Goal: Task Accomplishment & Management: Manage account settings

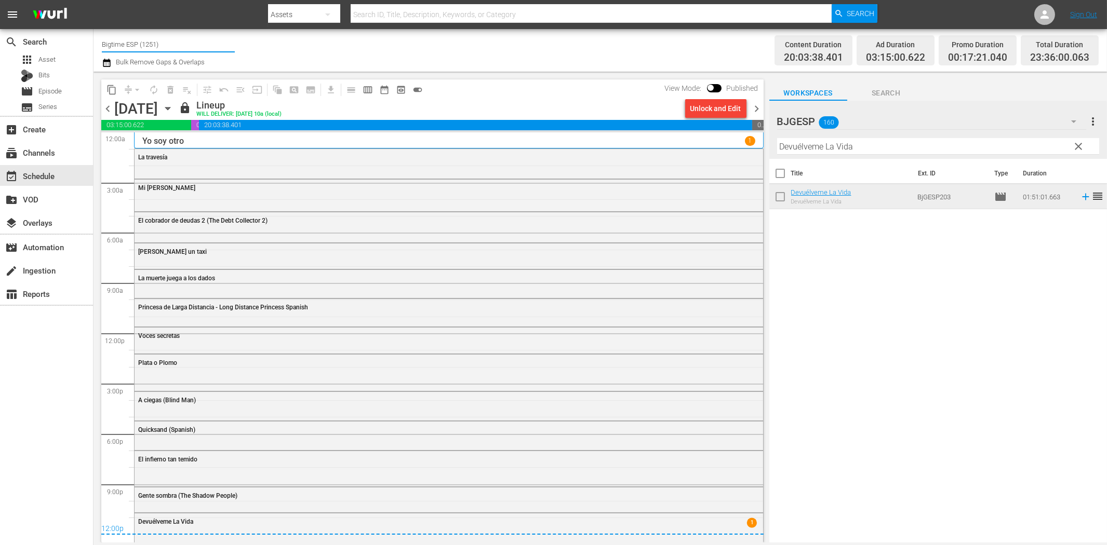
drag, startPoint x: 125, startPoint y: 43, endPoint x: 206, endPoint y: 43, distance: 80.5
click at [206, 43] on input "Bigtime ESP (1251)" at bounding box center [168, 44] width 133 height 25
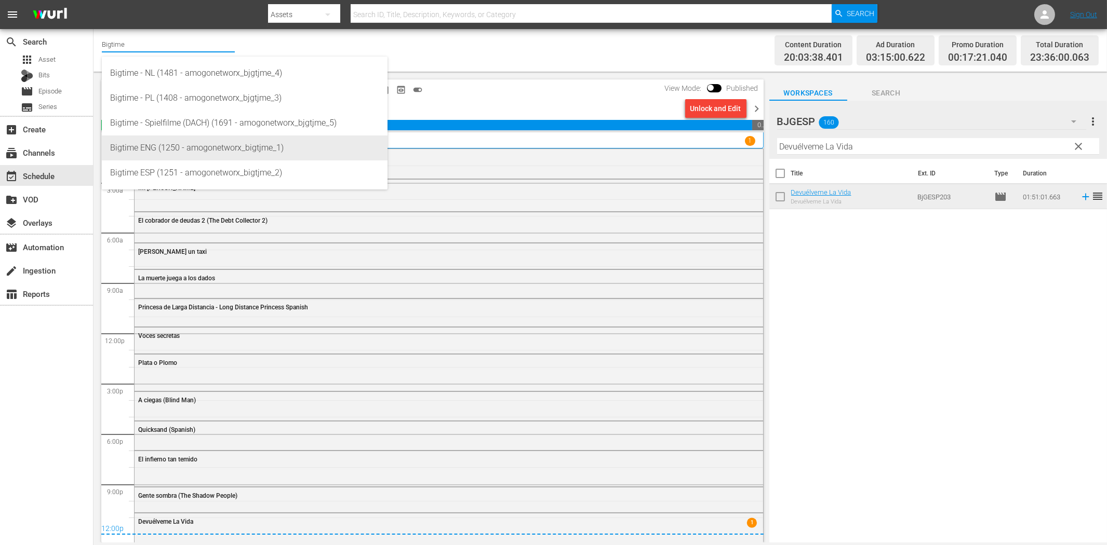
click at [188, 148] on div "Bigtime ENG (1250 - amogonetworx_bigtjme_1)" at bounding box center [244, 148] width 269 height 25
type input "Bigtime ENG (1250 - amogonetworx_bigtjme_1)"
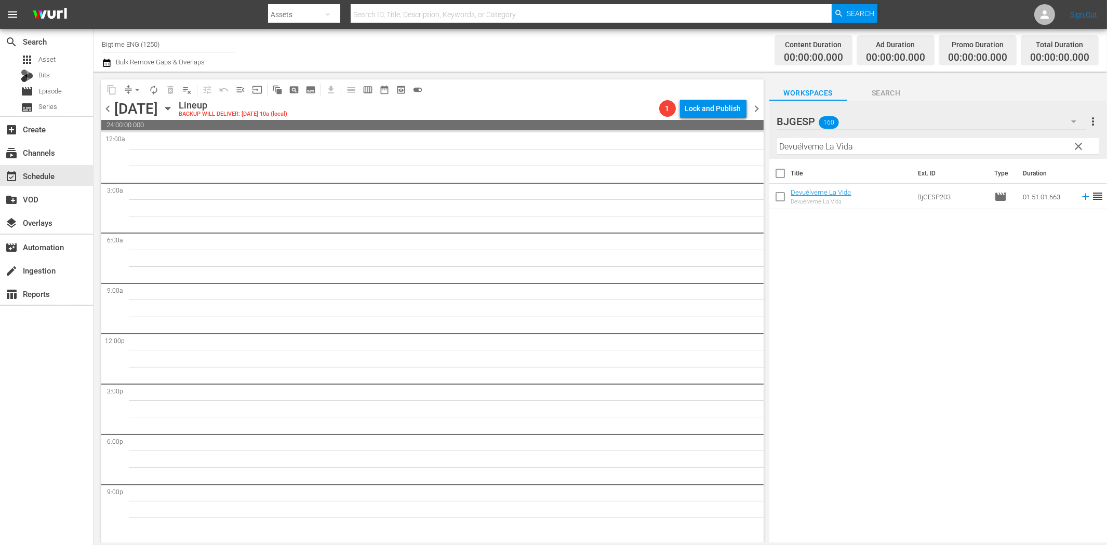
click at [173, 106] on icon "button" at bounding box center [167, 108] width 11 height 11
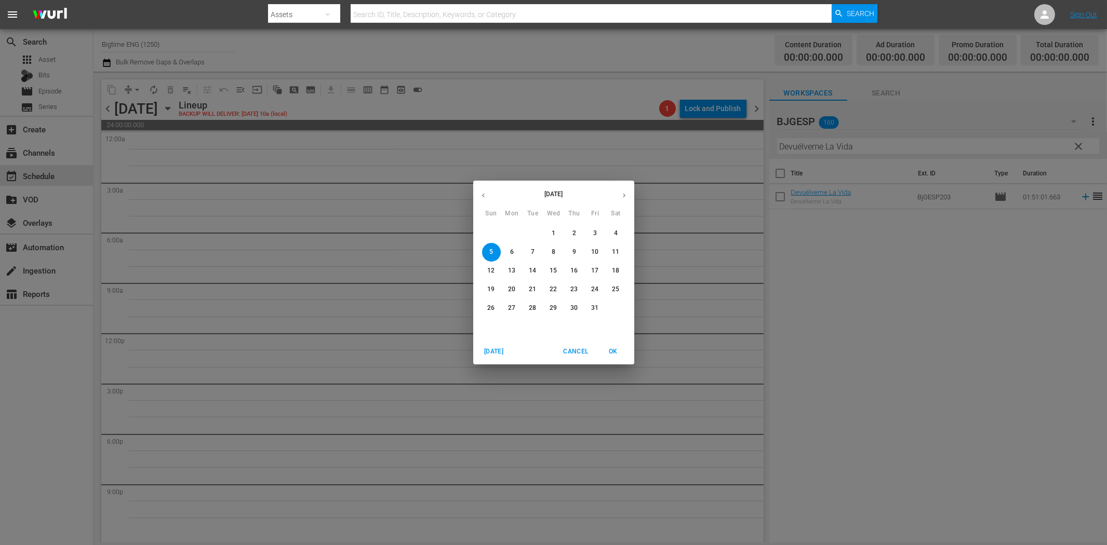
click at [485, 197] on icon "button" at bounding box center [483, 196] width 8 height 8
click at [509, 308] on p "29" at bounding box center [511, 308] width 7 height 9
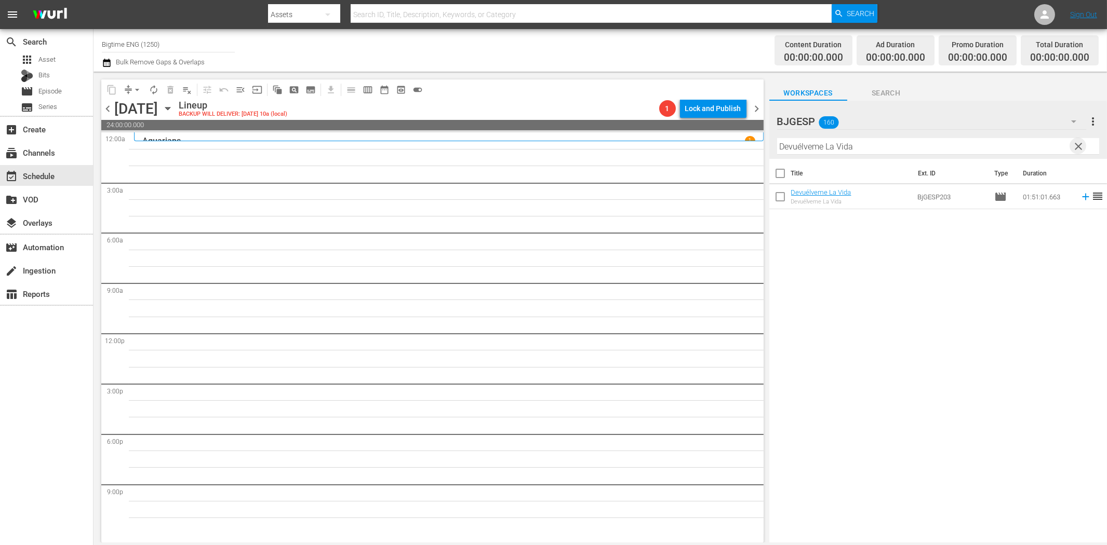
drag, startPoint x: 1078, startPoint y: 141, endPoint x: 1073, endPoint y: 115, distance: 26.6
click at [1077, 141] on span "clear" at bounding box center [1078, 146] width 12 height 12
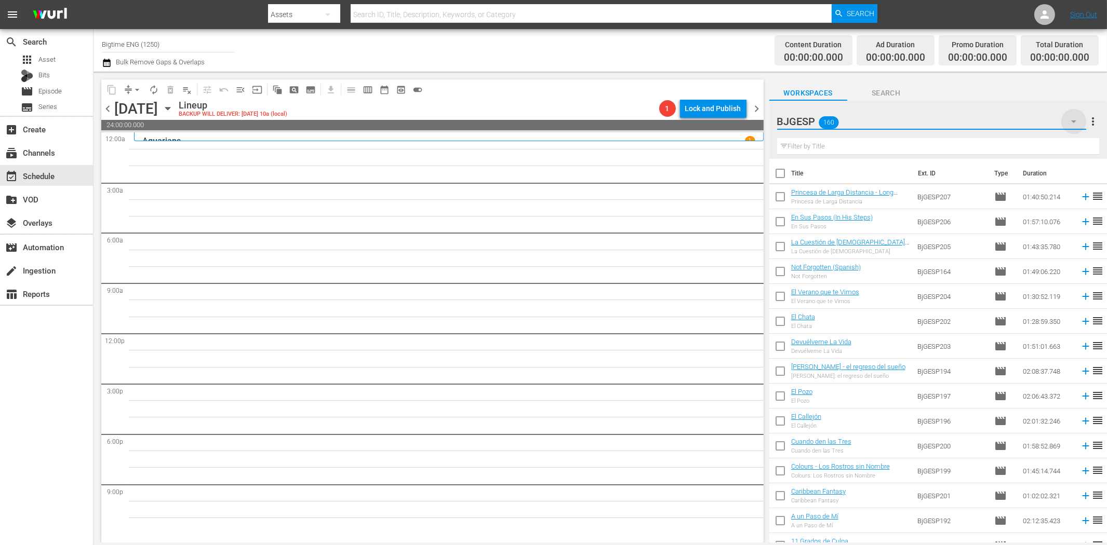
click at [1073, 115] on icon "button" at bounding box center [1073, 121] width 12 height 12
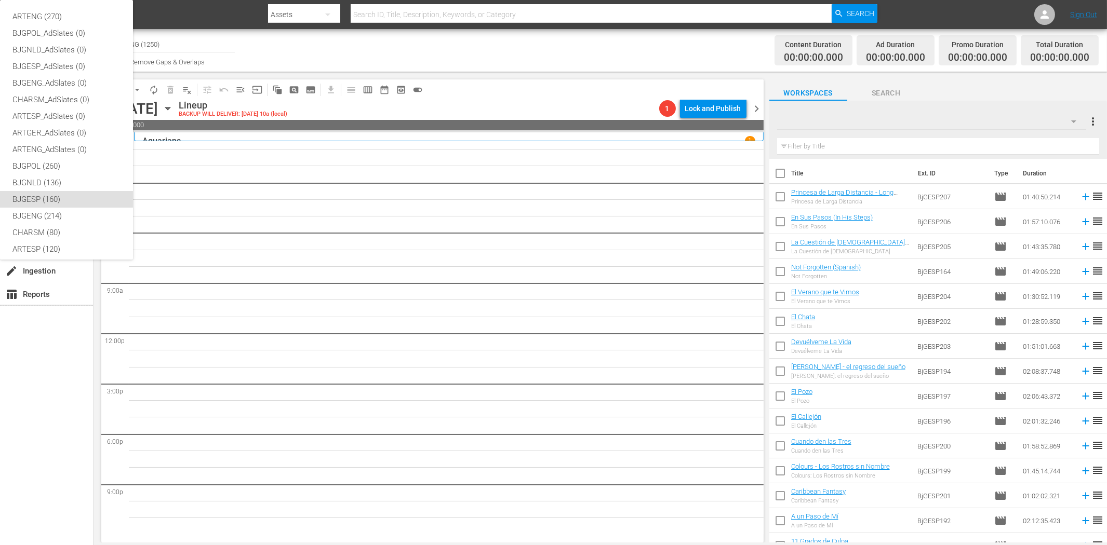
scroll to position [39, 0]
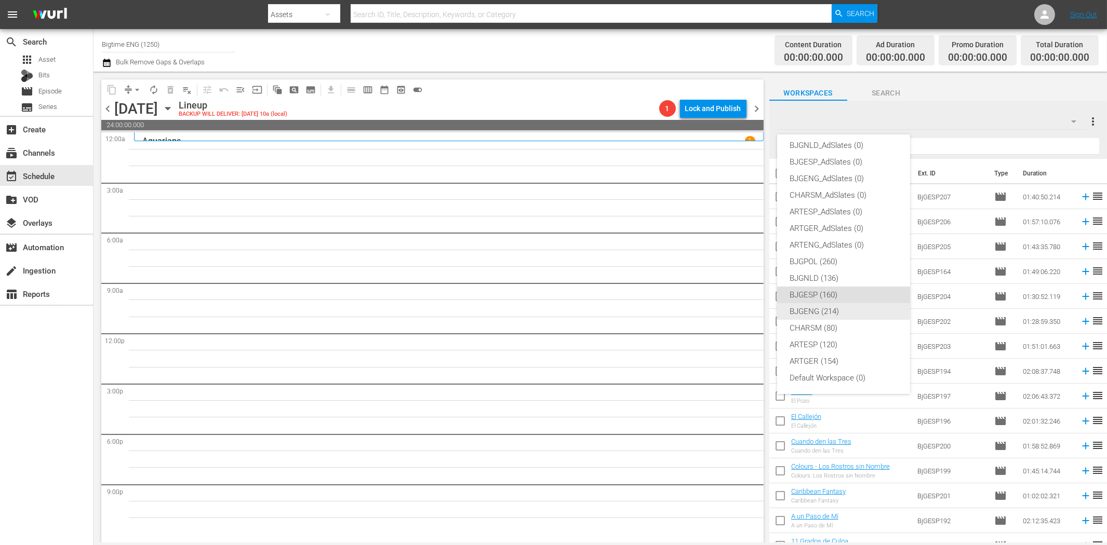
drag, startPoint x: 826, startPoint y: 310, endPoint x: 801, endPoint y: 273, distance: 45.2
click at [826, 311] on div "BJGENG (214)" at bounding box center [844, 311] width 108 height 17
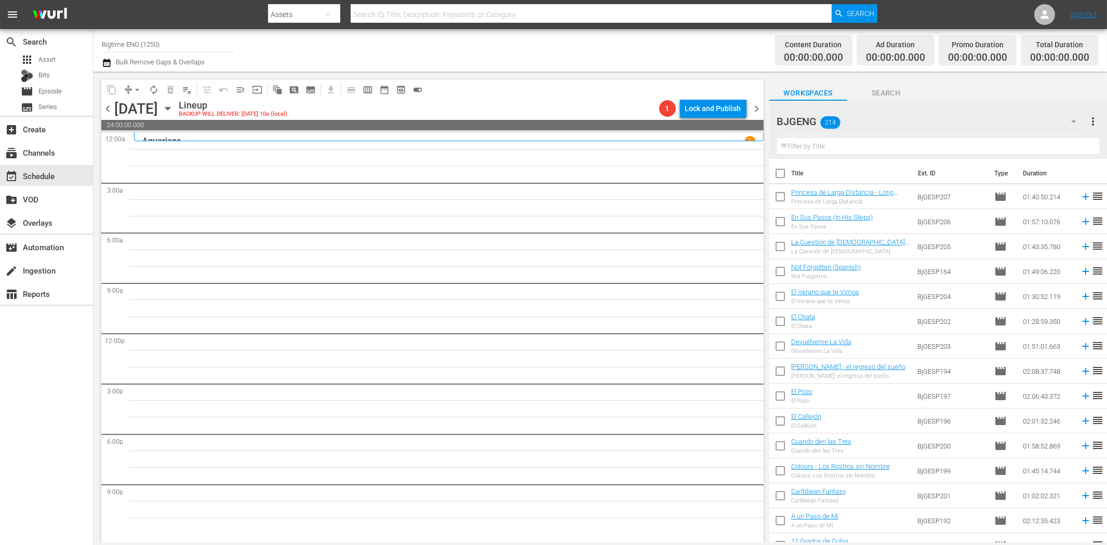
click at [838, 148] on input "text" at bounding box center [938, 146] width 322 height 17
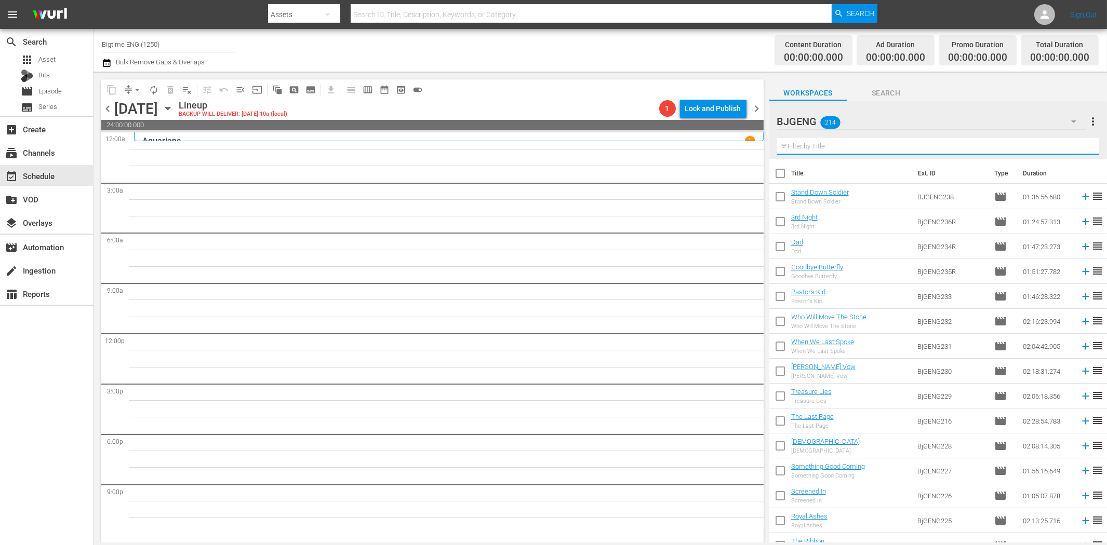
paste input "Fray"
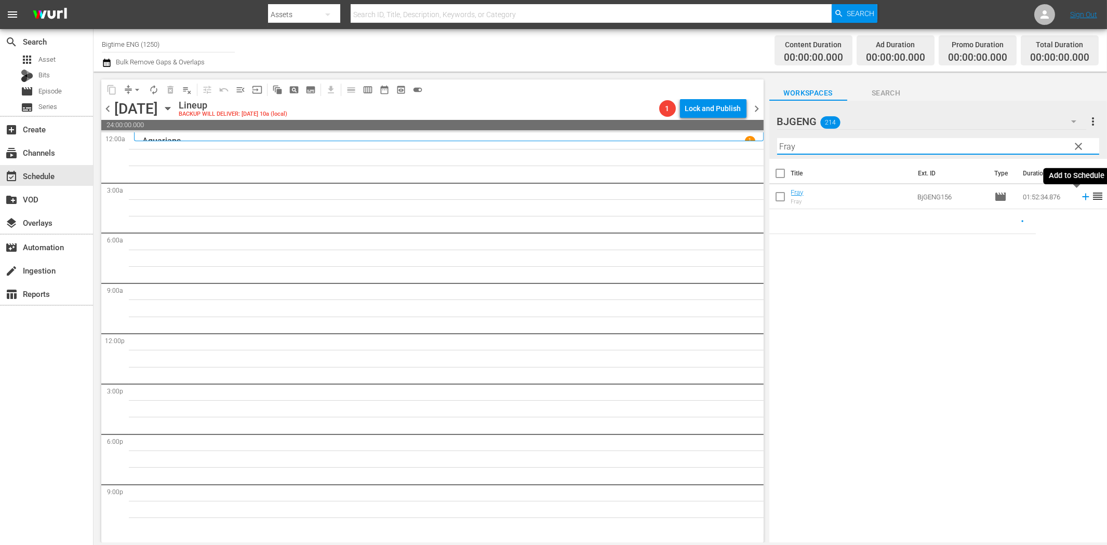
click at [1080, 200] on icon at bounding box center [1085, 196] width 11 height 11
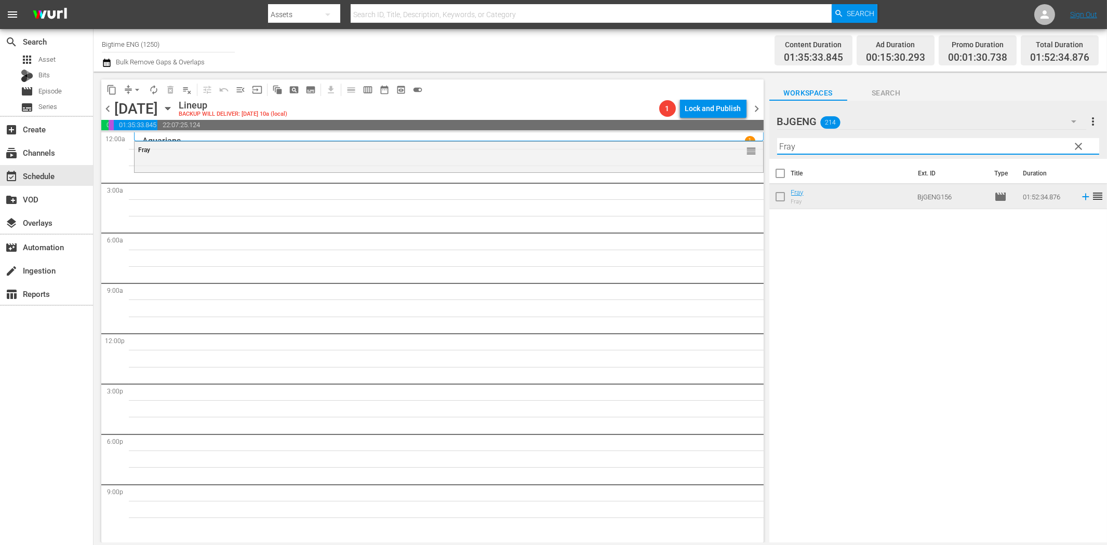
click at [884, 151] on input "Fray" at bounding box center [938, 146] width 322 height 17
paste input "Royal Ashes"
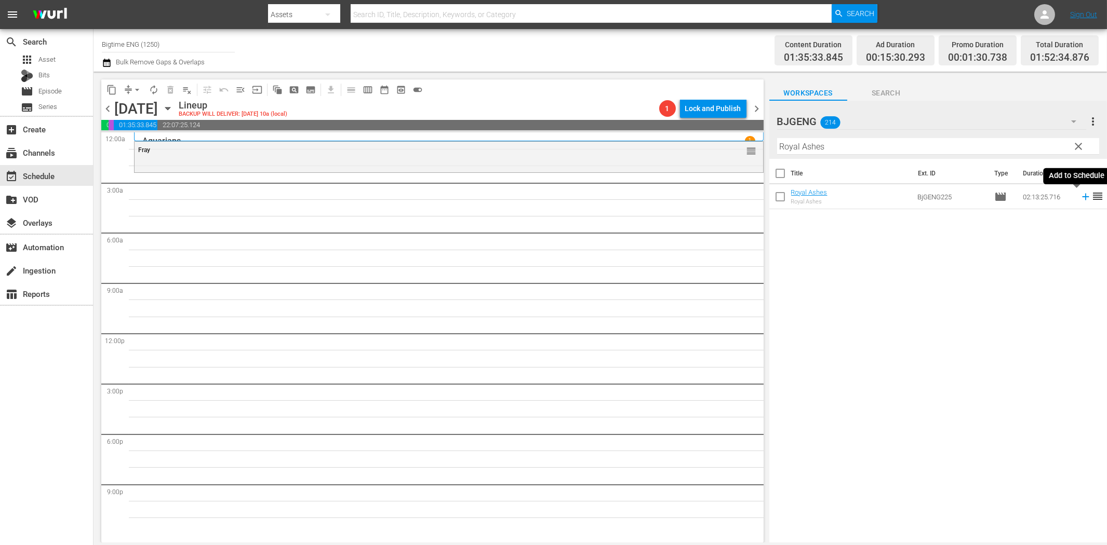
click at [1080, 200] on icon at bounding box center [1085, 196] width 11 height 11
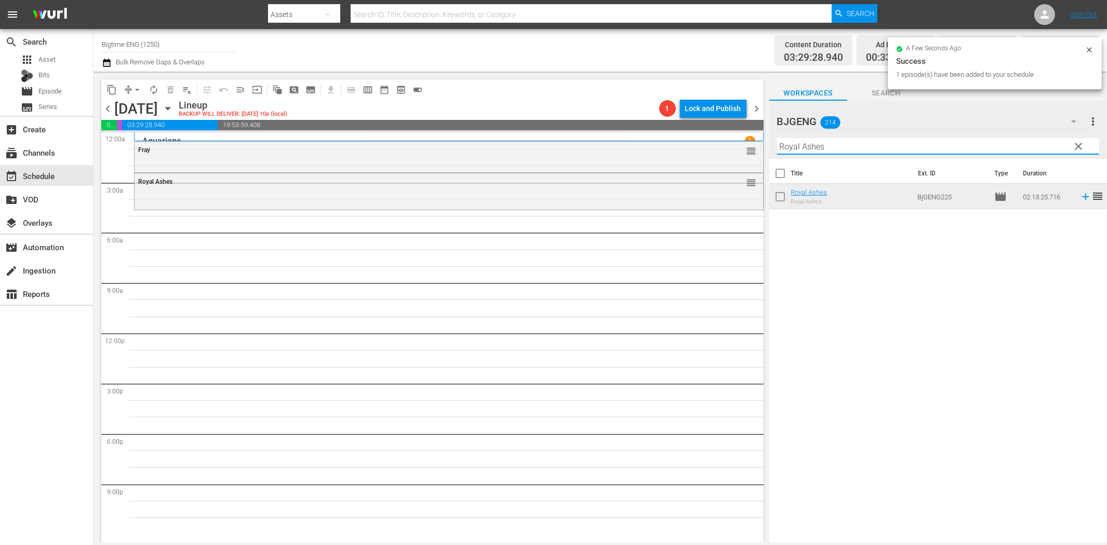
click at [838, 147] on input "Royal Ashes" at bounding box center [938, 146] width 322 height 17
paste input "TangerineLAnd"
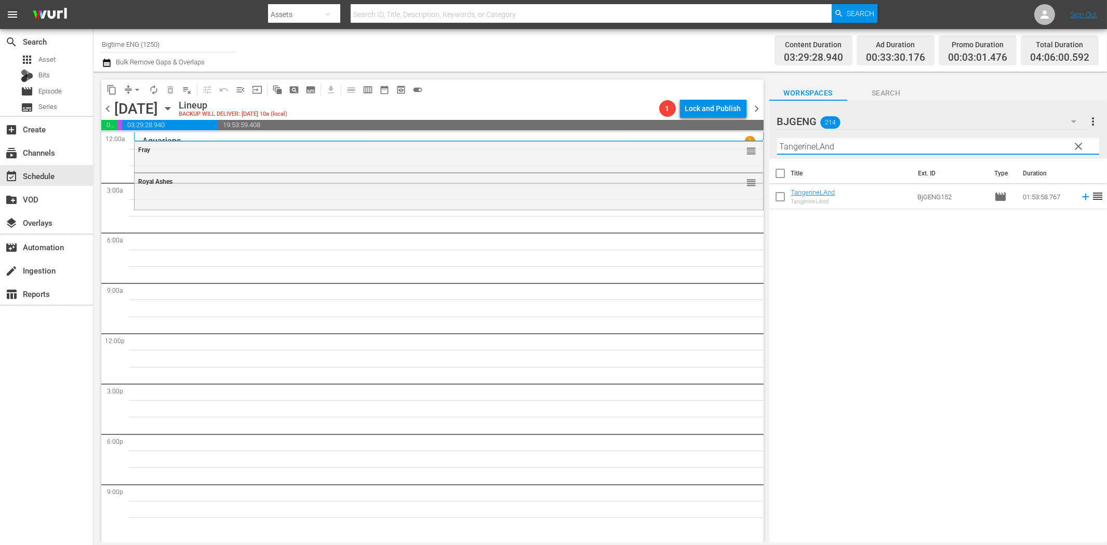
click at [1082, 197] on icon at bounding box center [1085, 197] width 7 height 7
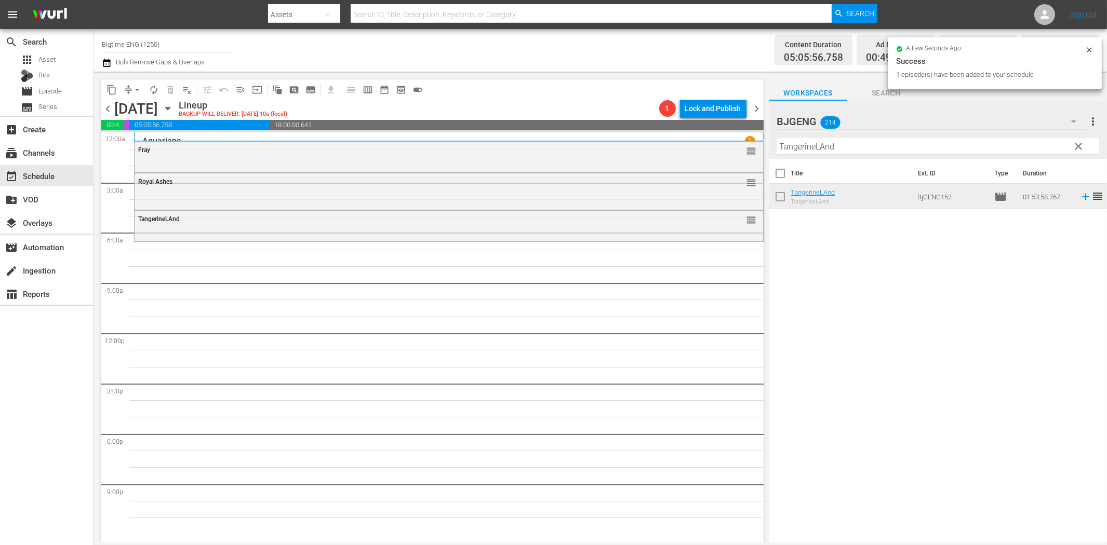
click at [942, 144] on input "TangerineLAnd" at bounding box center [938, 146] width 322 height 17
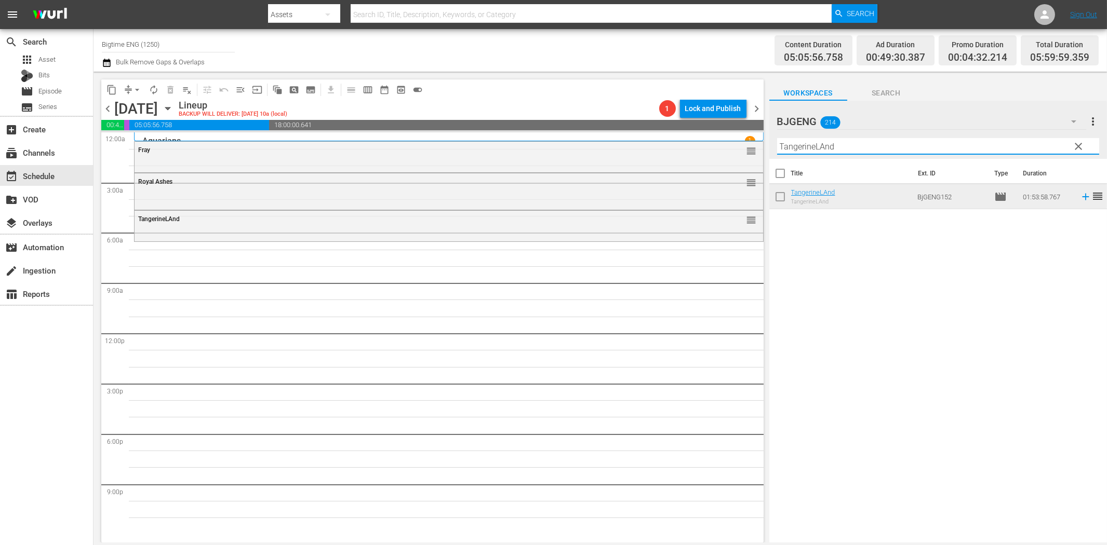
paste input "2 Weeks in [GEOGRAPHIC_DATA]"
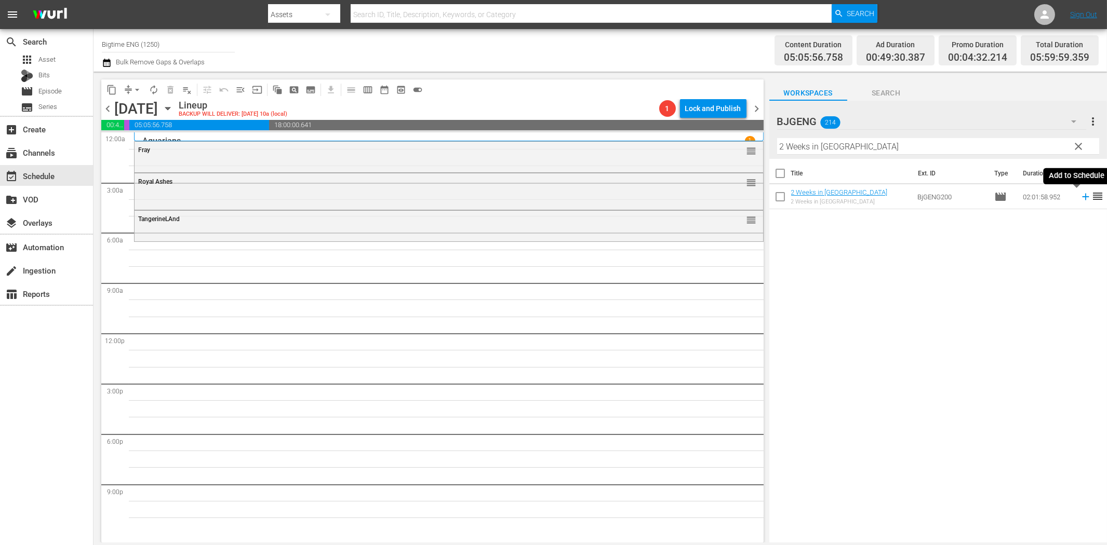
click at [1080, 198] on icon at bounding box center [1085, 196] width 11 height 11
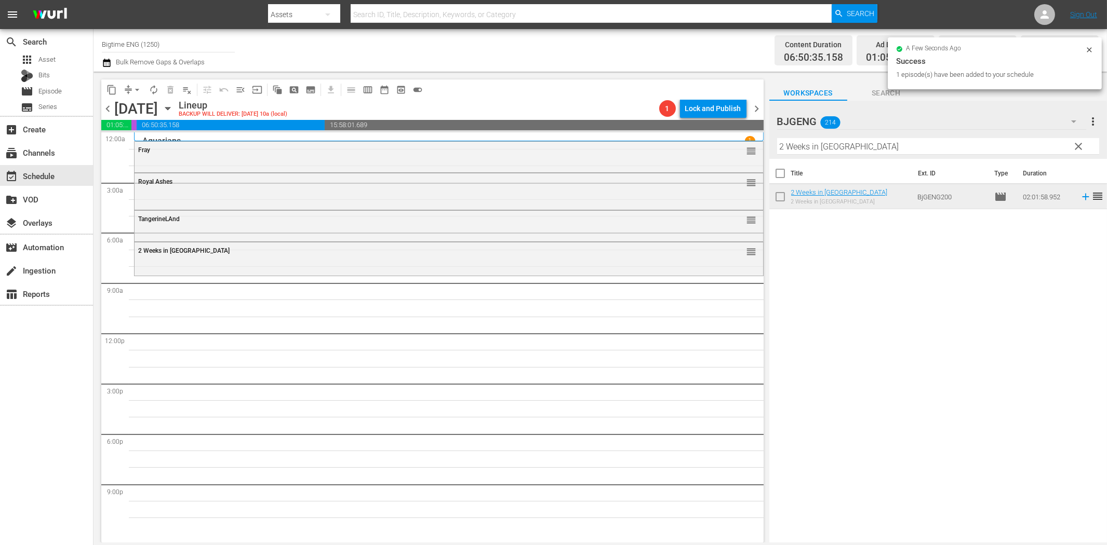
click at [859, 148] on input "2 Weeks in [GEOGRAPHIC_DATA]" at bounding box center [938, 146] width 322 height 17
paste input "All for [PERSON_NAME]"
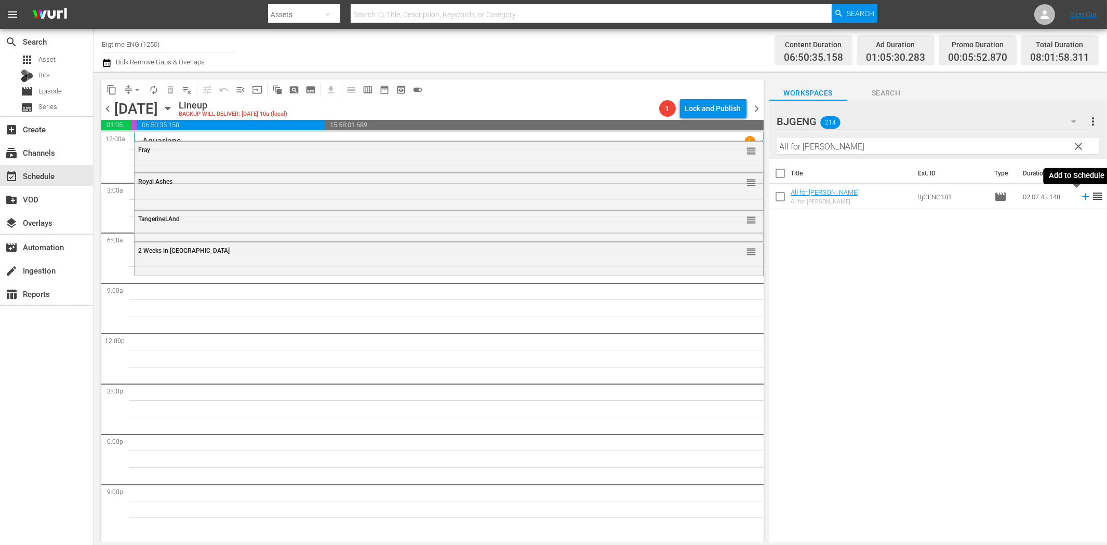
click at [1082, 197] on icon at bounding box center [1085, 197] width 7 height 7
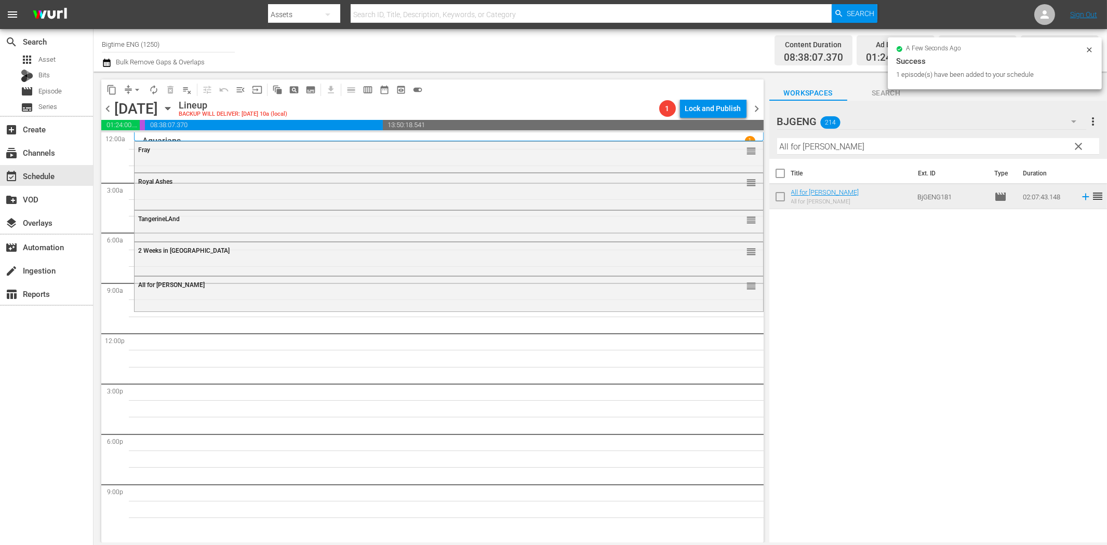
click at [797, 149] on input "All for [PERSON_NAME]" at bounding box center [938, 146] width 322 height 17
paste input "30-Love"
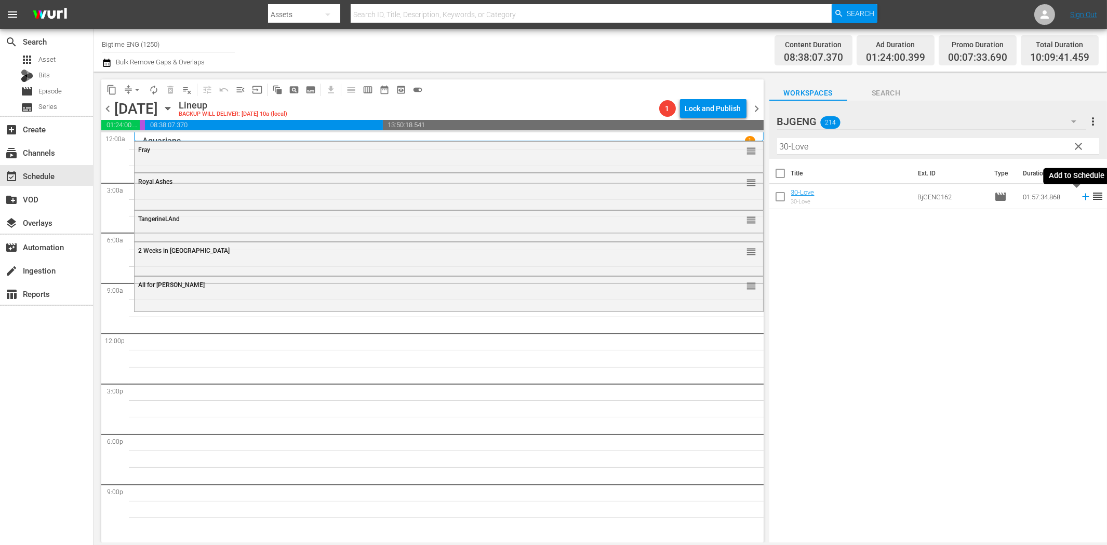
click at [1080, 198] on icon at bounding box center [1085, 196] width 11 height 11
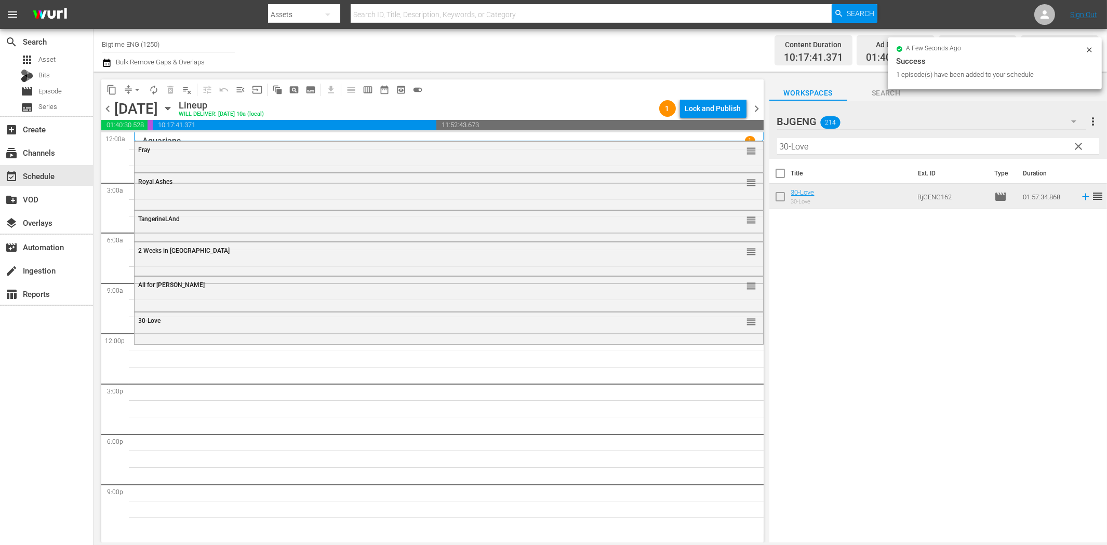
click at [916, 147] on input "30-Love" at bounding box center [938, 146] width 322 height 17
paste input "Glass Jaw"
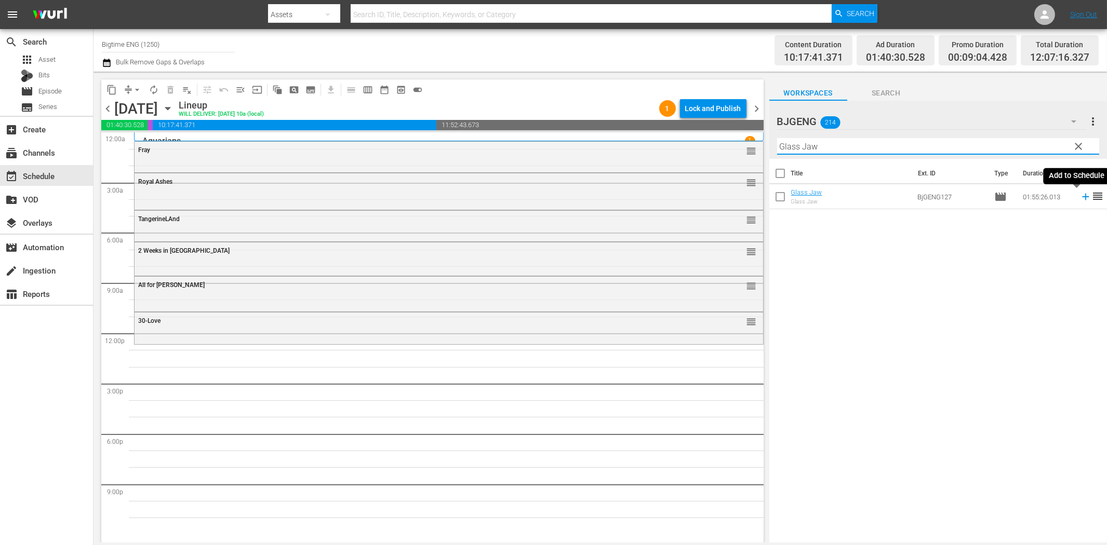
click at [1082, 196] on icon at bounding box center [1085, 197] width 7 height 7
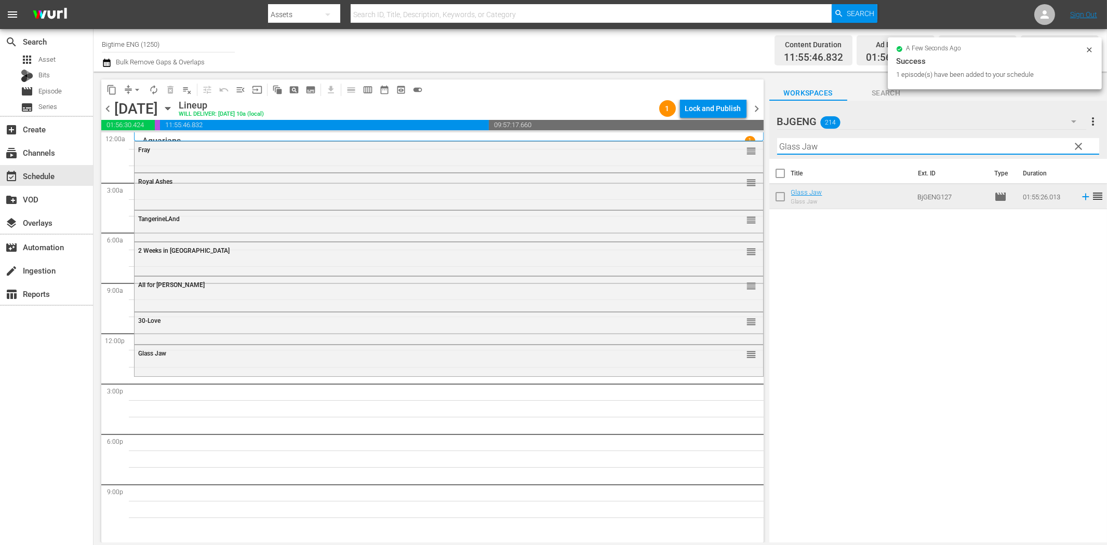
click at [891, 145] on input "Glass Jaw" at bounding box center [938, 146] width 322 height 17
paste input "Pastor's Kid"
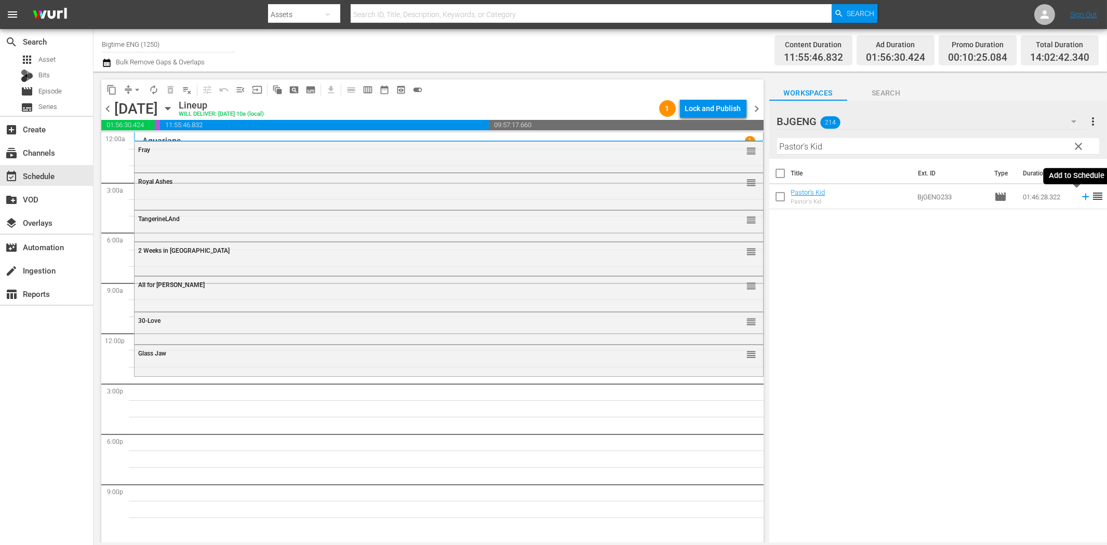
click at [1082, 197] on icon at bounding box center [1085, 197] width 7 height 7
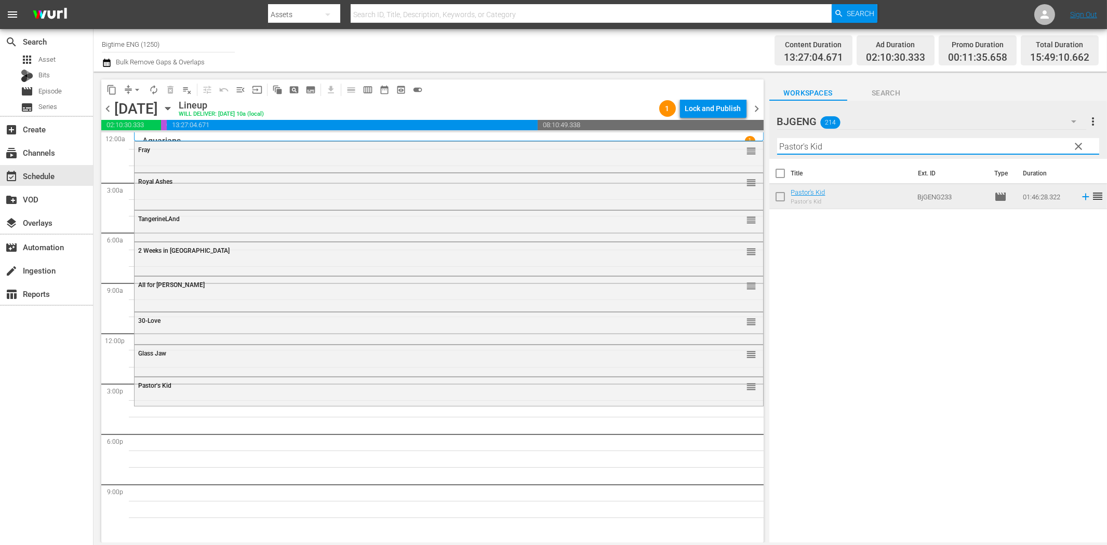
click at [878, 142] on input "Pastor's Kid" at bounding box center [938, 146] width 322 height 17
paste input "Off The Menu"
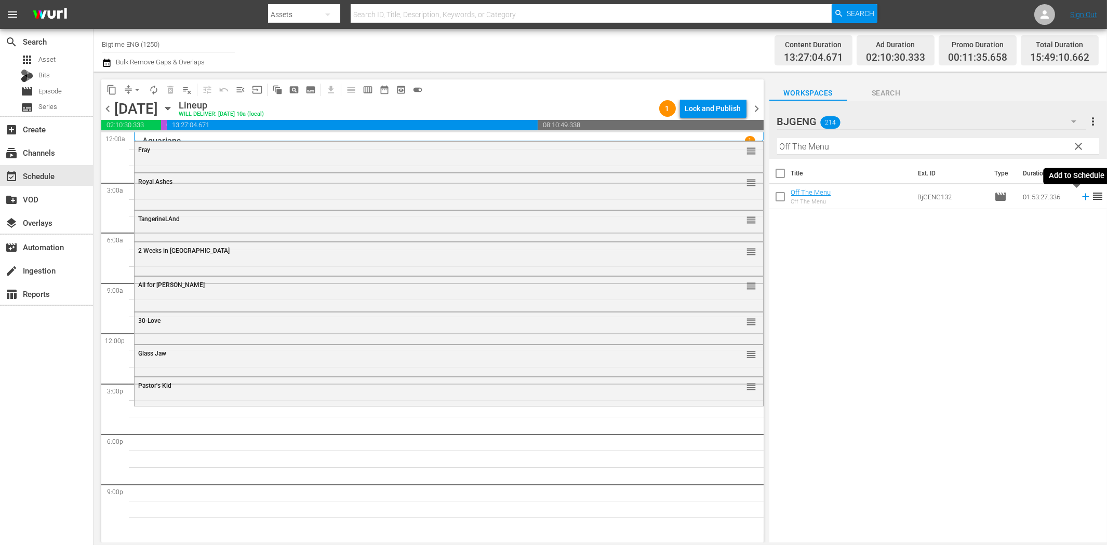
click at [1082, 196] on icon at bounding box center [1085, 197] width 7 height 7
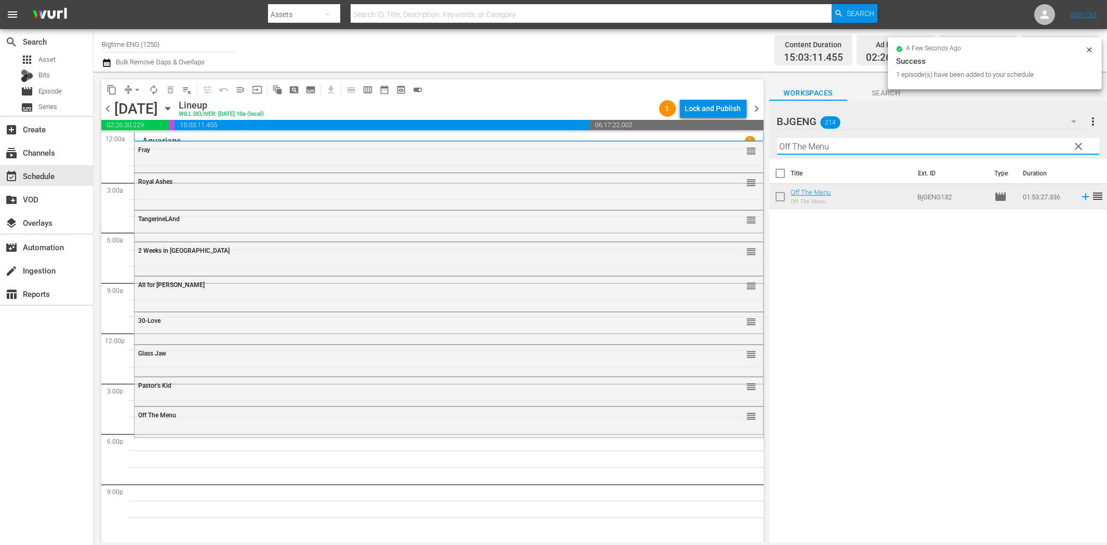
click at [832, 148] on input "Off The Menu" at bounding box center [938, 146] width 322 height 17
paste input "Riding 79 (Beach Love)"
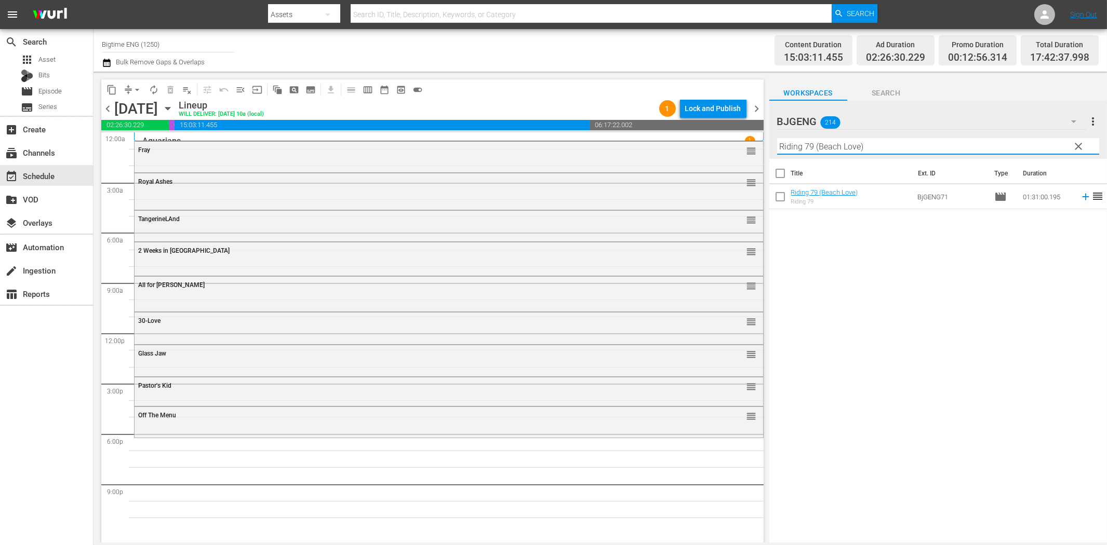
click at [1080, 196] on icon at bounding box center [1085, 196] width 11 height 11
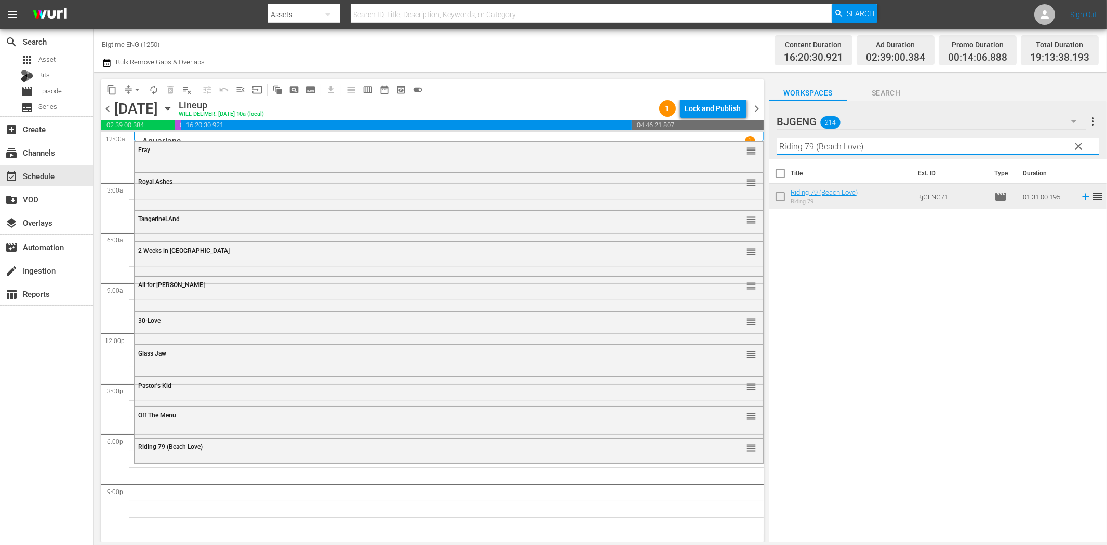
click at [893, 150] on input "Riding 79 (Beach Love)" at bounding box center [938, 146] width 322 height 17
paste input "Containment"
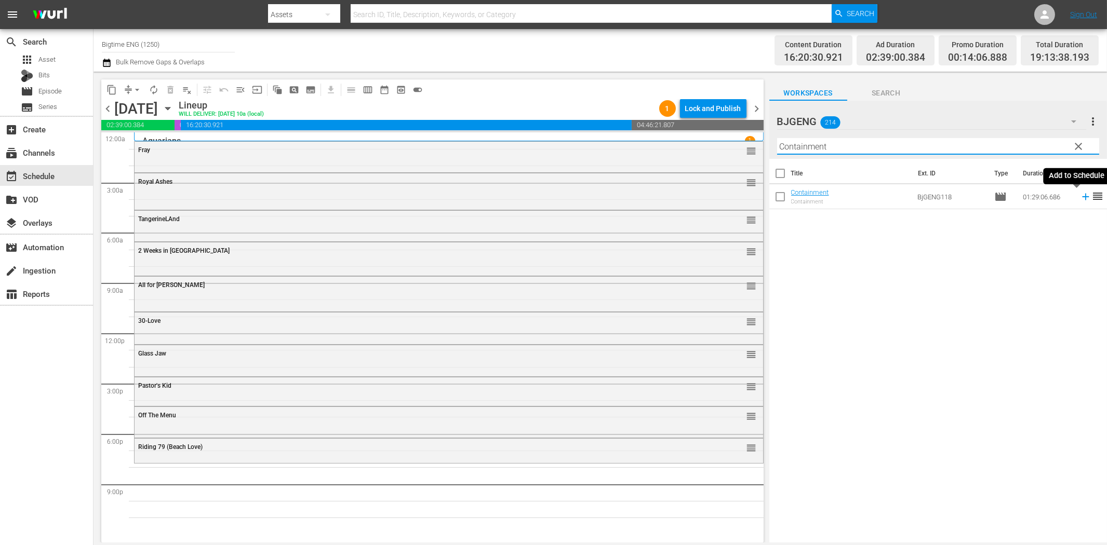
click at [1082, 194] on icon at bounding box center [1085, 197] width 7 height 7
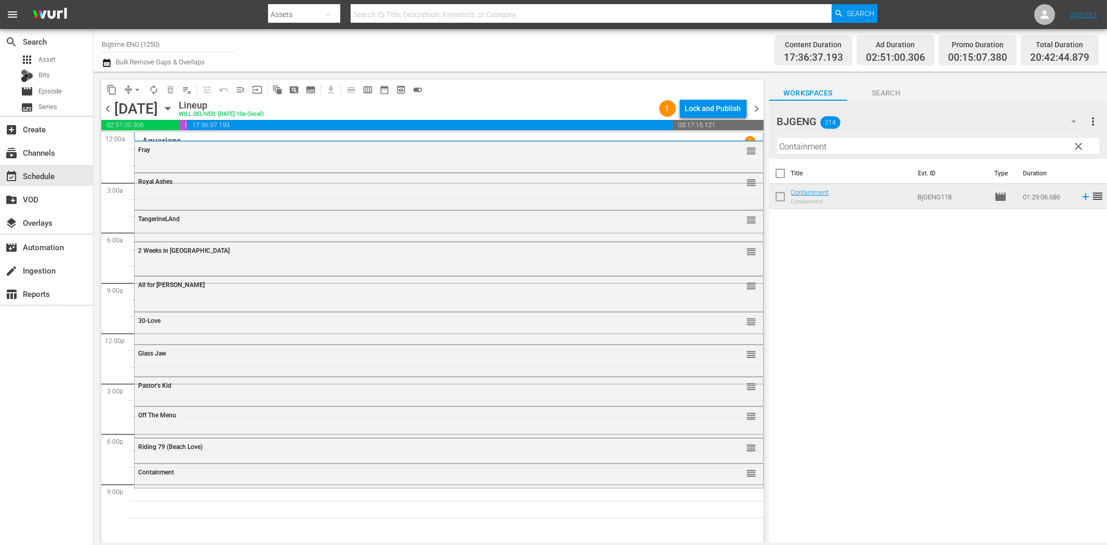
click at [841, 144] on input "Containment" at bounding box center [938, 146] width 322 height 17
paste input "Dirty Dead Con Men"
click at [1082, 196] on icon at bounding box center [1085, 197] width 7 height 7
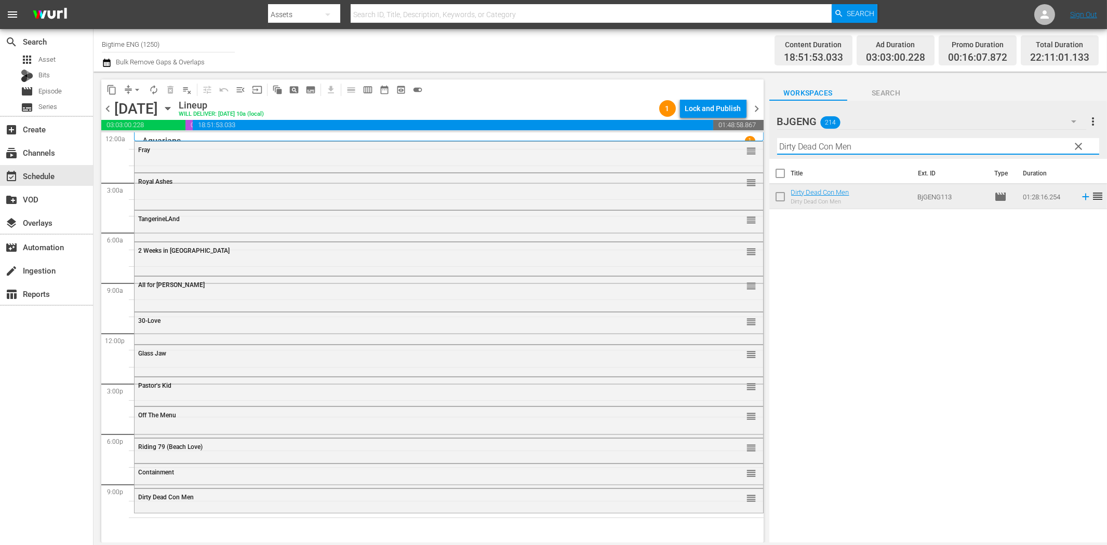
click at [833, 149] on input "Dirty Dead Con Men" at bounding box center [938, 146] width 322 height 17
paste input "Psychos"
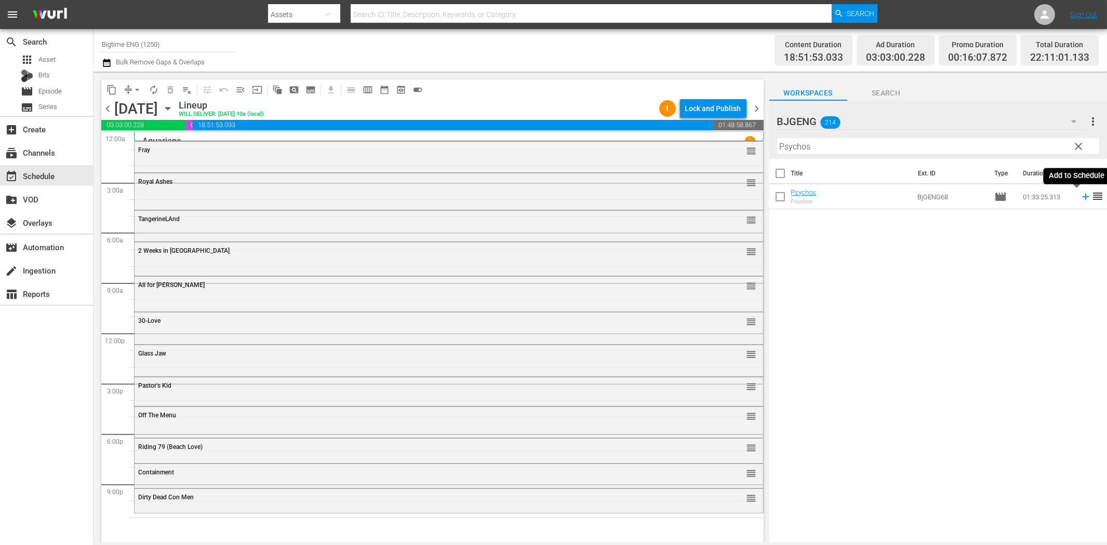
click at [1082, 197] on icon at bounding box center [1085, 197] width 7 height 7
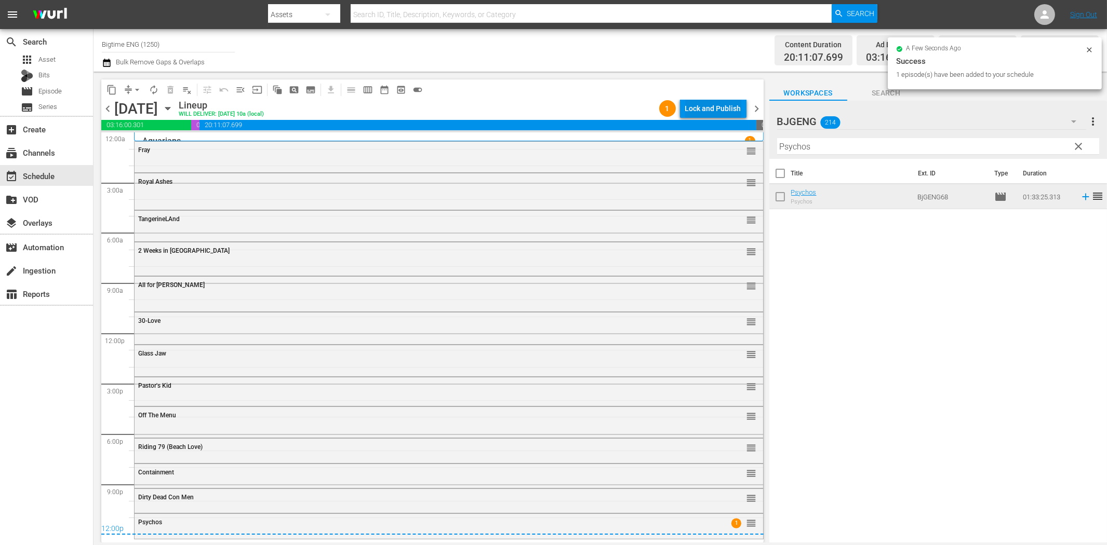
click at [709, 109] on div "Lock and Publish" at bounding box center [713, 108] width 56 height 19
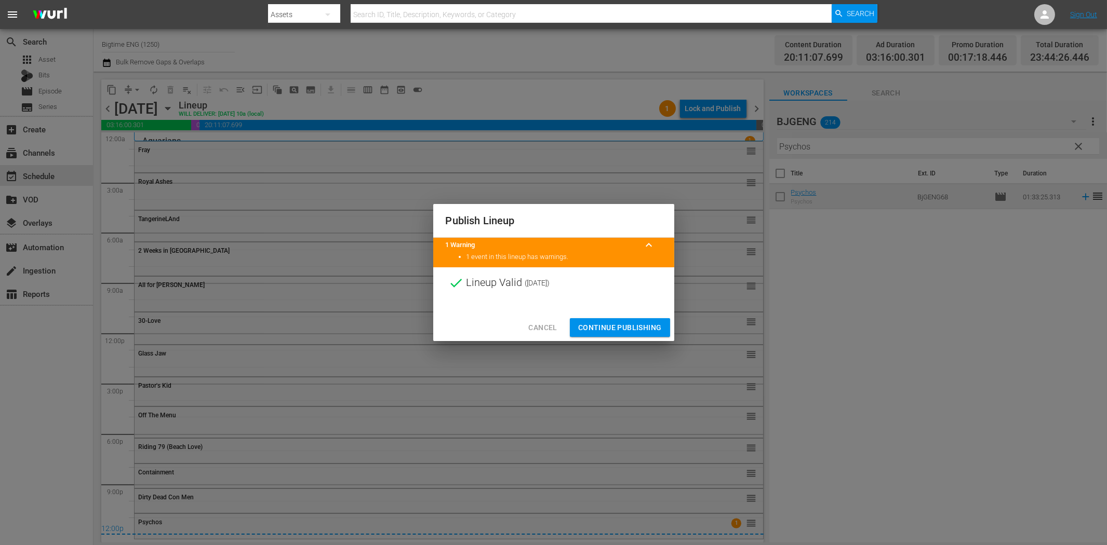
click at [611, 326] on span "Continue Publishing" at bounding box center [620, 328] width 84 height 13
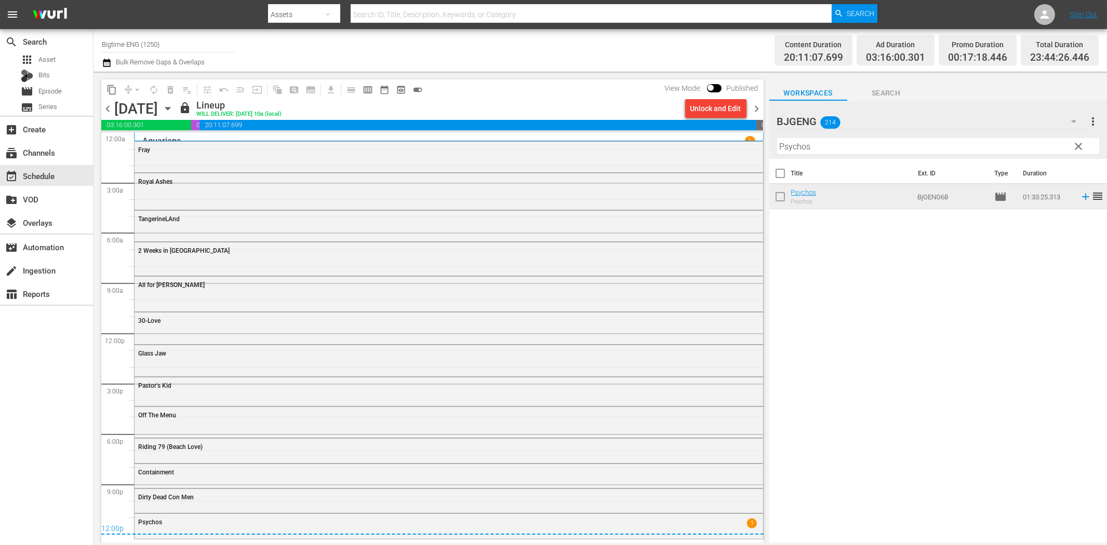
click at [756, 109] on span "chevron_right" at bounding box center [757, 108] width 13 height 13
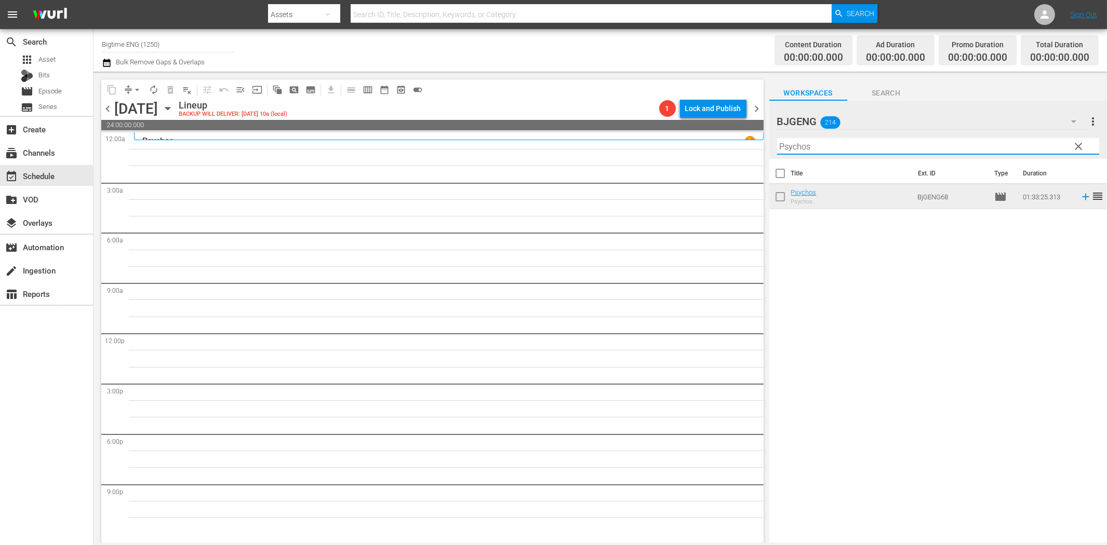
click at [803, 148] on input "Psychos" at bounding box center [938, 146] width 322 height 17
paste input "The Hardest Thing"
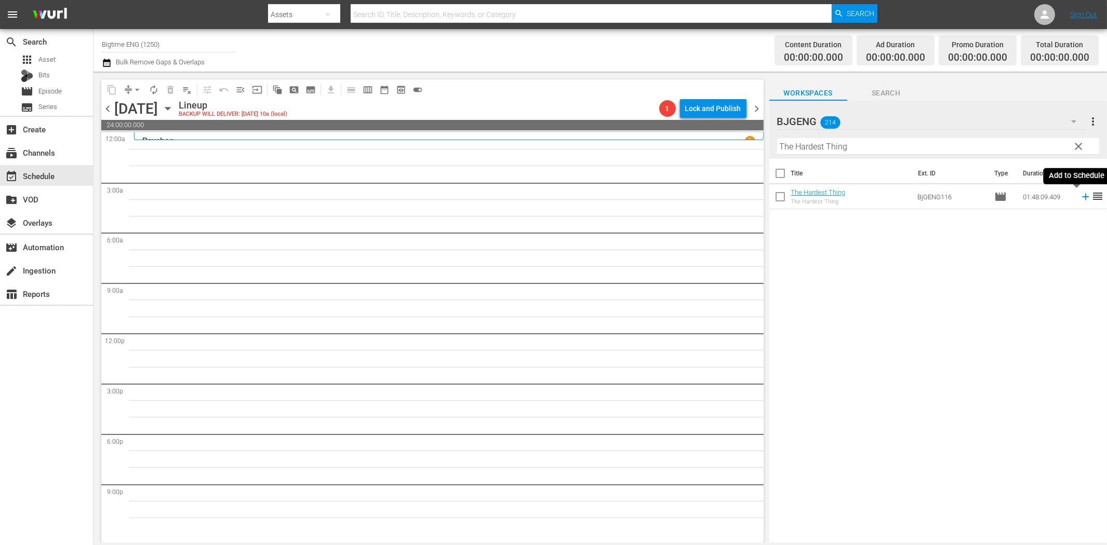
click at [1080, 195] on icon at bounding box center [1085, 196] width 11 height 11
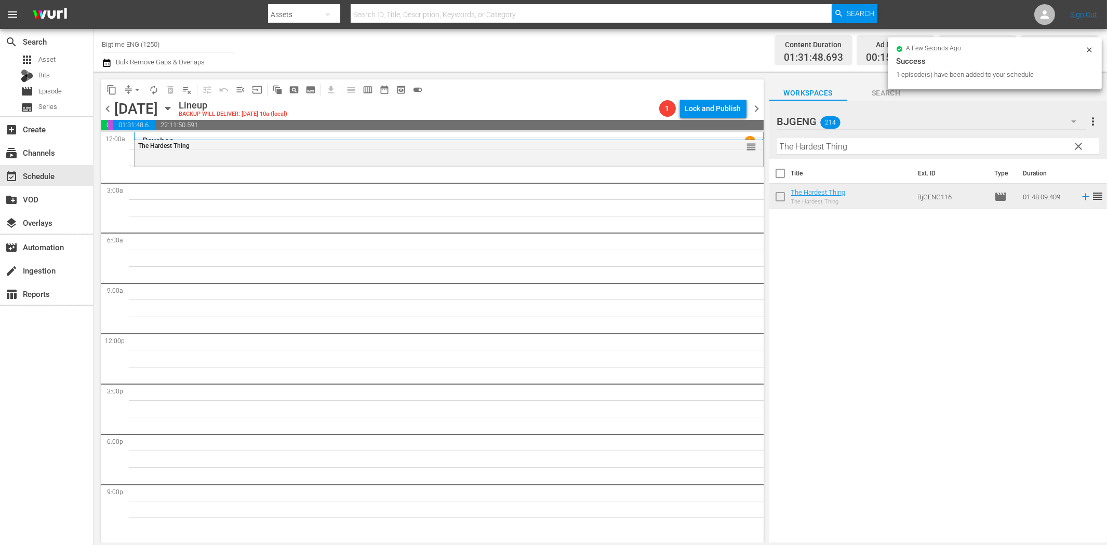
click at [854, 147] on input "The Hardest Thing" at bounding box center [938, 146] width 322 height 17
paste input "Who Will Move The Stone"
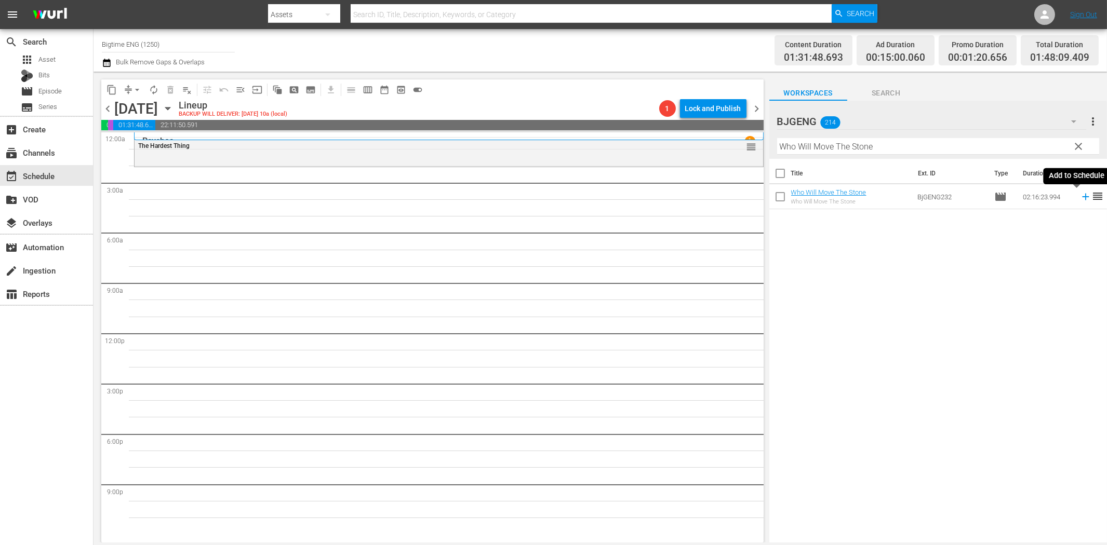
click at [1080, 199] on icon at bounding box center [1085, 196] width 11 height 11
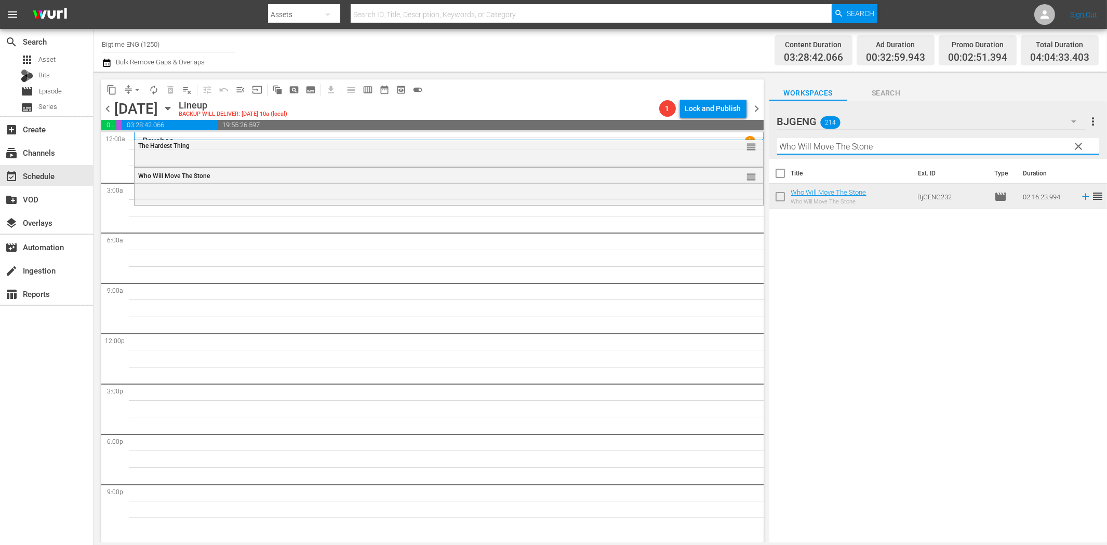
click at [809, 143] on input "Who Will Move The Stone" at bounding box center [938, 146] width 322 height 17
paste input "Across The Li"
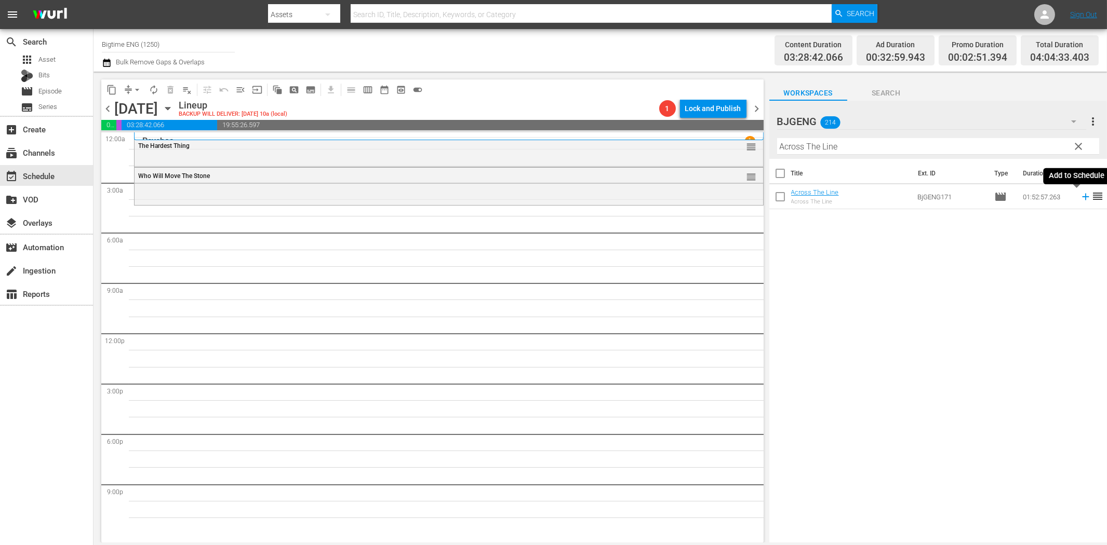
click at [1081, 195] on icon at bounding box center [1085, 196] width 11 height 11
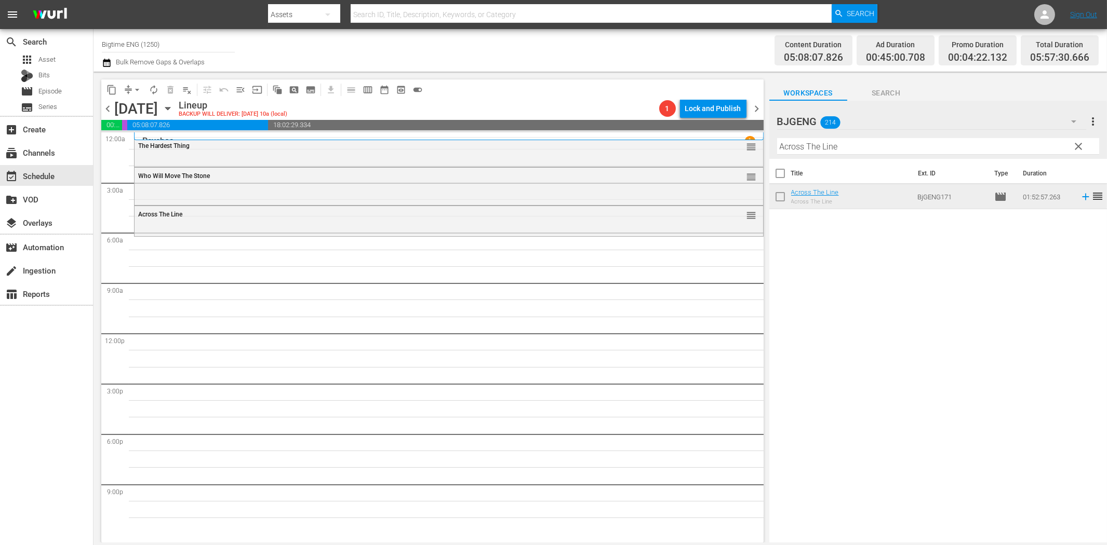
click at [845, 149] on input "Across The Line" at bounding box center [938, 146] width 322 height 17
paste input "In His Steps"
click at [1082, 197] on icon at bounding box center [1085, 197] width 7 height 7
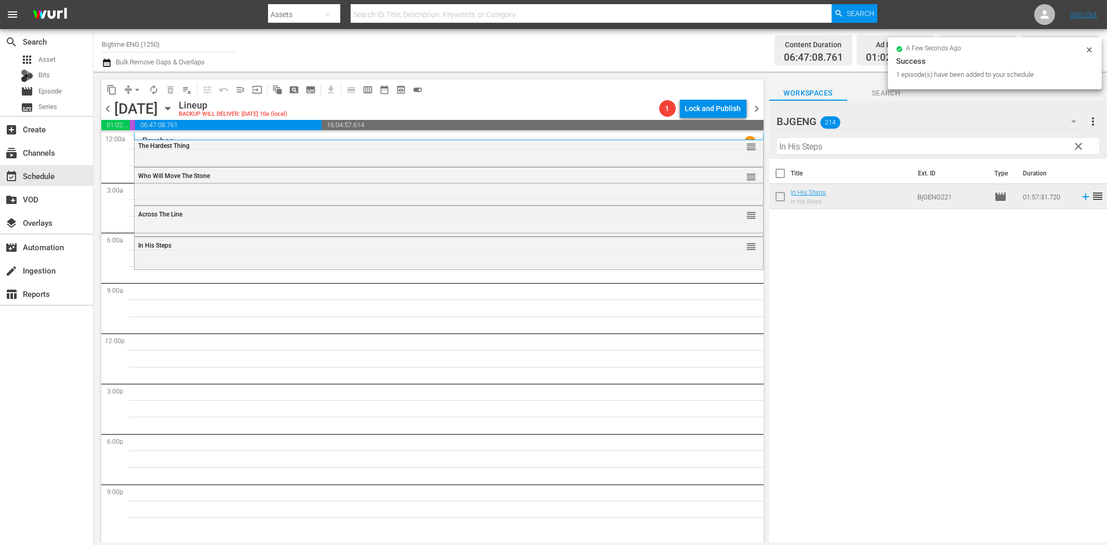
click at [802, 142] on input "In His Steps" at bounding box center [938, 146] width 322 height 17
paste input "Check Point"
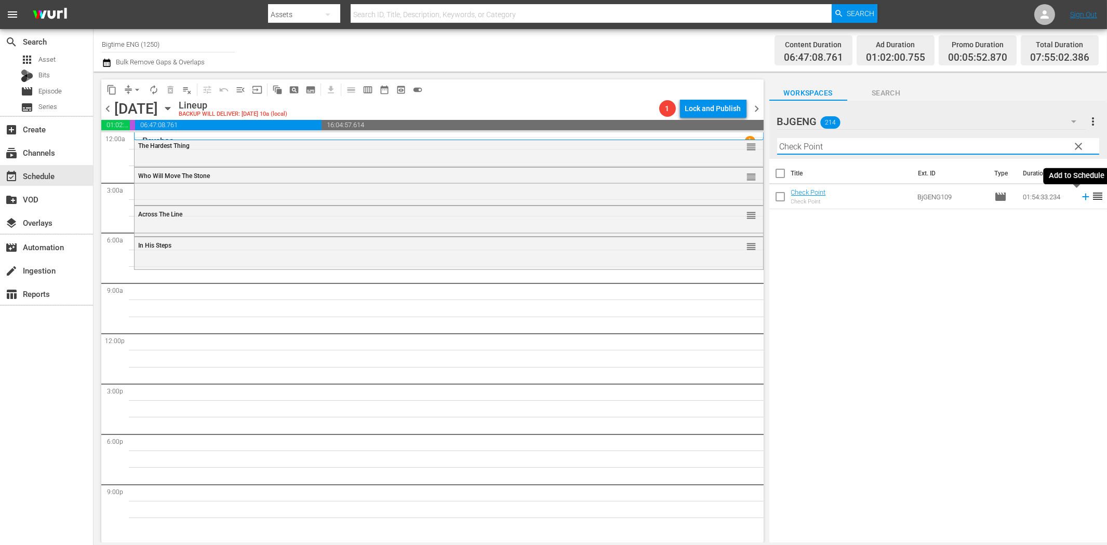
click at [1082, 197] on icon at bounding box center [1085, 197] width 7 height 7
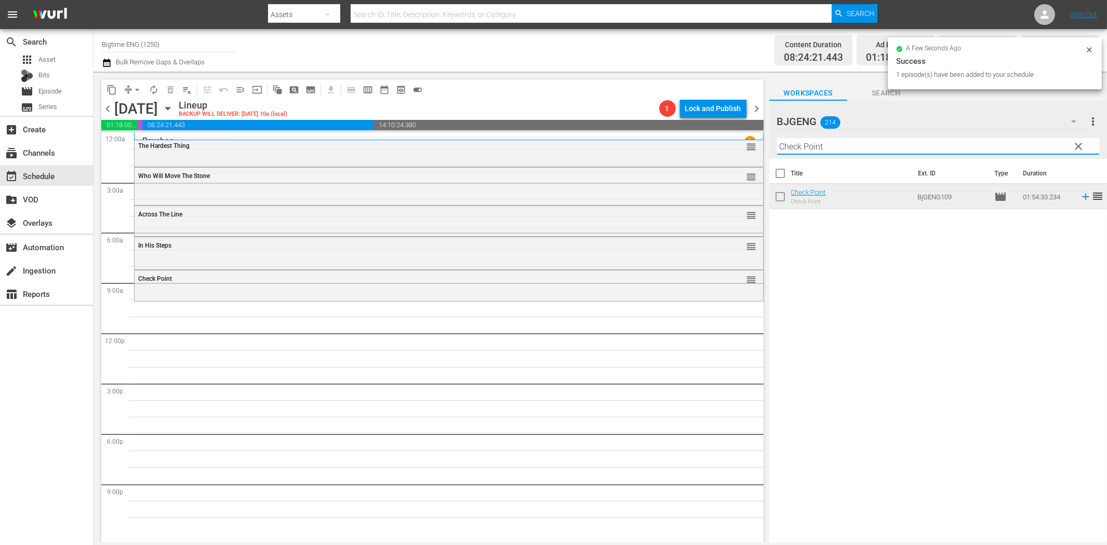
click at [796, 148] on input "Check Point" at bounding box center [938, 146] width 322 height 17
paste input "The Ribbon"
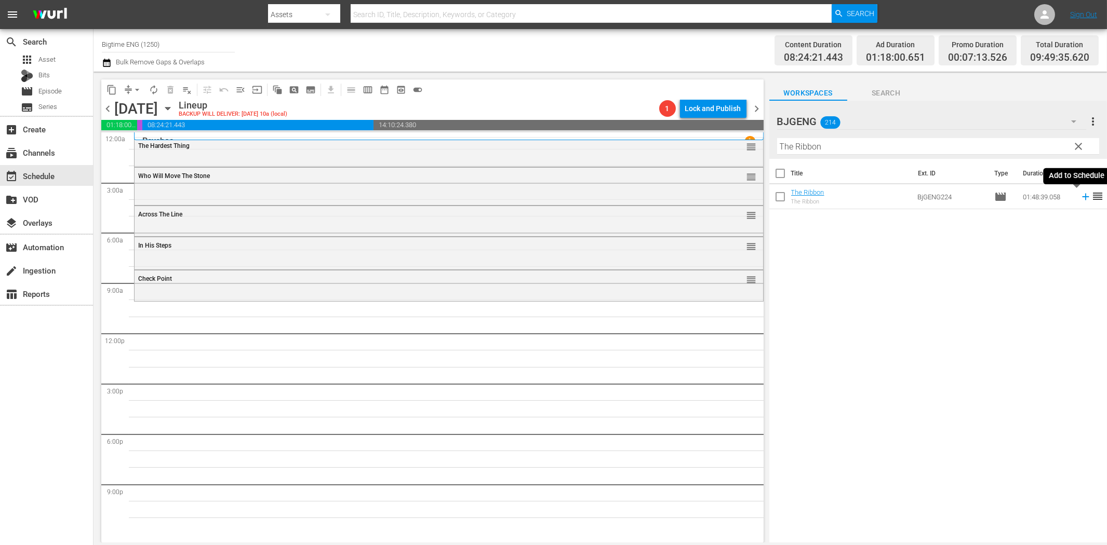
click at [1080, 194] on icon at bounding box center [1085, 196] width 11 height 11
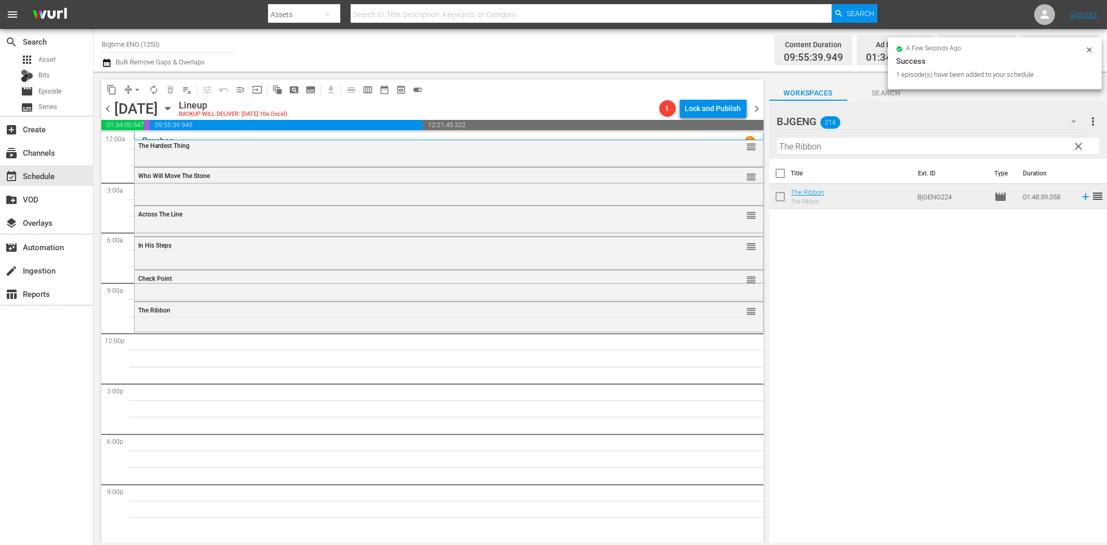
click at [808, 146] on input "The Ribbon" at bounding box center [938, 146] width 322 height 17
paste input "#EM3 (Eenie Meenie [PERSON_NAME])"
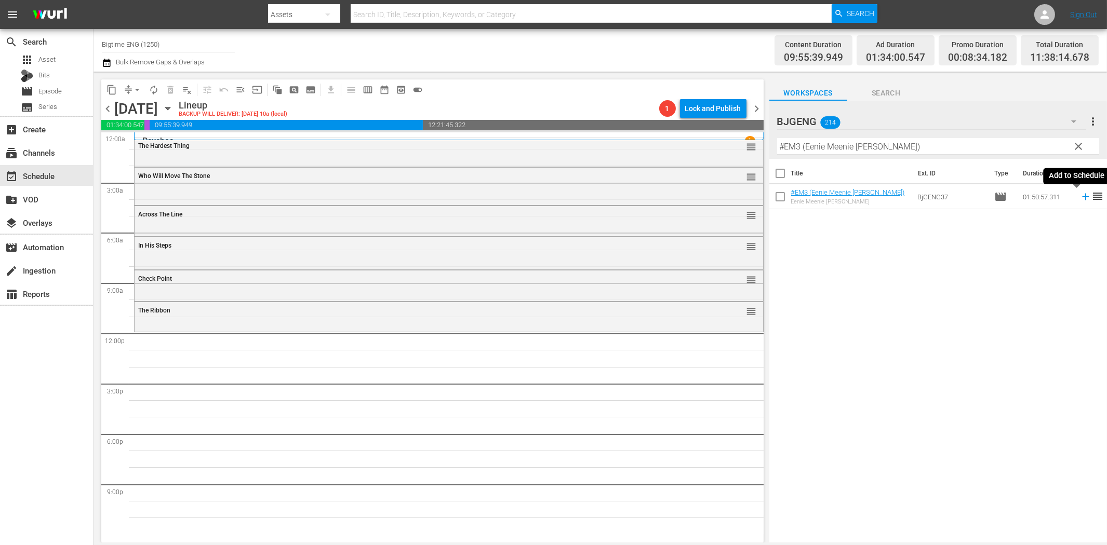
drag, startPoint x: 1078, startPoint y: 195, endPoint x: 1067, endPoint y: 199, distance: 11.9
click at [1080, 195] on icon at bounding box center [1085, 196] width 11 height 11
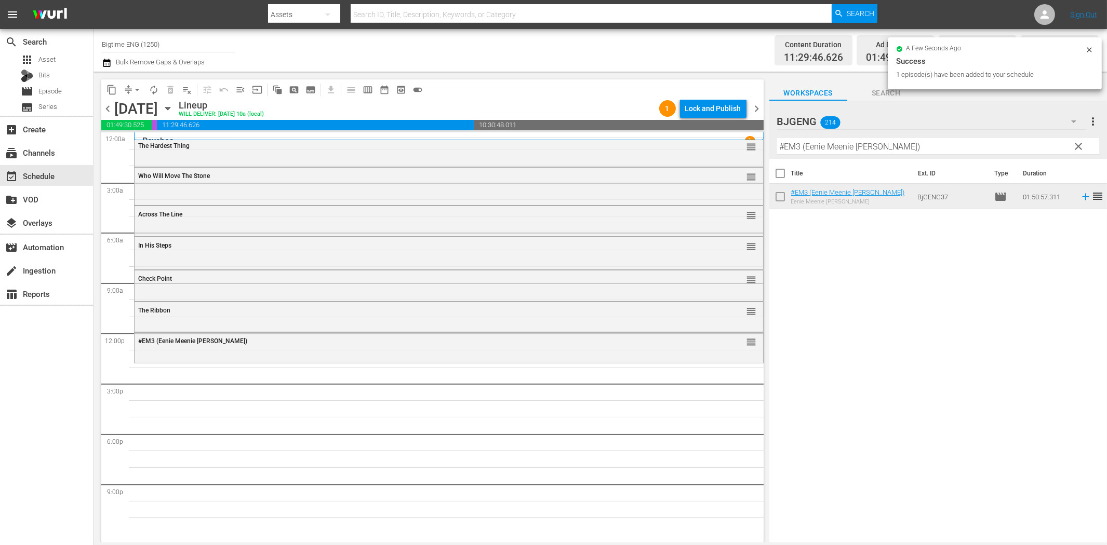
click at [821, 147] on input "#EM3 (Eenie Meenie [PERSON_NAME])" at bounding box center [938, 146] width 322 height 17
paste input "Gold Fools"
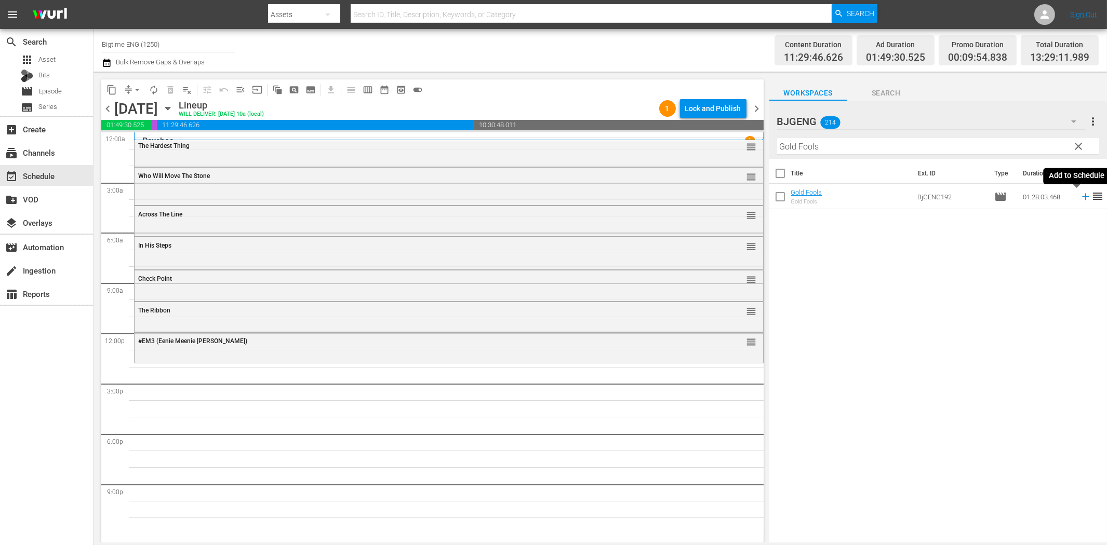
click at [1082, 197] on icon at bounding box center [1085, 197] width 7 height 7
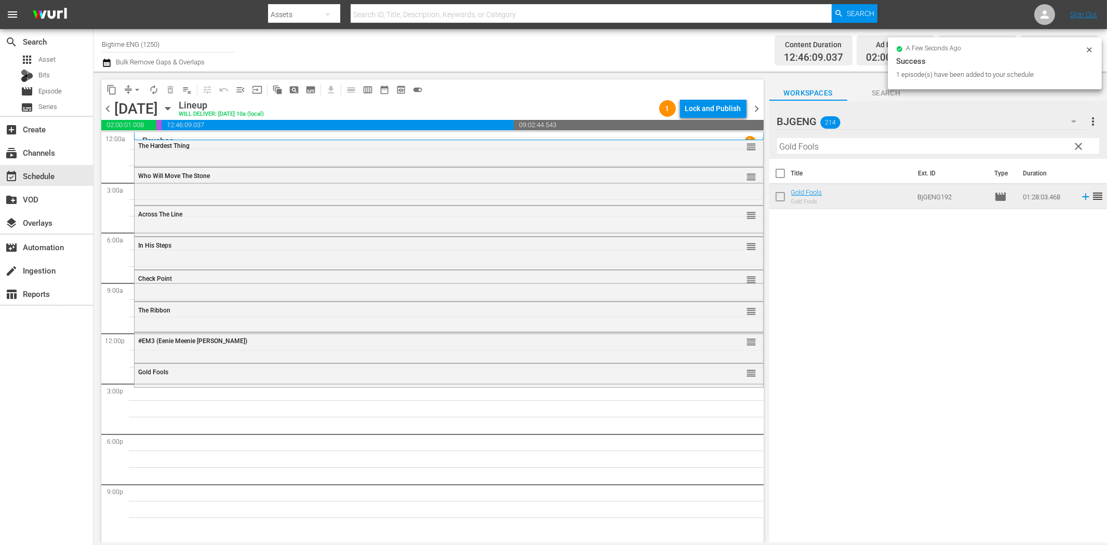
click at [818, 148] on input "Gold Fools" at bounding box center [938, 146] width 322 height 17
paste input "[PERSON_NAME]"
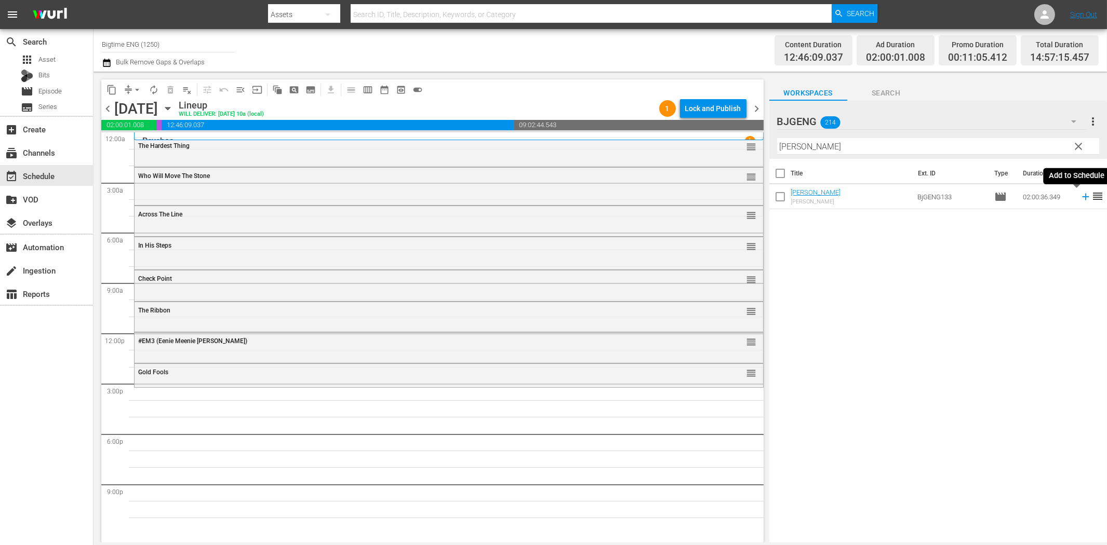
click at [1082, 196] on icon at bounding box center [1085, 197] width 7 height 7
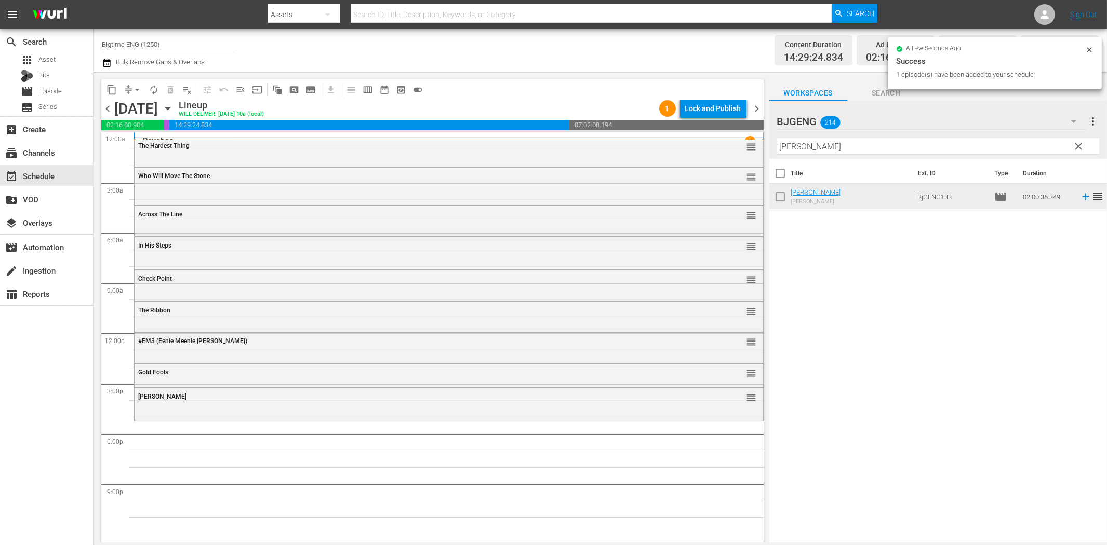
click at [827, 152] on input "[PERSON_NAME]" at bounding box center [938, 146] width 322 height 17
paste input "Battle B-Boy"
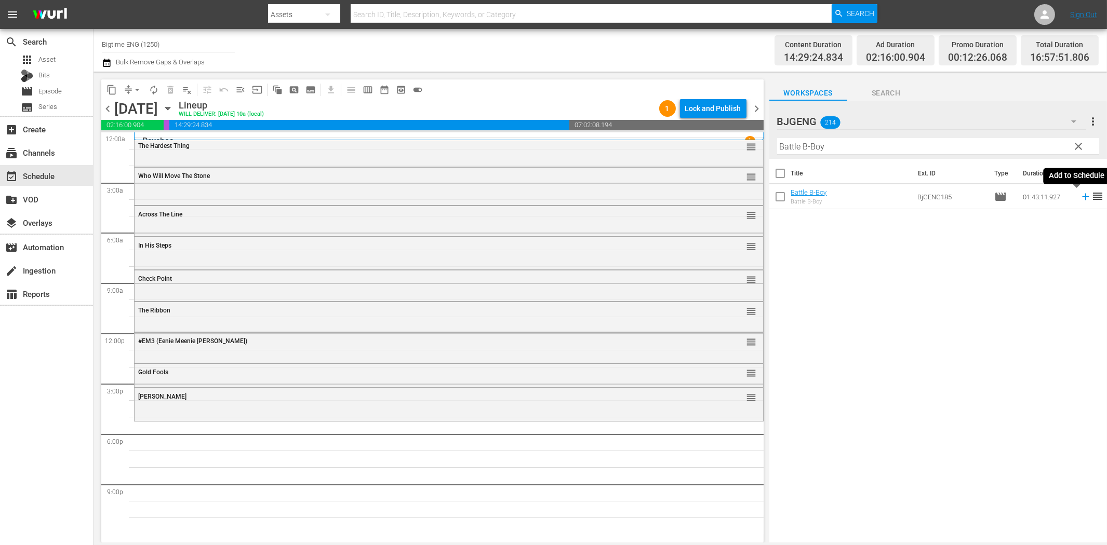
click at [1080, 195] on icon at bounding box center [1085, 196] width 11 height 11
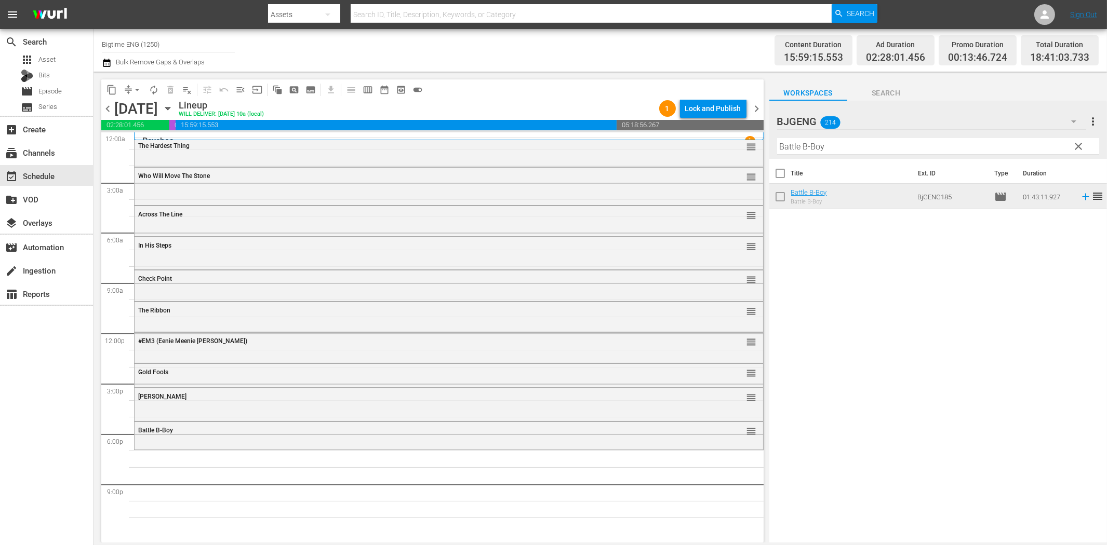
click at [801, 145] on input "Battle B-Boy" at bounding box center [938, 146] width 322 height 17
paste input "Without Warrant"
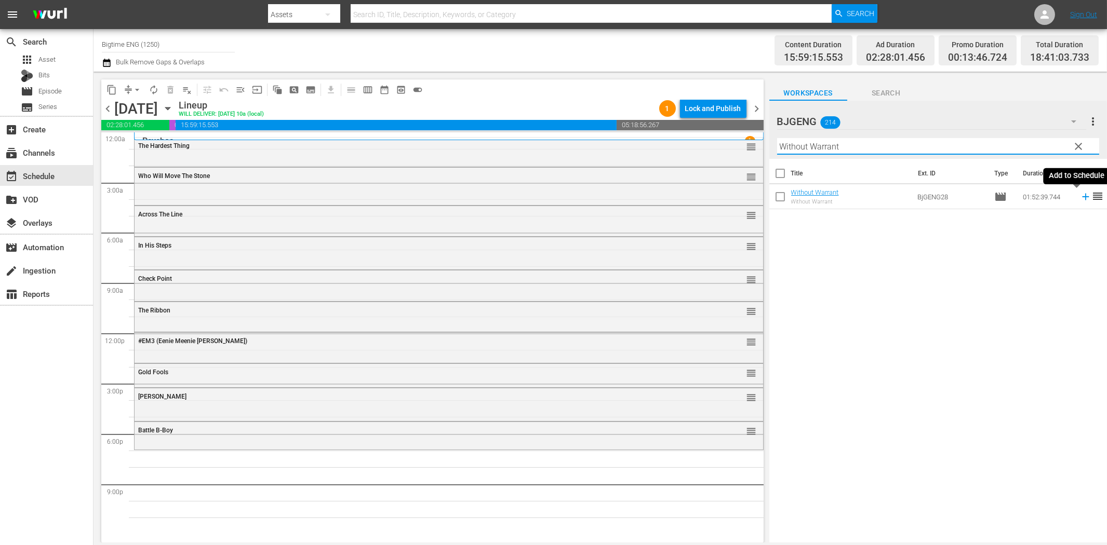
click at [1080, 200] on icon at bounding box center [1085, 196] width 11 height 11
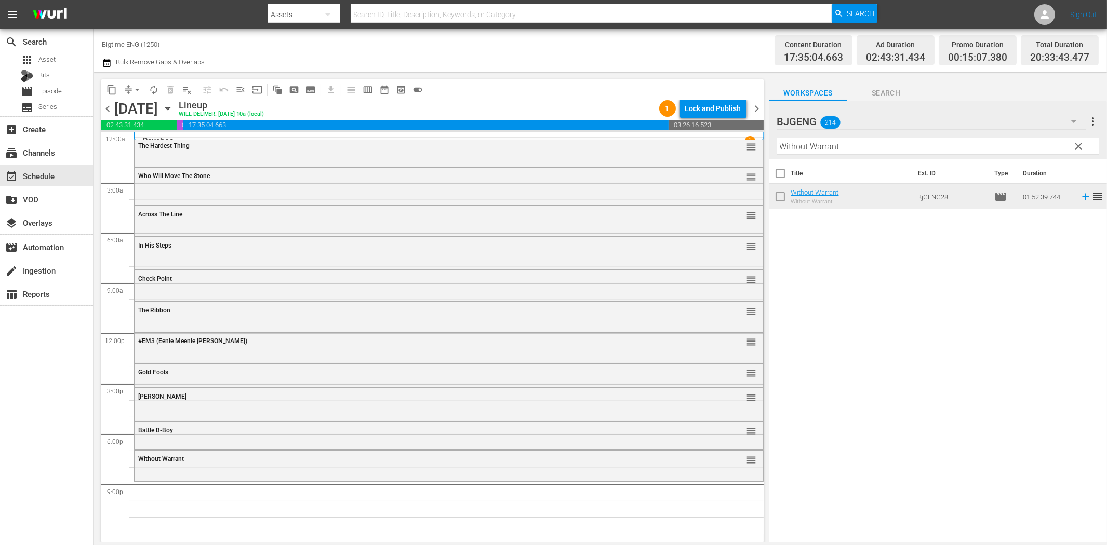
click at [954, 144] on input "Without Warrant" at bounding box center [938, 146] width 322 height 17
paste input "[PERSON_NAME] Vow"
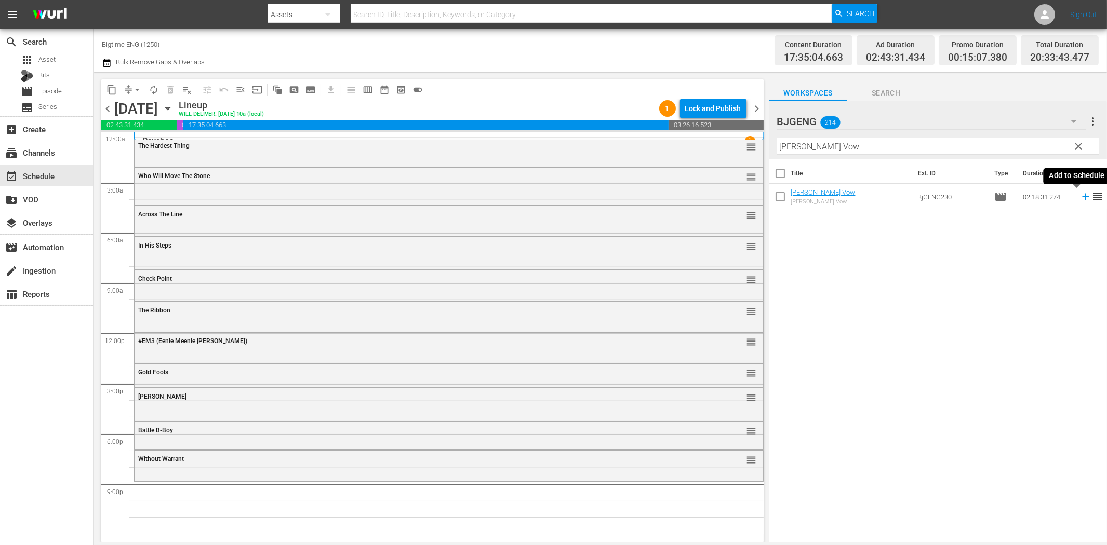
click at [1080, 198] on icon at bounding box center [1085, 196] width 11 height 11
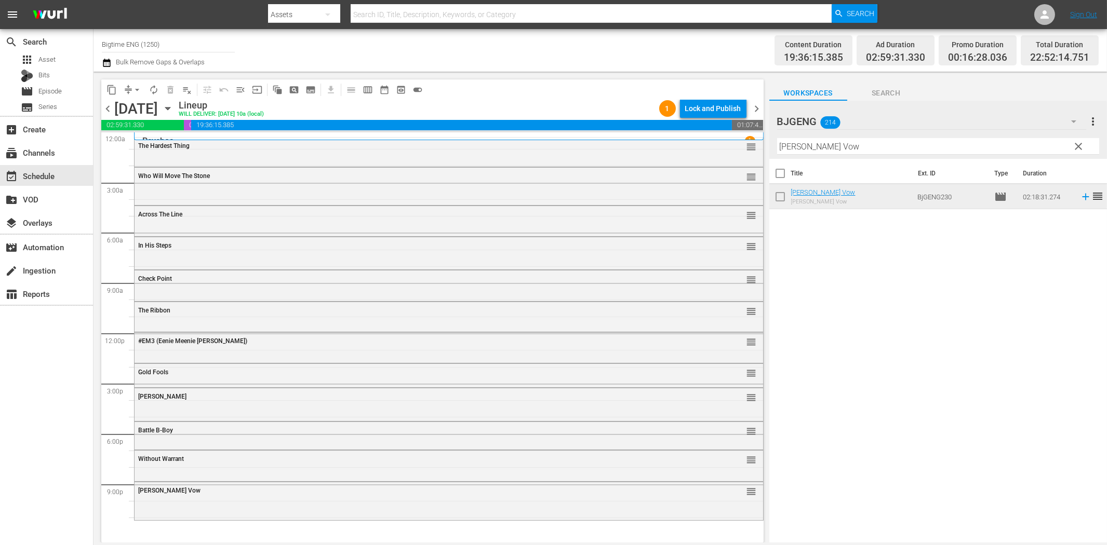
drag, startPoint x: 806, startPoint y: 151, endPoint x: 813, endPoint y: 152, distance: 7.3
click at [806, 151] on input "[PERSON_NAME] Vow" at bounding box center [938, 146] width 322 height 17
paste input "Damaged Goods"
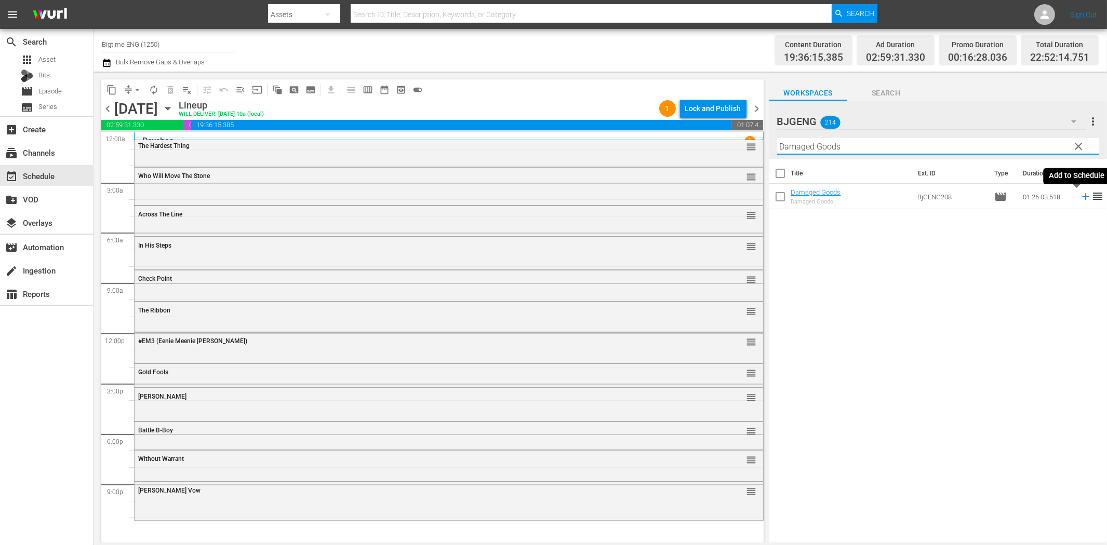
click at [1080, 200] on icon at bounding box center [1085, 196] width 11 height 11
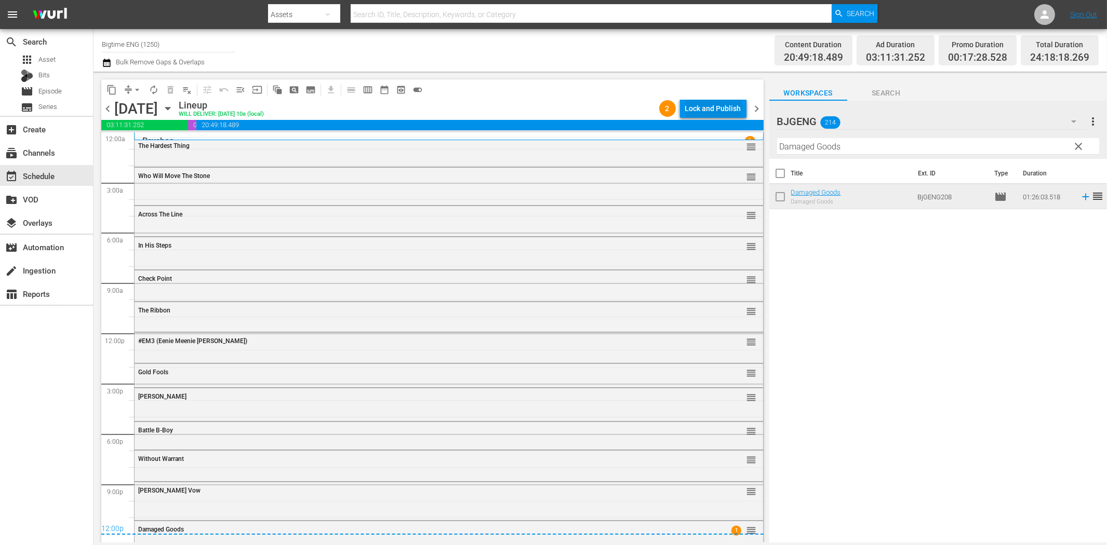
click at [706, 113] on div "Lock and Publish" at bounding box center [713, 108] width 56 height 19
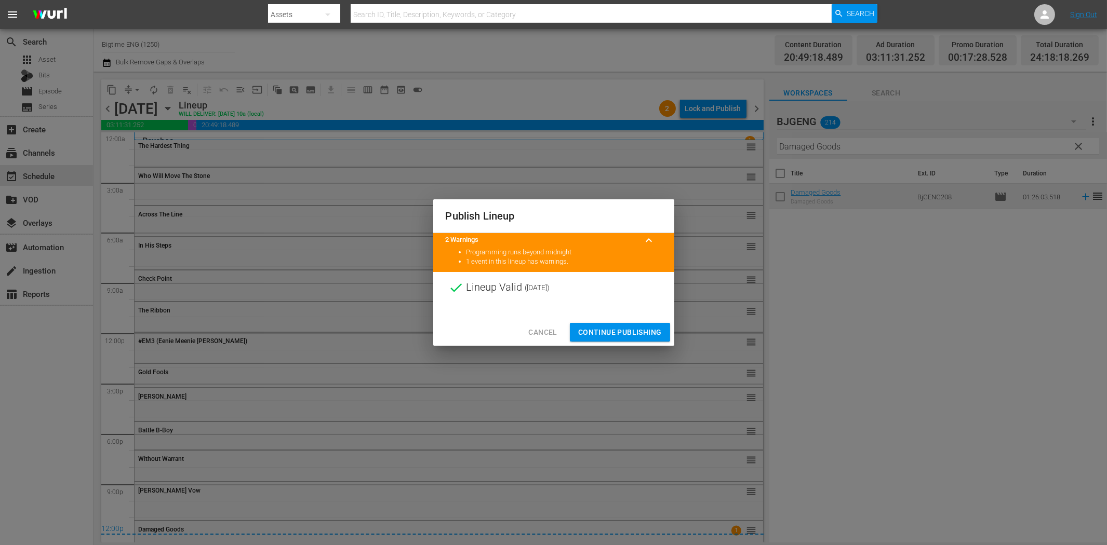
click at [639, 330] on span "Continue Publishing" at bounding box center [620, 332] width 84 height 13
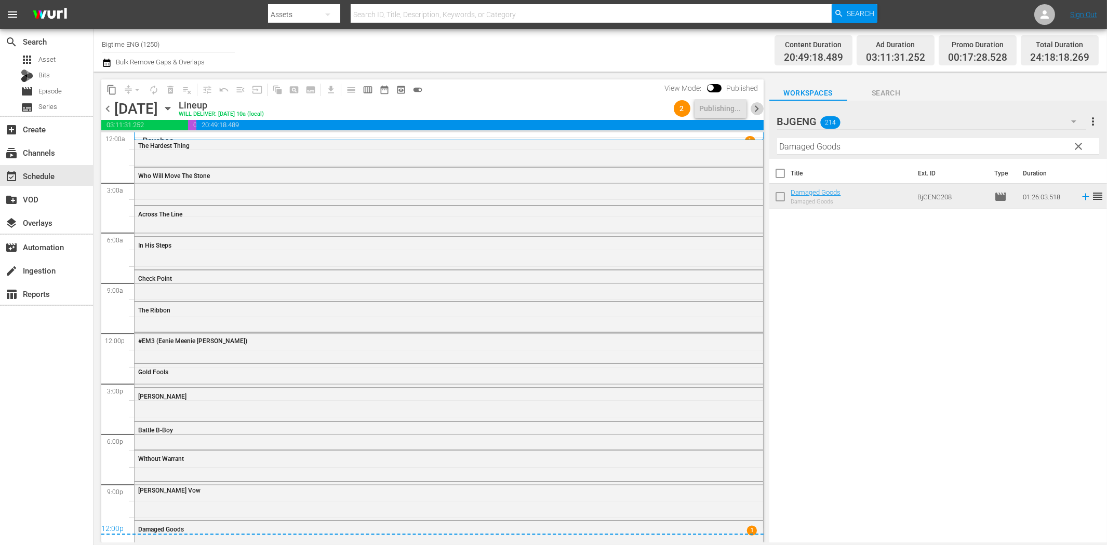
click at [757, 108] on span "chevron_right" at bounding box center [757, 108] width 13 height 13
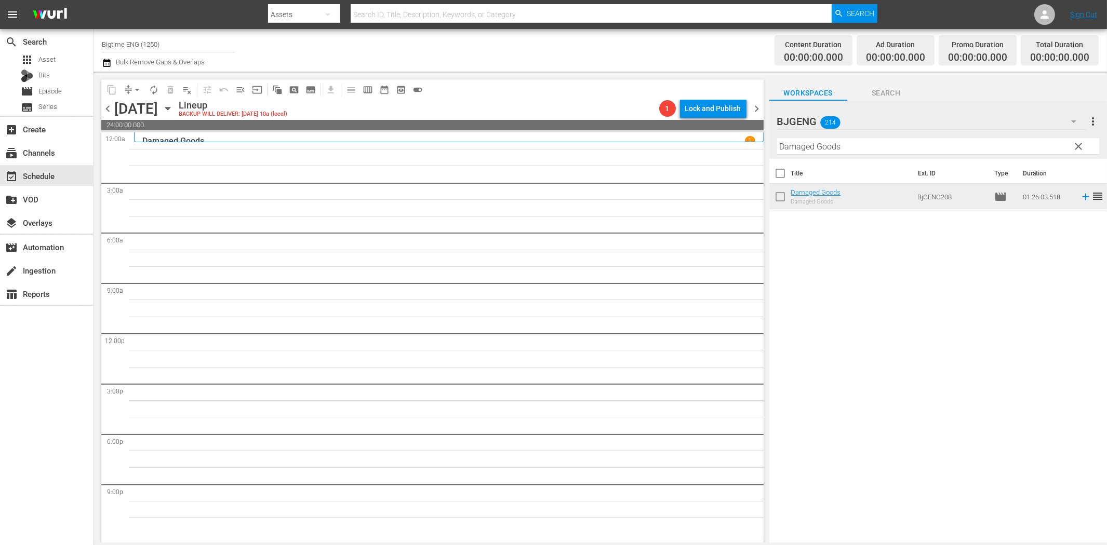
click at [882, 154] on hr at bounding box center [938, 154] width 322 height 1
click at [881, 150] on input "Damaged Goods" at bounding box center [938, 146] width 322 height 17
paste input "In Critical Condition"
click at [1080, 198] on icon at bounding box center [1085, 196] width 11 height 11
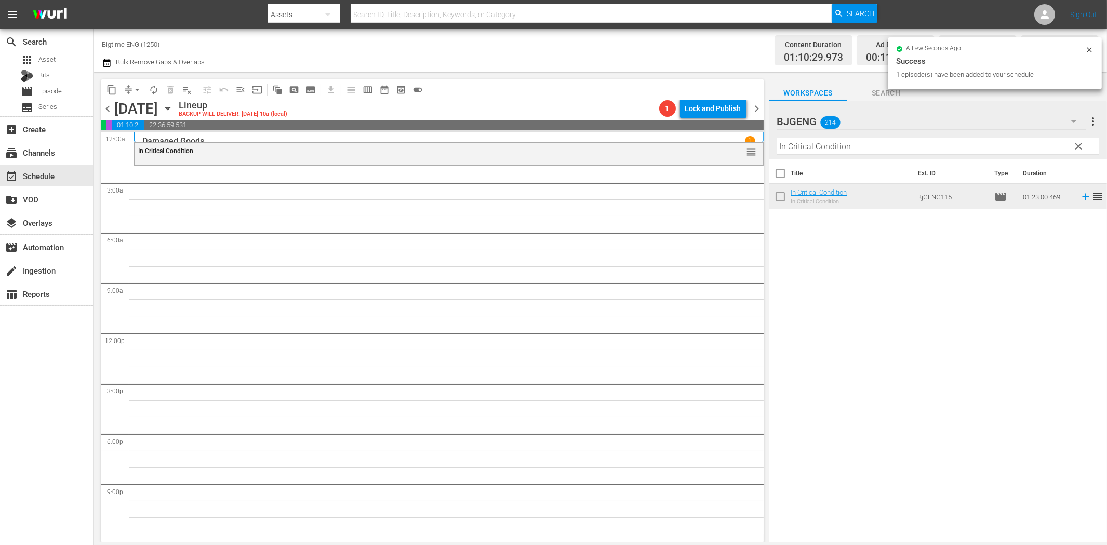
click at [880, 142] on input "In Critical Condition" at bounding box center [938, 146] width 322 height 17
paste input "A Different Su"
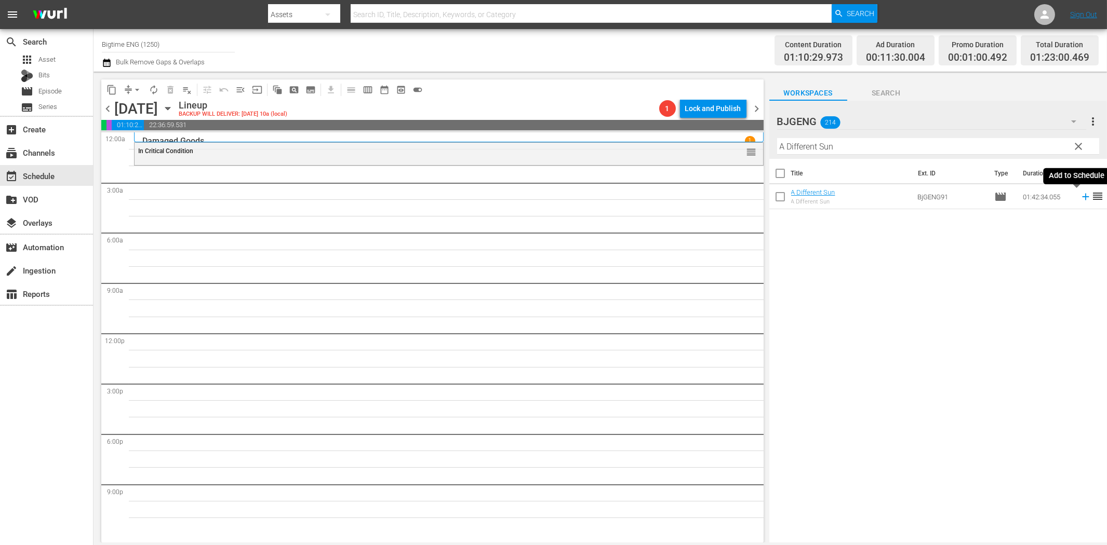
click at [1080, 198] on icon at bounding box center [1085, 196] width 11 height 11
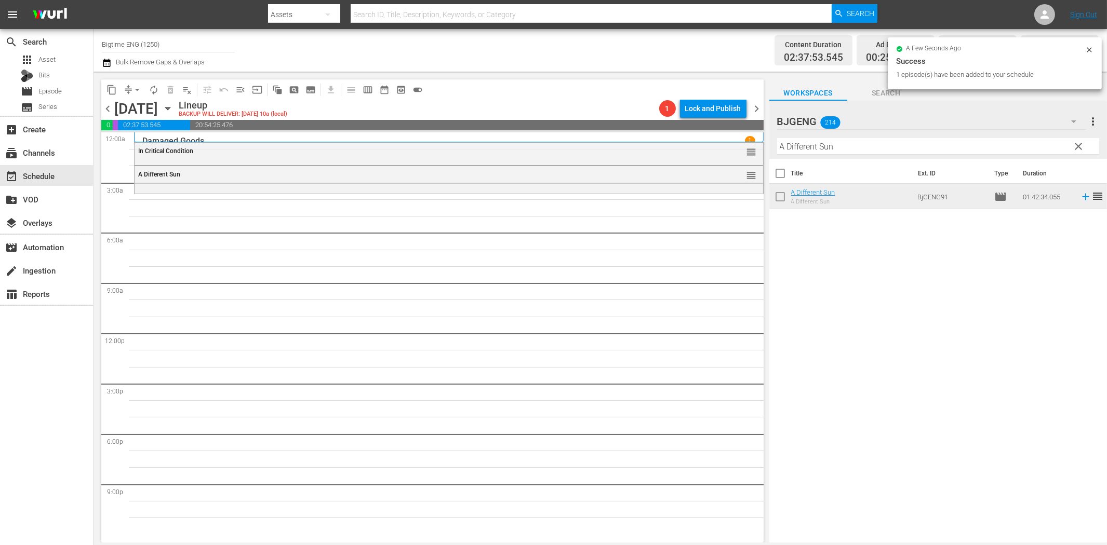
click at [793, 149] on input "A Different Sun" at bounding box center [938, 146] width 322 height 17
paste input "Chicago Overcoat"
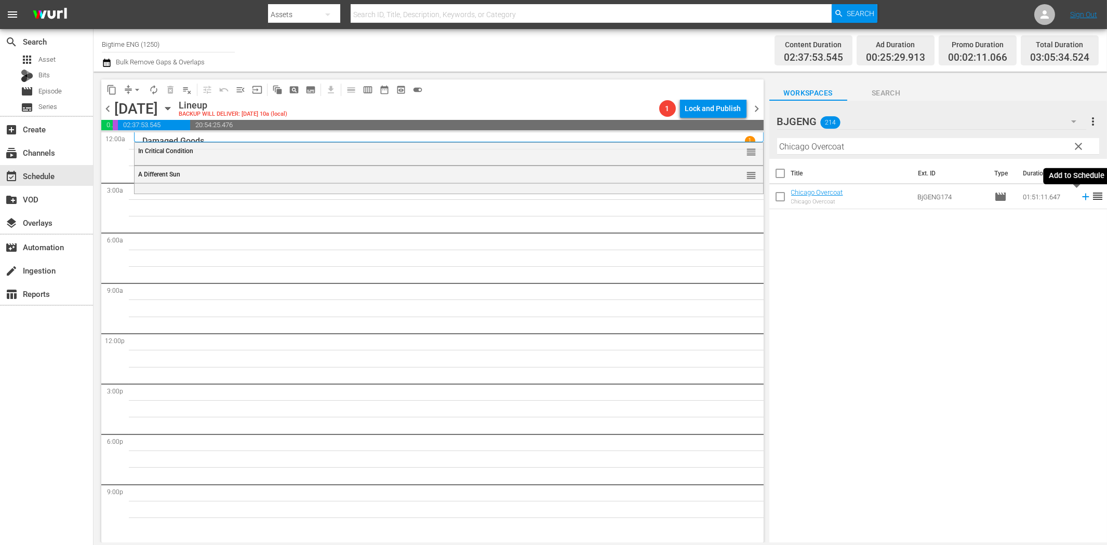
drag, startPoint x: 1078, startPoint y: 195, endPoint x: 1065, endPoint y: 199, distance: 13.0
click at [1080, 195] on icon at bounding box center [1085, 196] width 11 height 11
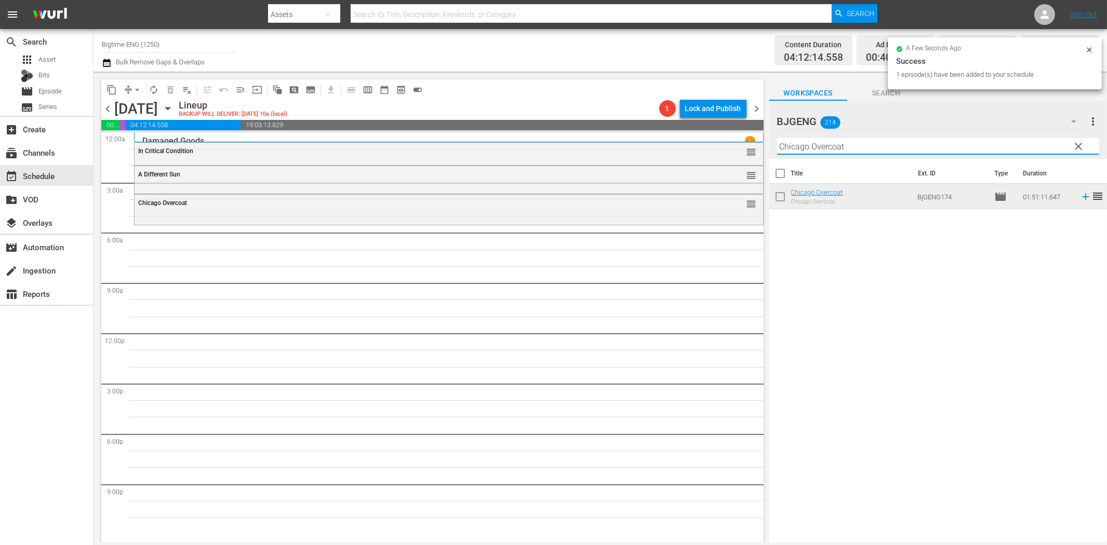
click at [790, 148] on input "Chicago Overcoat" at bounding box center [938, 146] width 322 height 17
paste input "The Way We Weren'"
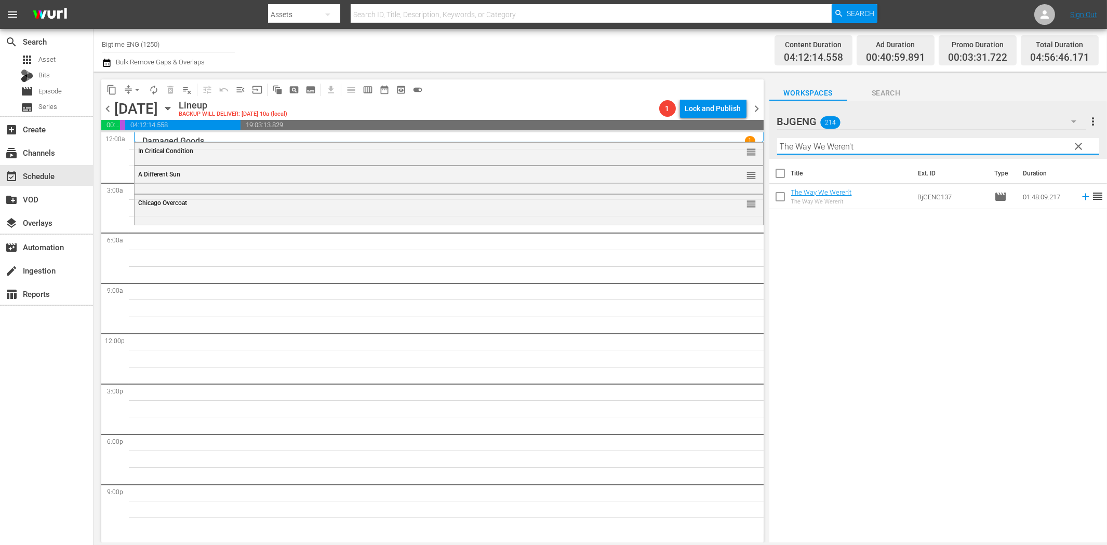
click at [1082, 197] on icon at bounding box center [1085, 197] width 7 height 7
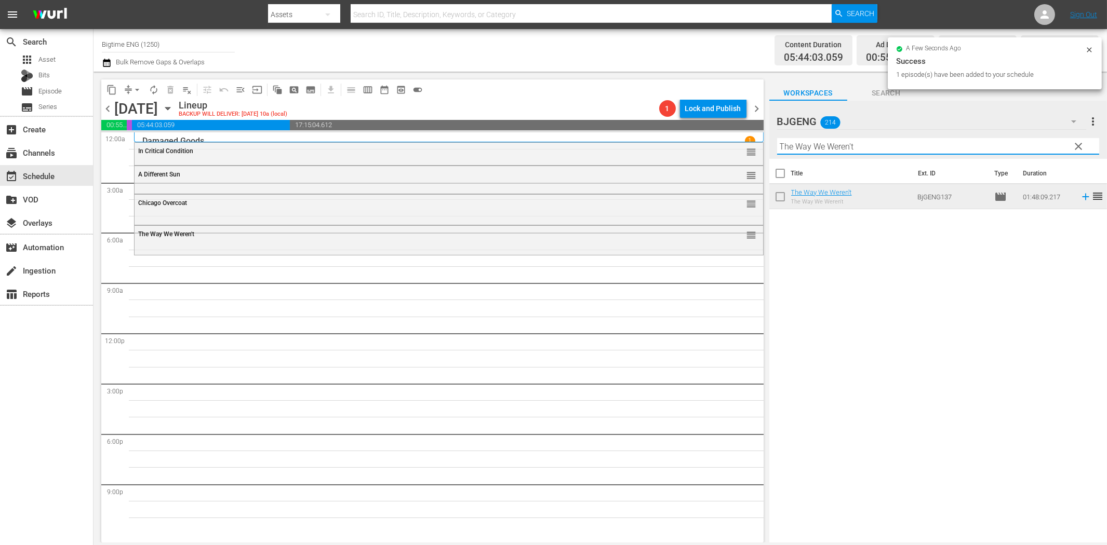
click at [846, 142] on input "The Way We Weren't" at bounding box center [938, 146] width 322 height 17
paste input "Finding Grace"
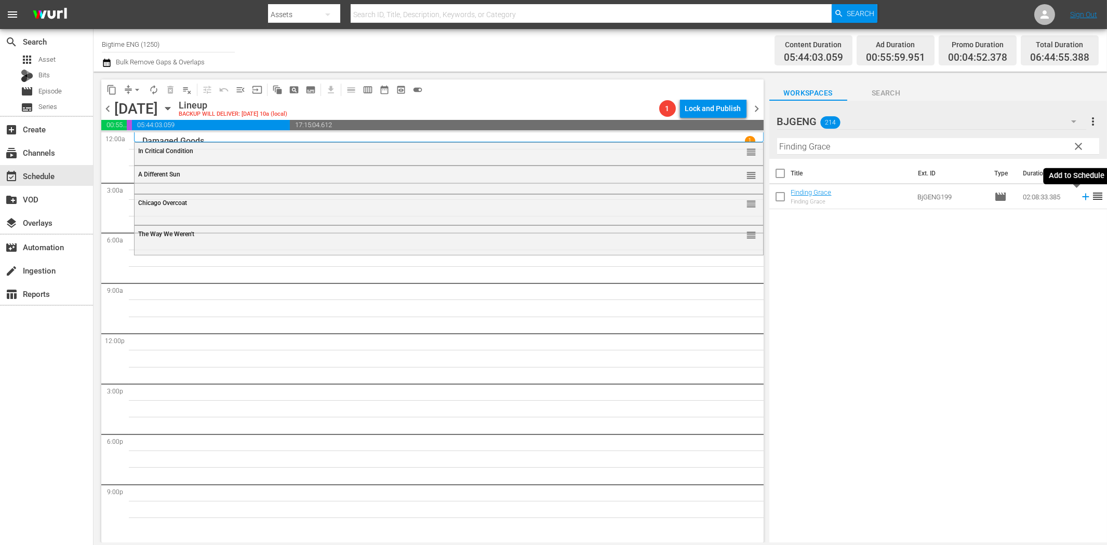
click at [1080, 194] on icon at bounding box center [1085, 196] width 11 height 11
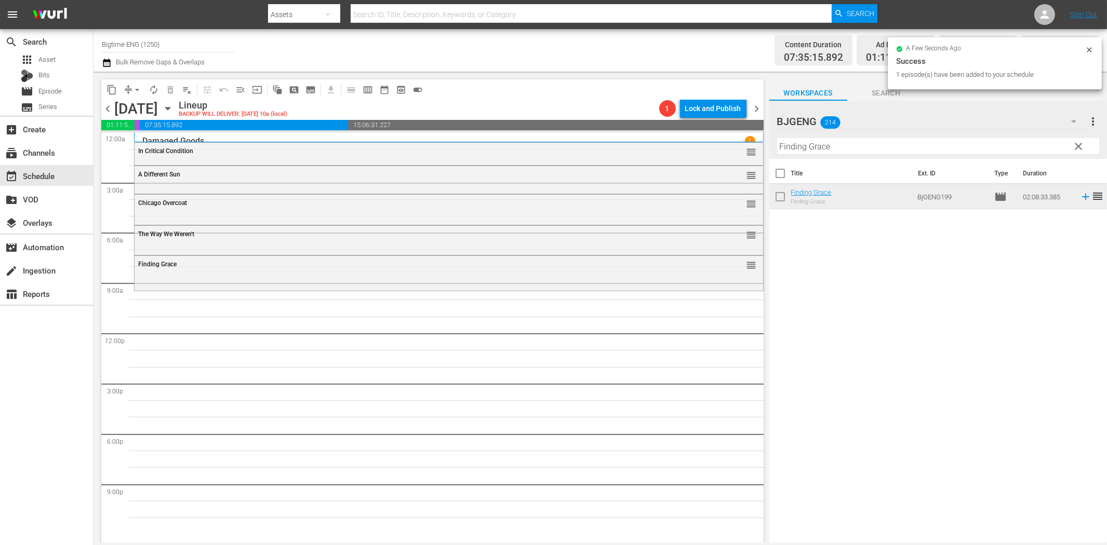
click at [931, 148] on input "Finding Grace" at bounding box center [938, 146] width 322 height 17
paste input "Twi"
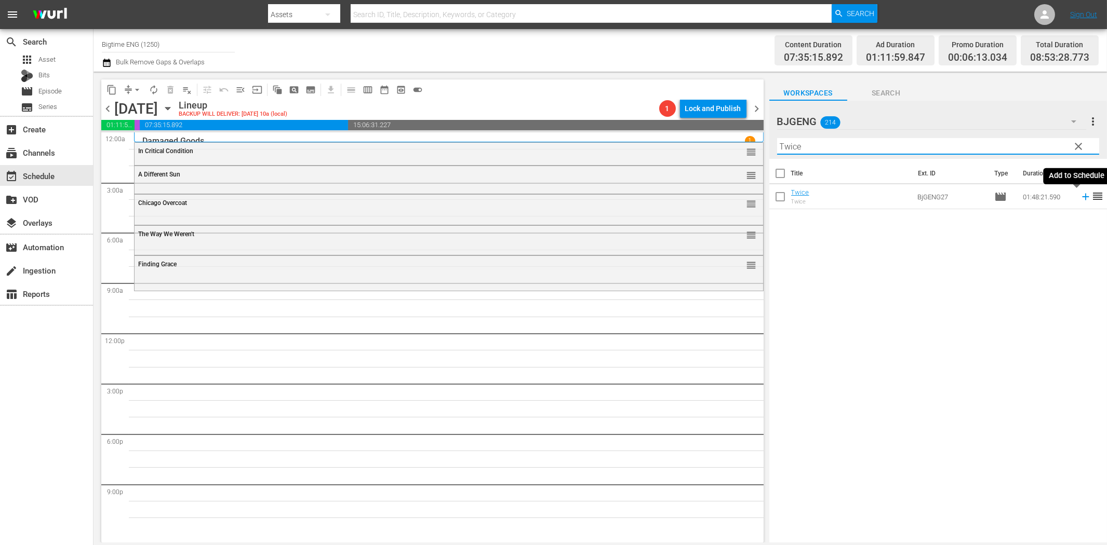
click at [1080, 195] on icon at bounding box center [1085, 196] width 11 height 11
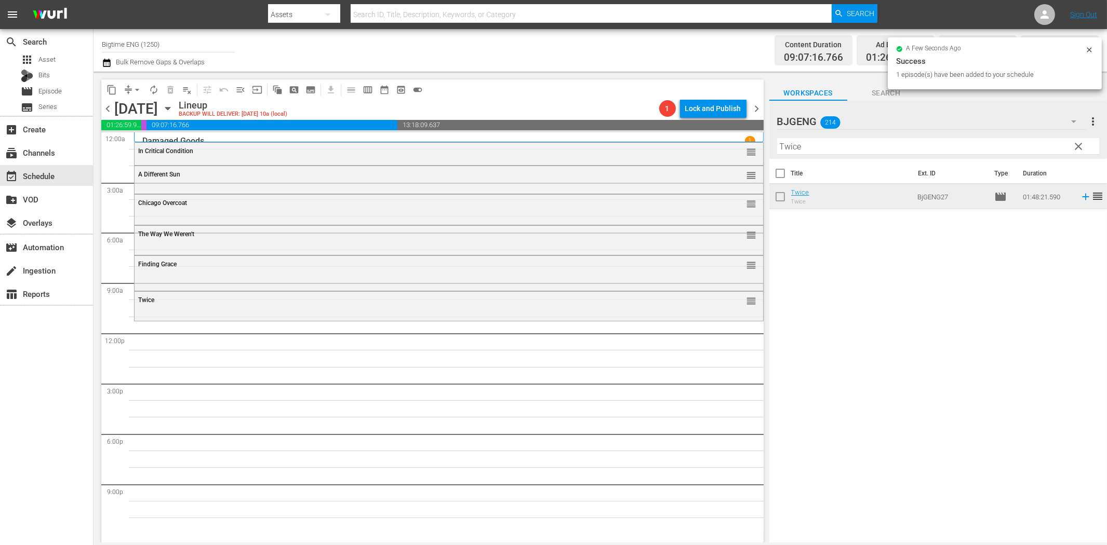
click at [782, 149] on input "Twice" at bounding box center [938, 146] width 322 height 17
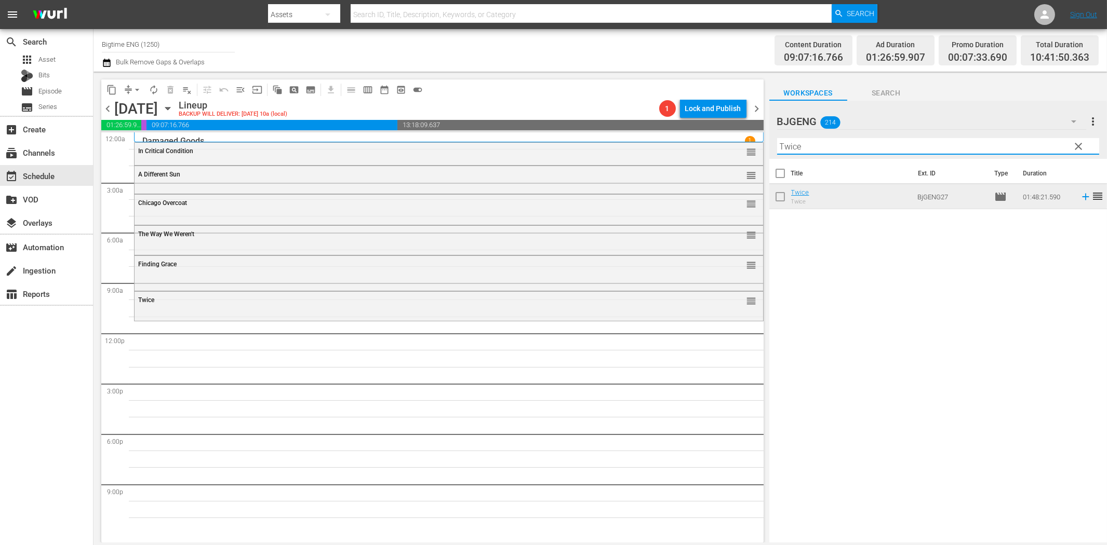
paste input "Sincerely, [PERSON_NAME]"
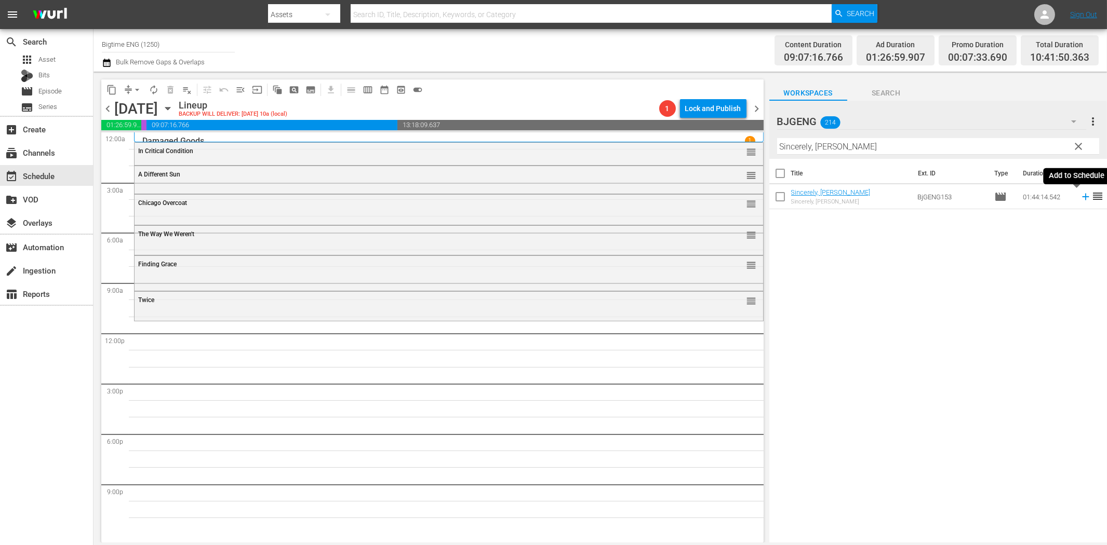
click at [1080, 193] on icon at bounding box center [1085, 196] width 11 height 11
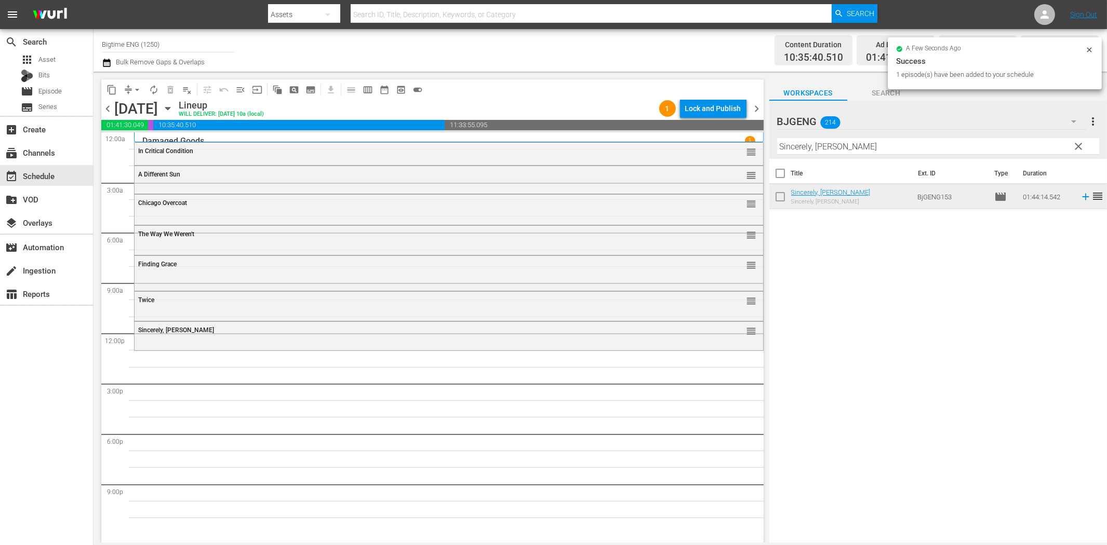
click at [788, 144] on input "Sincerely, [PERSON_NAME]" at bounding box center [938, 146] width 322 height 17
paste input "Joy Of Horses"
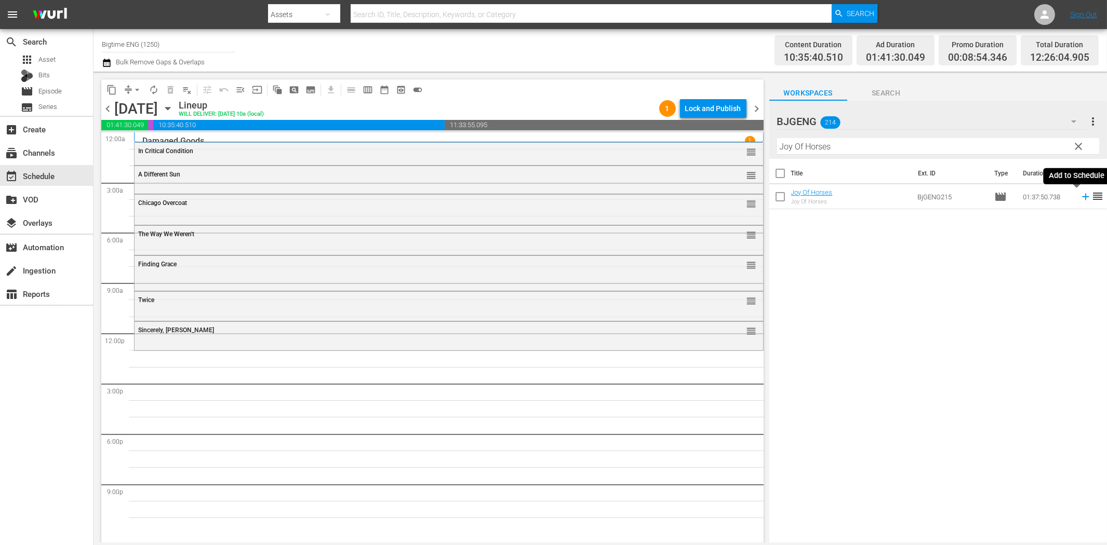
click at [1080, 196] on icon at bounding box center [1085, 196] width 11 height 11
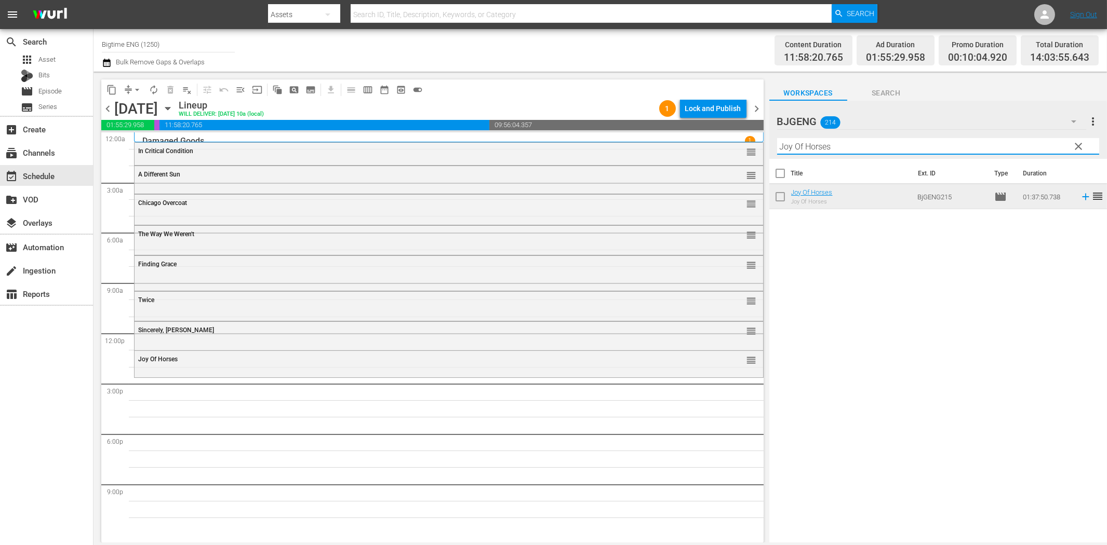
click at [806, 148] on input "Joy Of Horses" at bounding box center [938, 146] width 322 height 17
paste input "When We Last Spoke"
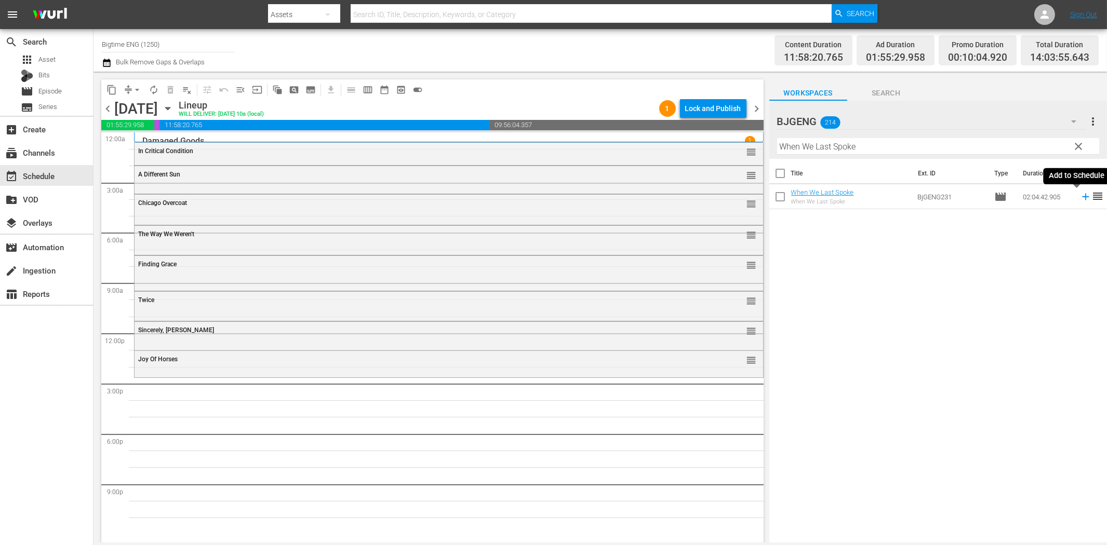
click at [1082, 196] on icon at bounding box center [1085, 197] width 7 height 7
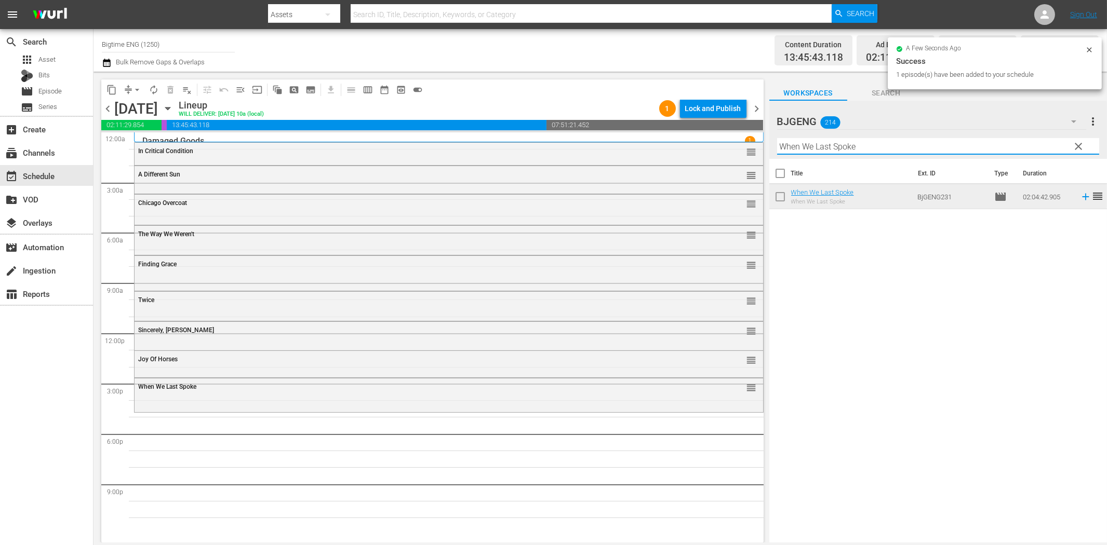
click at [861, 144] on input "When We Last Spoke" at bounding box center [938, 146] width 322 height 17
paste input "Last Shot"
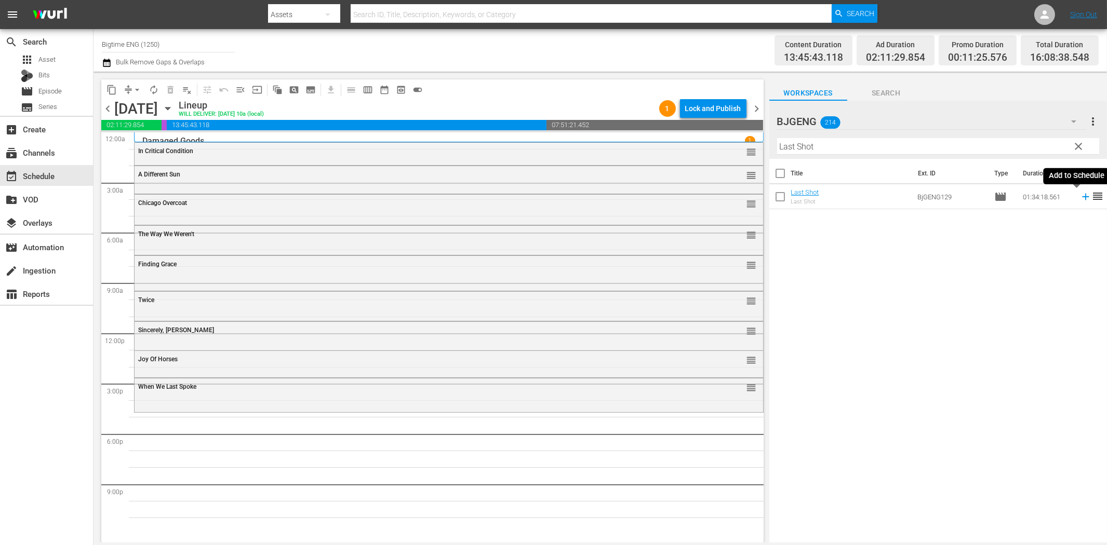
click at [1080, 199] on icon at bounding box center [1085, 196] width 11 height 11
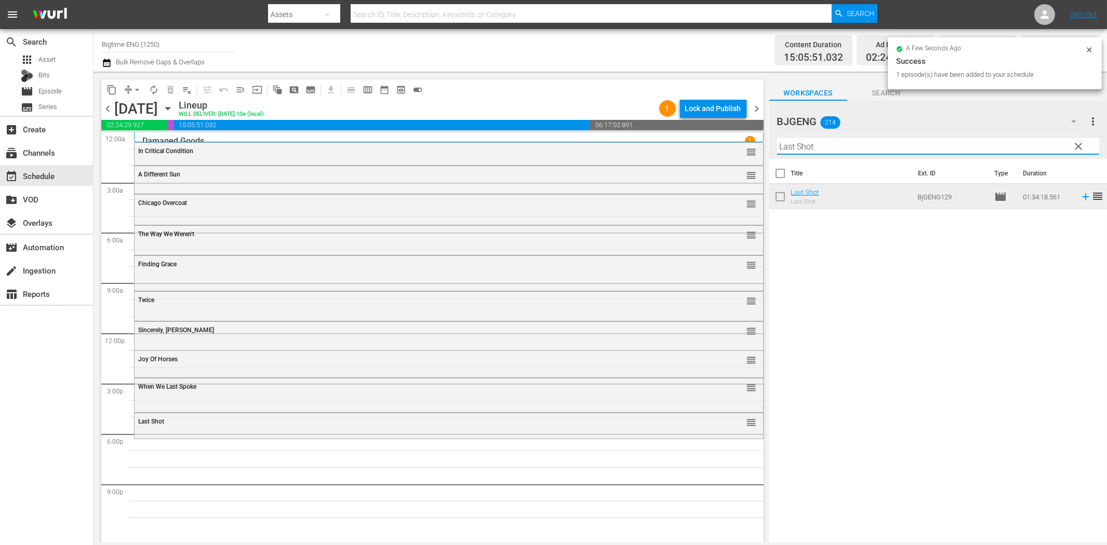
click at [833, 148] on input "Last Shot" at bounding box center [938, 146] width 322 height 17
paste input "Broke"
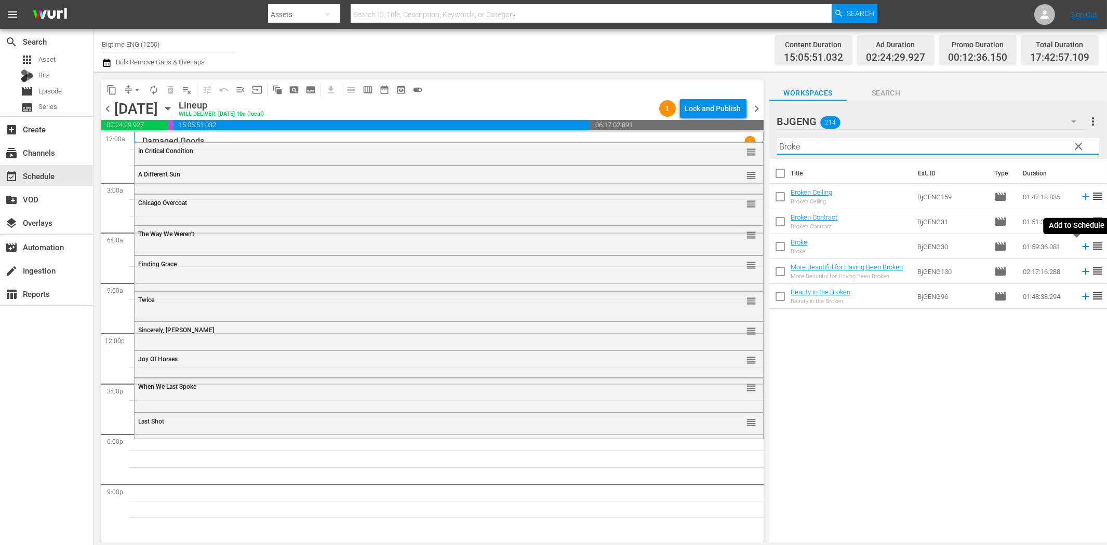
click at [1082, 247] on icon at bounding box center [1085, 247] width 7 height 7
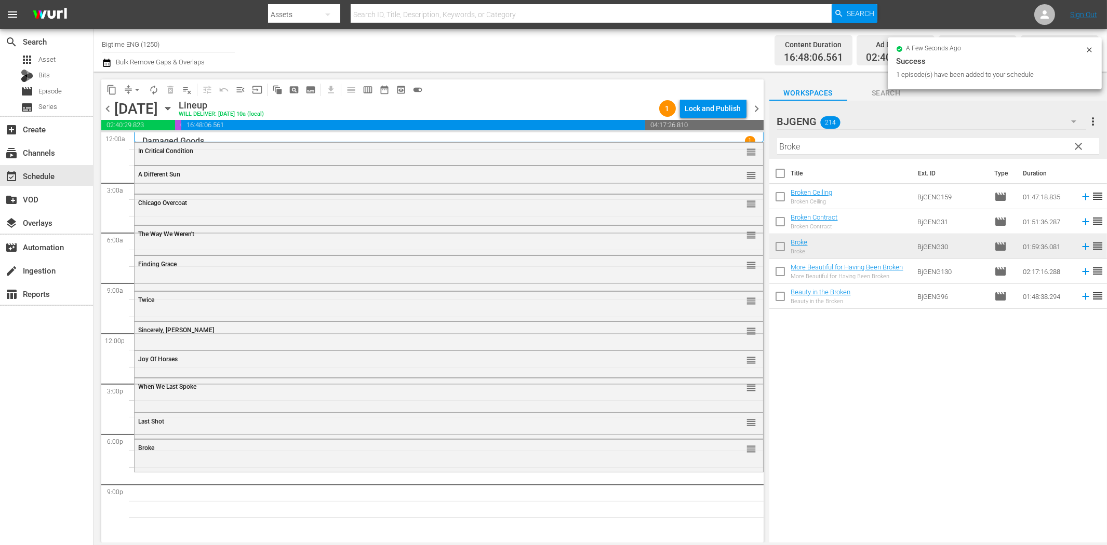
click at [859, 139] on input "Broke" at bounding box center [938, 146] width 322 height 17
paste input "Eternal Cod"
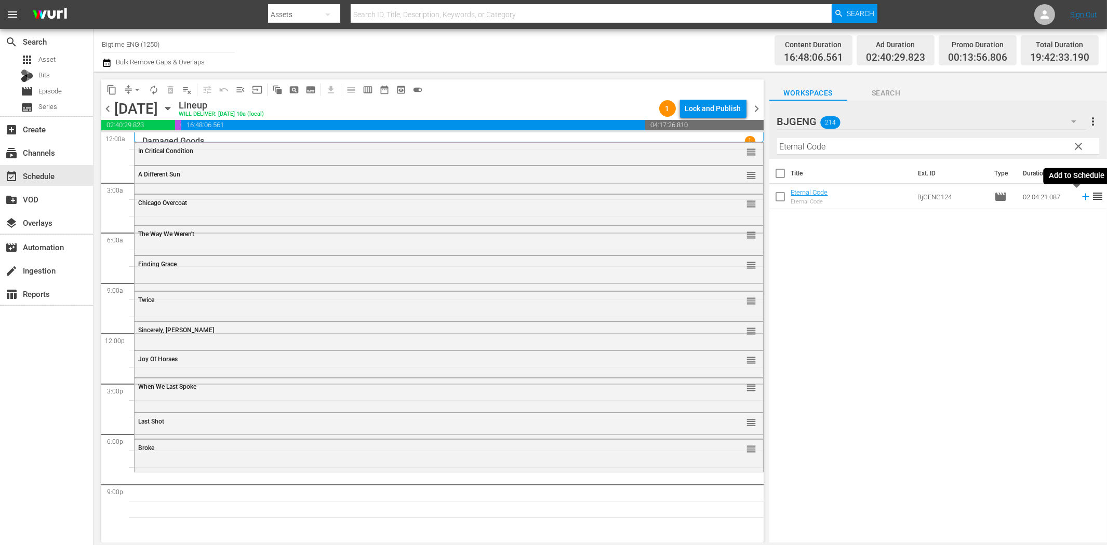
click at [1080, 195] on icon at bounding box center [1085, 196] width 11 height 11
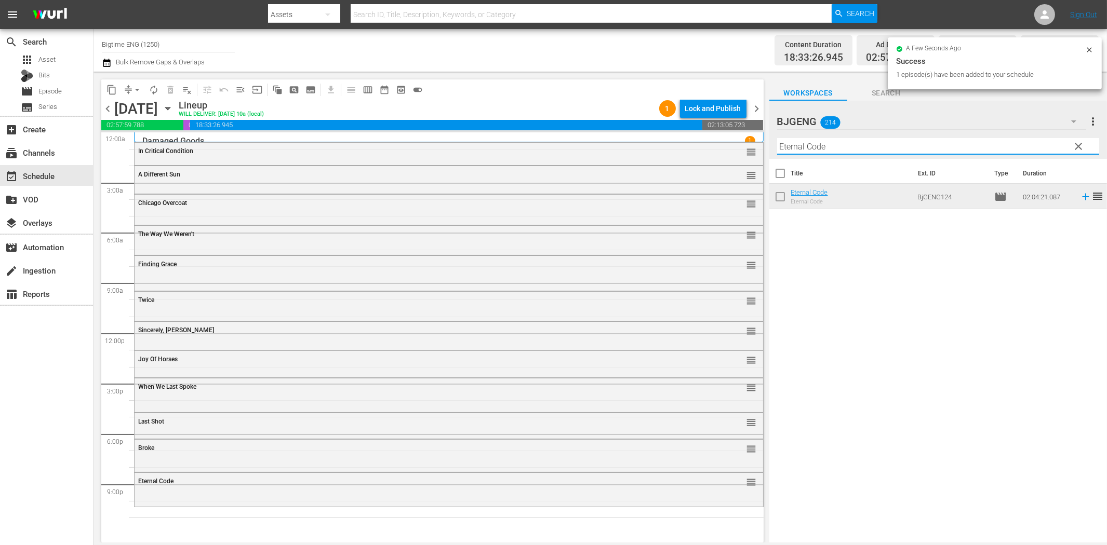
click at [831, 148] on input "Eternal Code" at bounding box center [938, 146] width 322 height 17
paste input "Fast and Frantic"
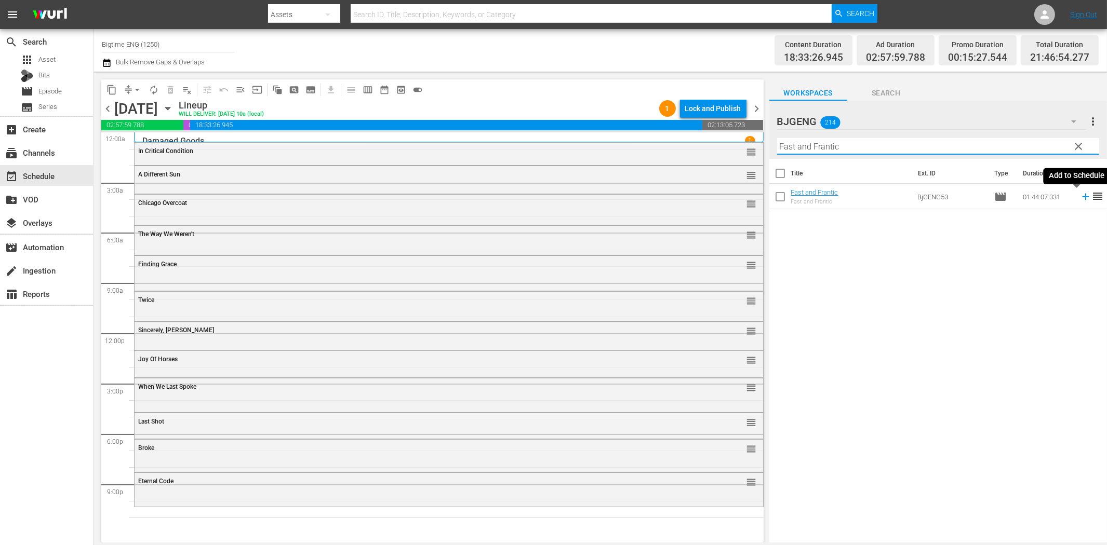
click at [1082, 196] on icon at bounding box center [1085, 197] width 7 height 7
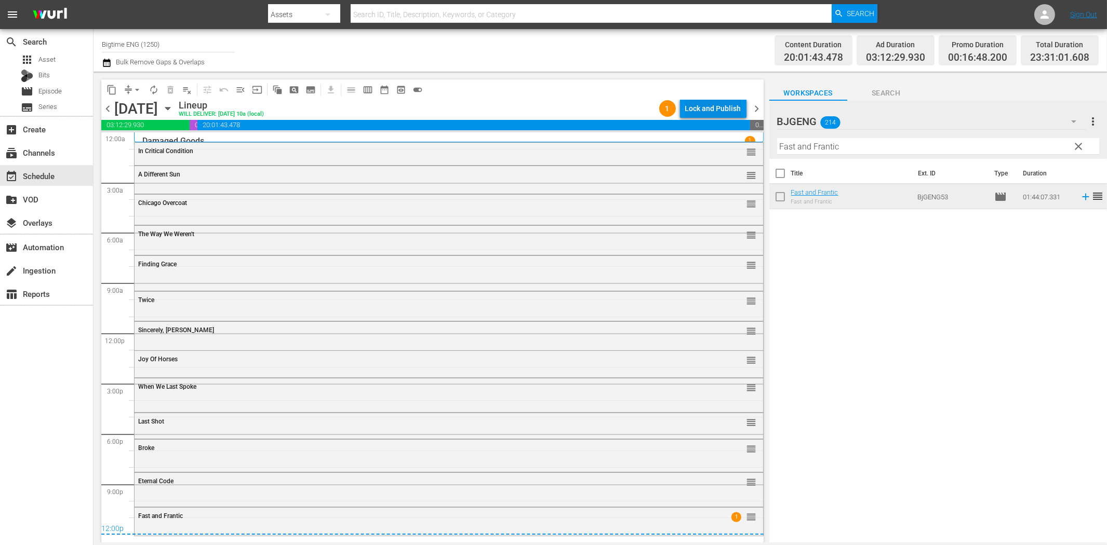
click at [710, 104] on div "Lock and Publish" at bounding box center [713, 108] width 56 height 19
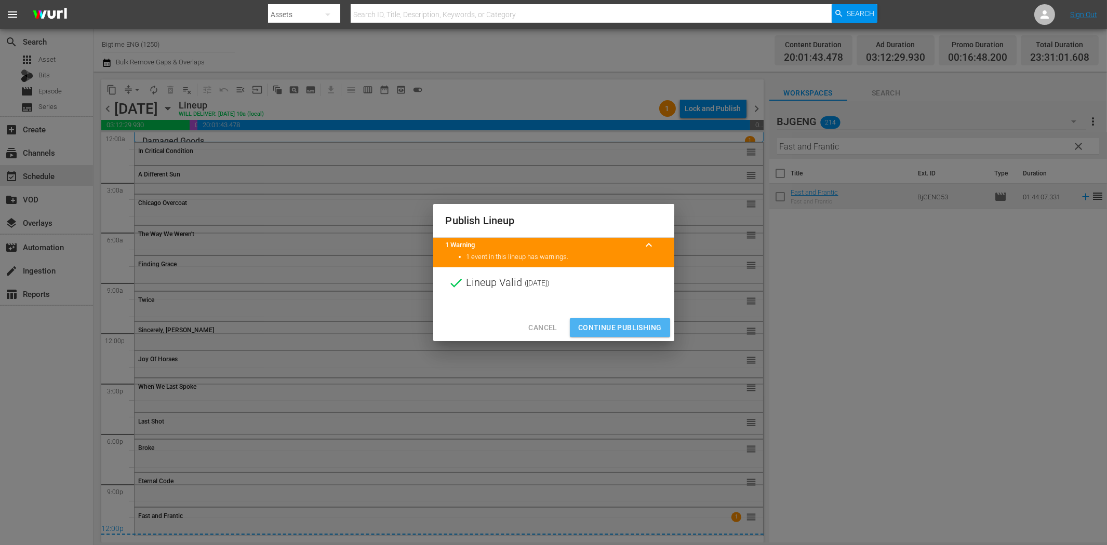
click at [649, 327] on span "Continue Publishing" at bounding box center [620, 328] width 84 height 13
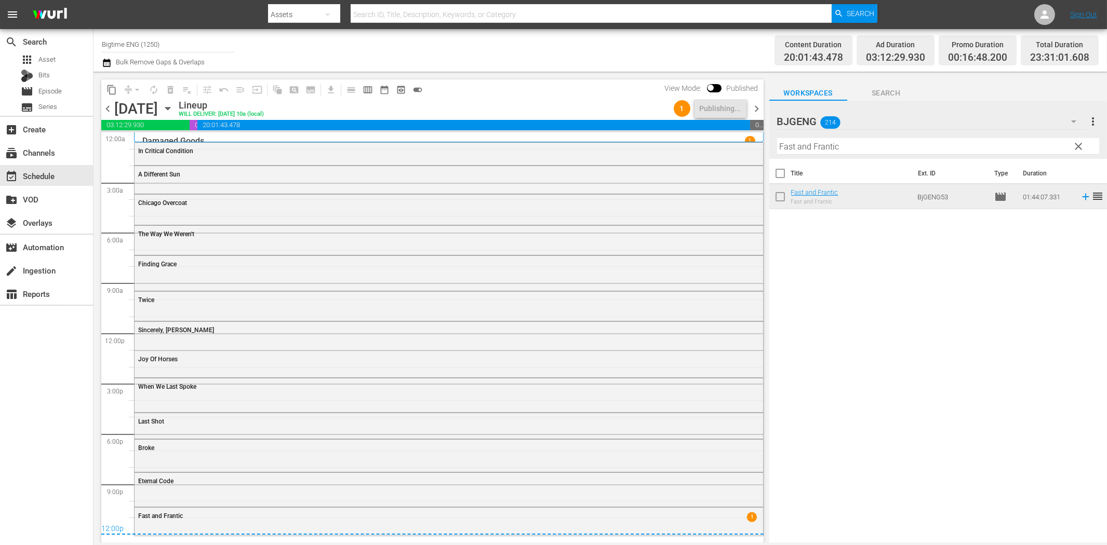
click at [758, 108] on span "chevron_right" at bounding box center [757, 108] width 13 height 13
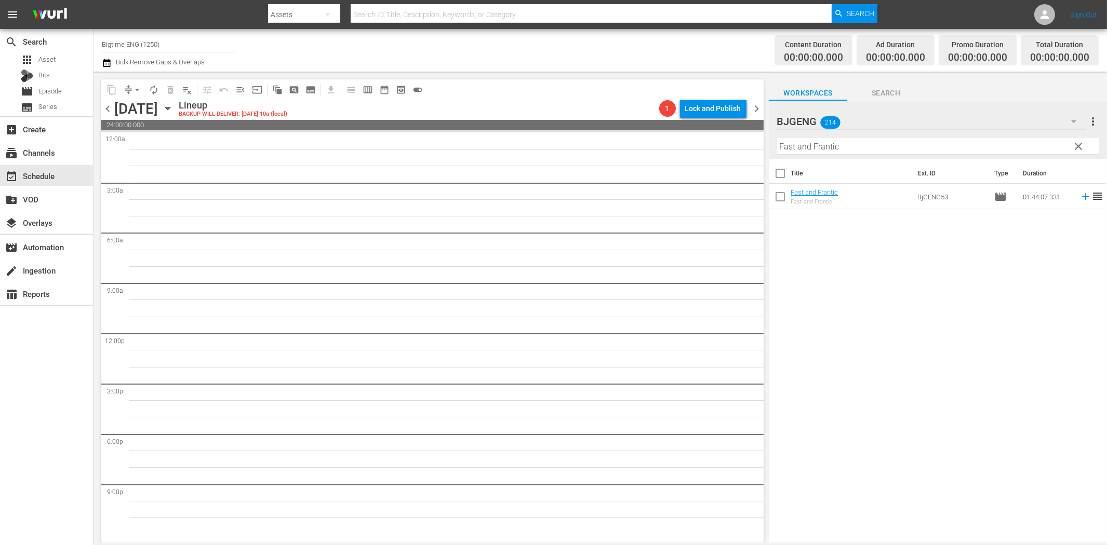
click at [828, 148] on input "Fast and Frantic" at bounding box center [938, 146] width 322 height 17
paste input "A Murder Of Innocence"
click at [1080, 198] on icon at bounding box center [1085, 196] width 11 height 11
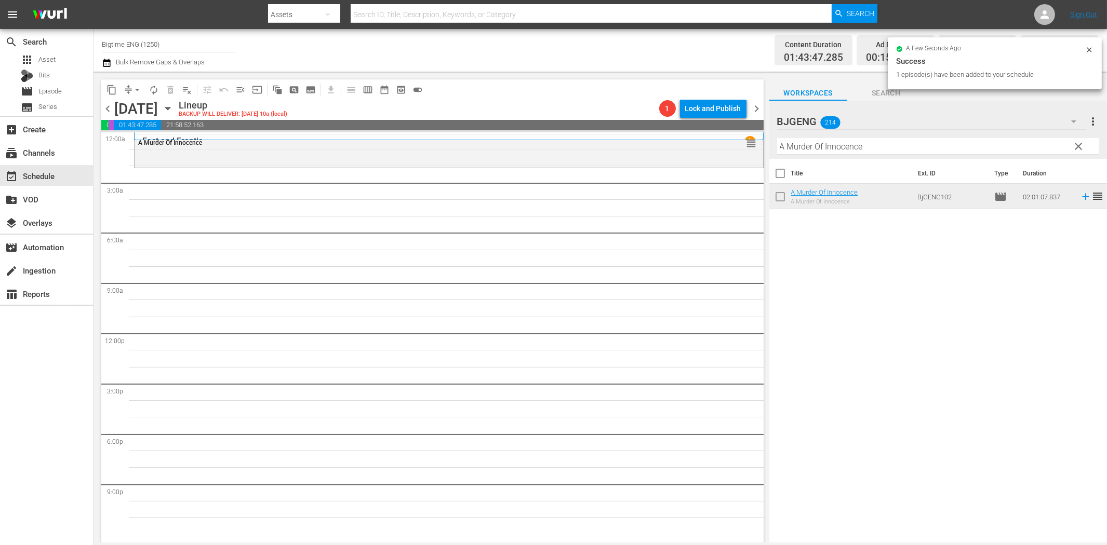
click at [814, 150] on input "A Murder Of Innocence" at bounding box center [938, 146] width 322 height 17
paste input "Cursed"
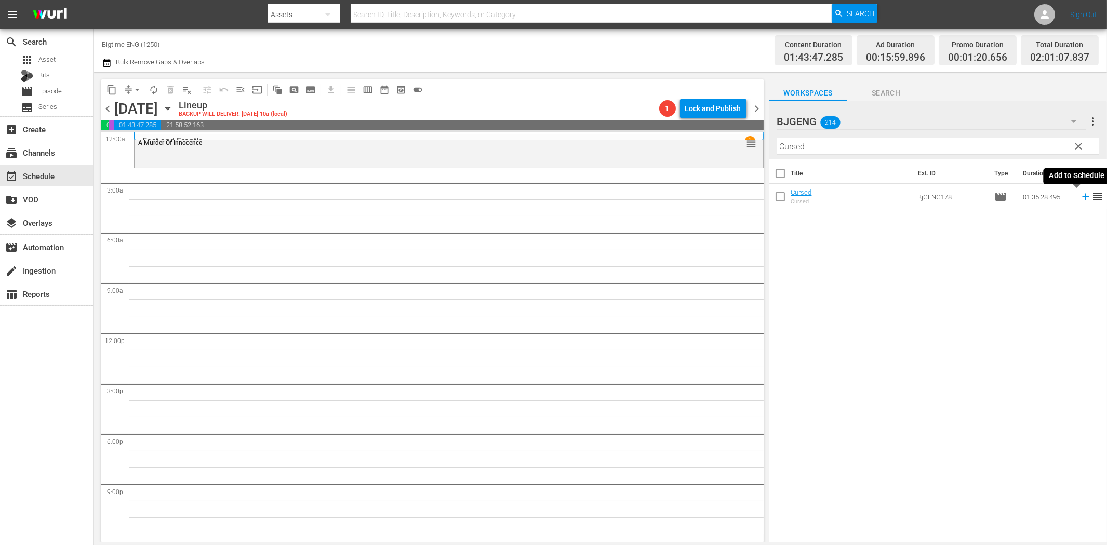
click at [1080, 198] on icon at bounding box center [1085, 196] width 11 height 11
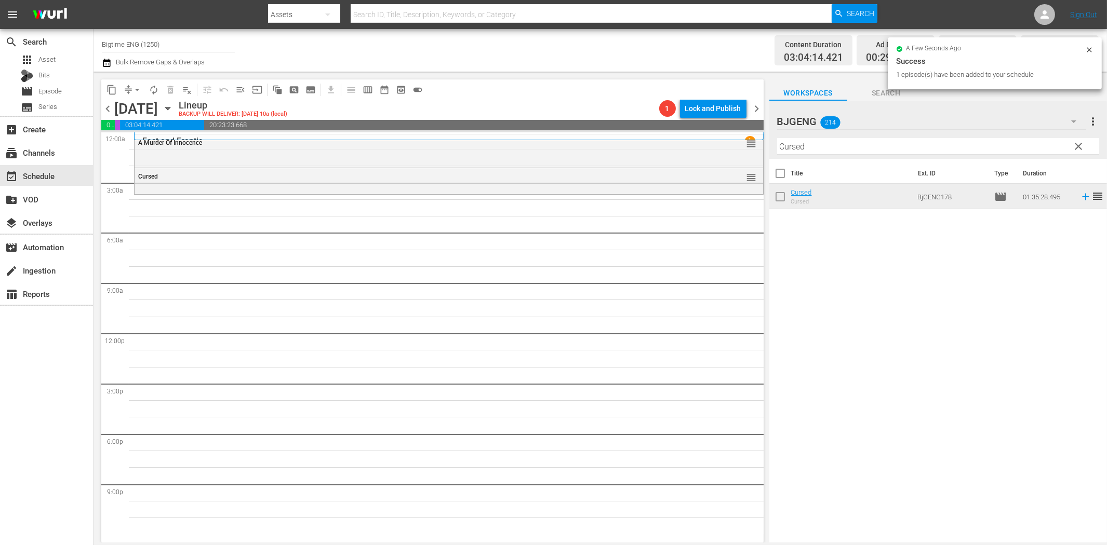
click at [843, 145] on input "Cursed" at bounding box center [938, 146] width 322 height 17
paste input "Sum of Existence"
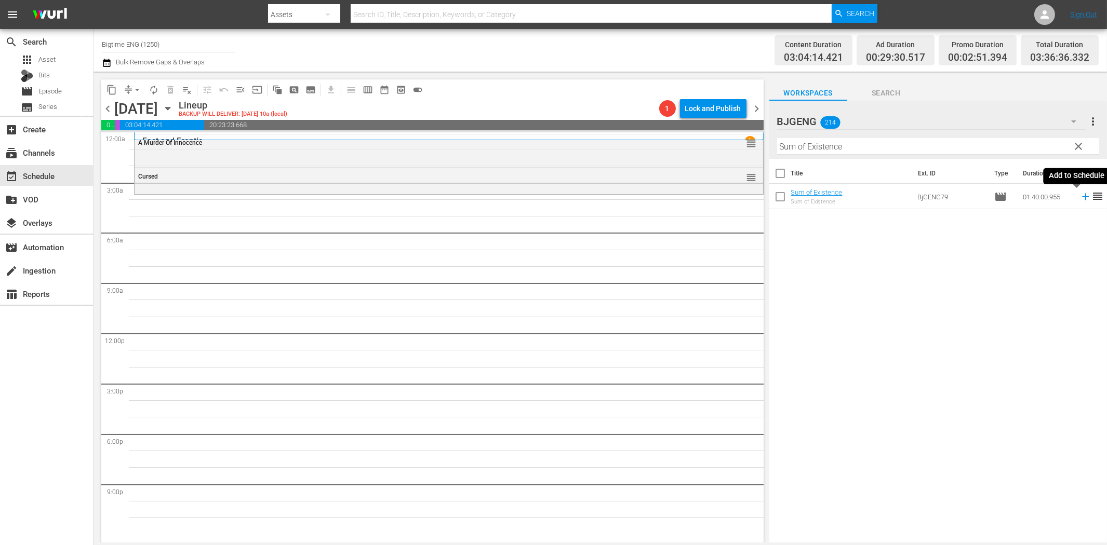
click at [1080, 202] on icon at bounding box center [1085, 196] width 11 height 11
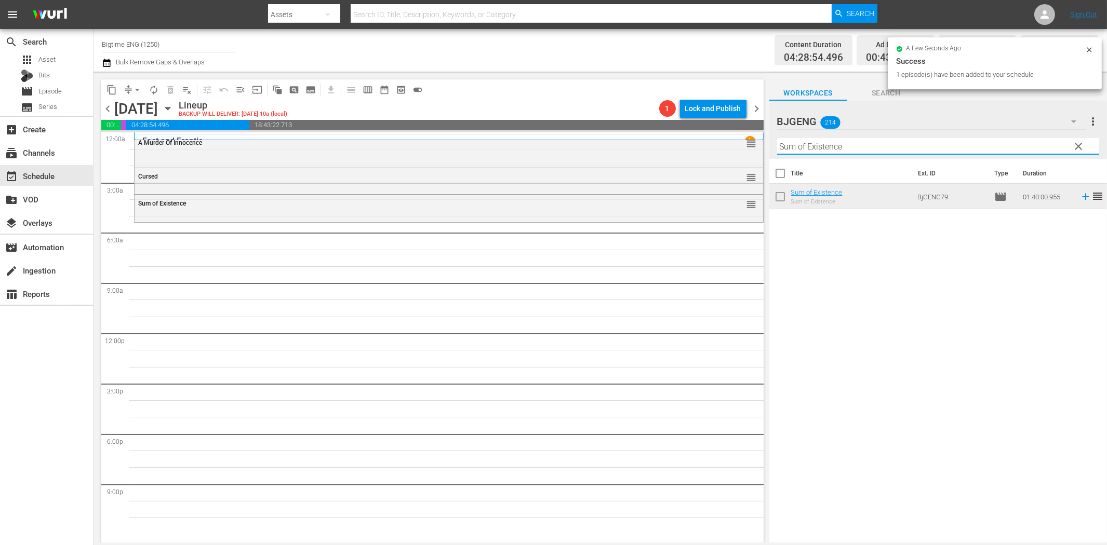
click at [842, 148] on input "Sum of Existence" at bounding box center [938, 146] width 322 height 17
paste input "At the [GEOGRAPHIC_DATA]"
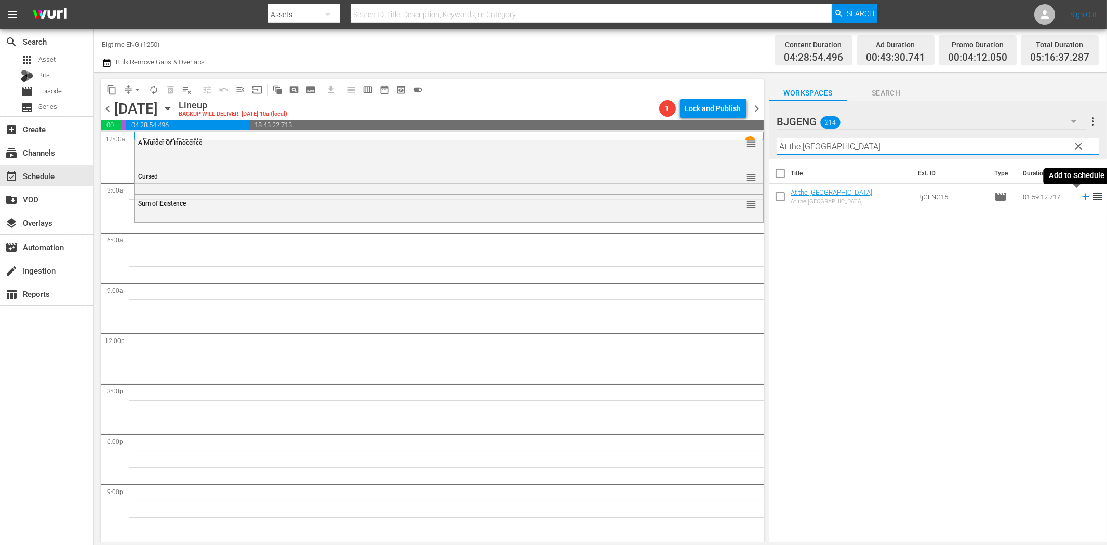
click at [1082, 197] on icon at bounding box center [1085, 197] width 7 height 7
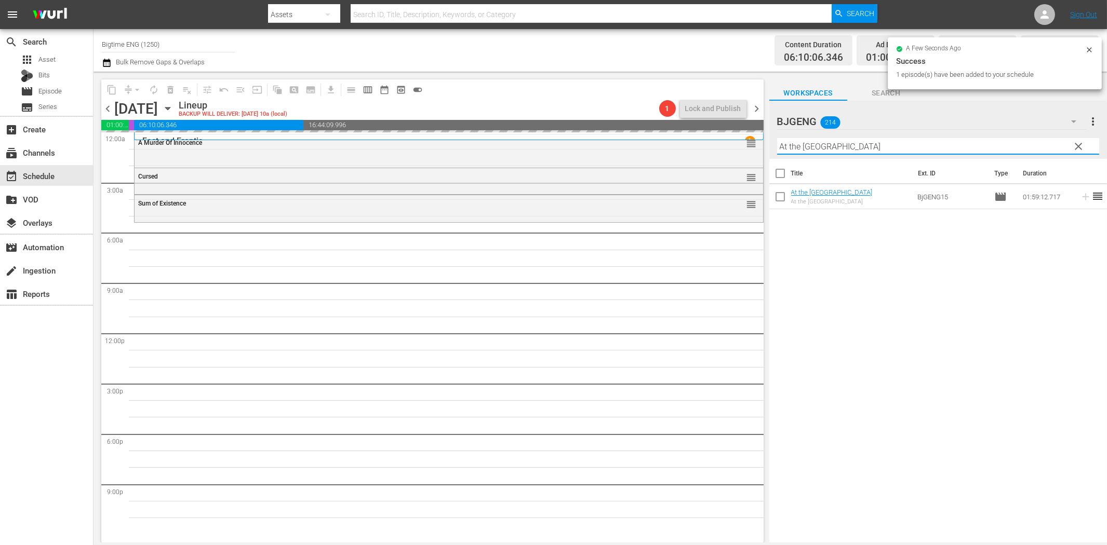
click at [825, 150] on input "At the [GEOGRAPHIC_DATA]" at bounding box center [938, 146] width 322 height 17
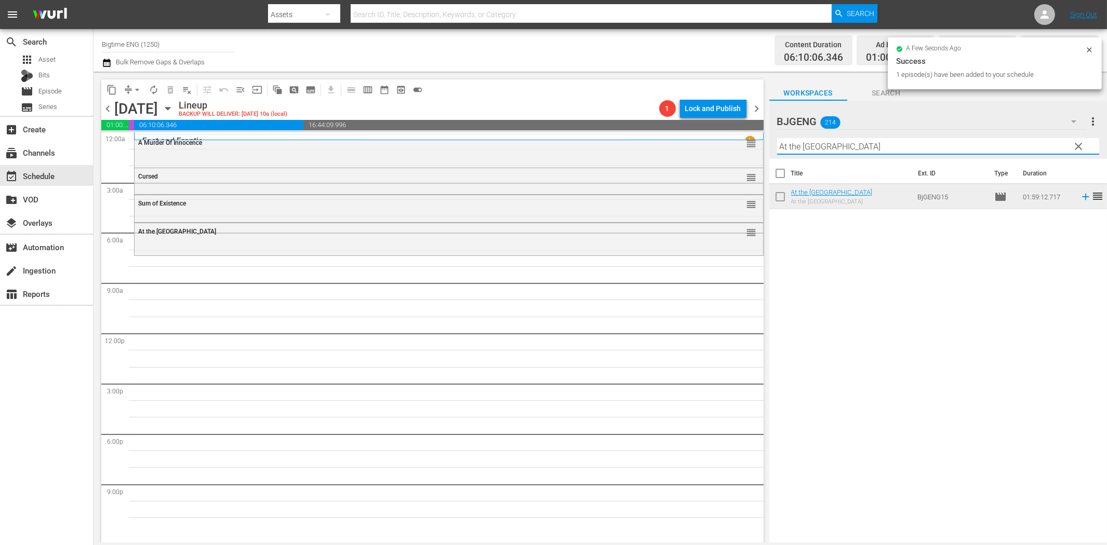
paste input "Blur Circle"
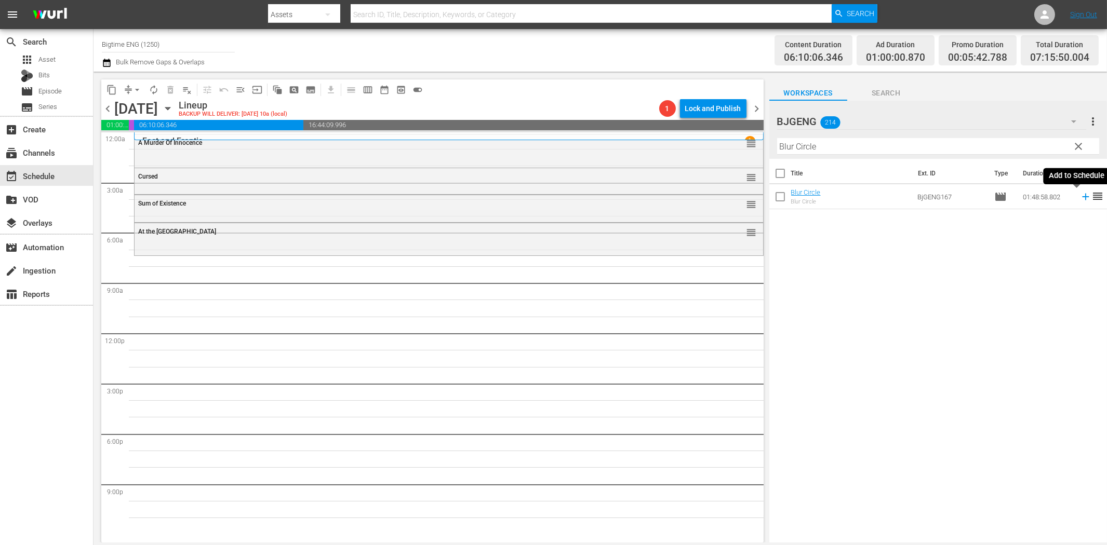
click at [1080, 201] on icon at bounding box center [1085, 196] width 11 height 11
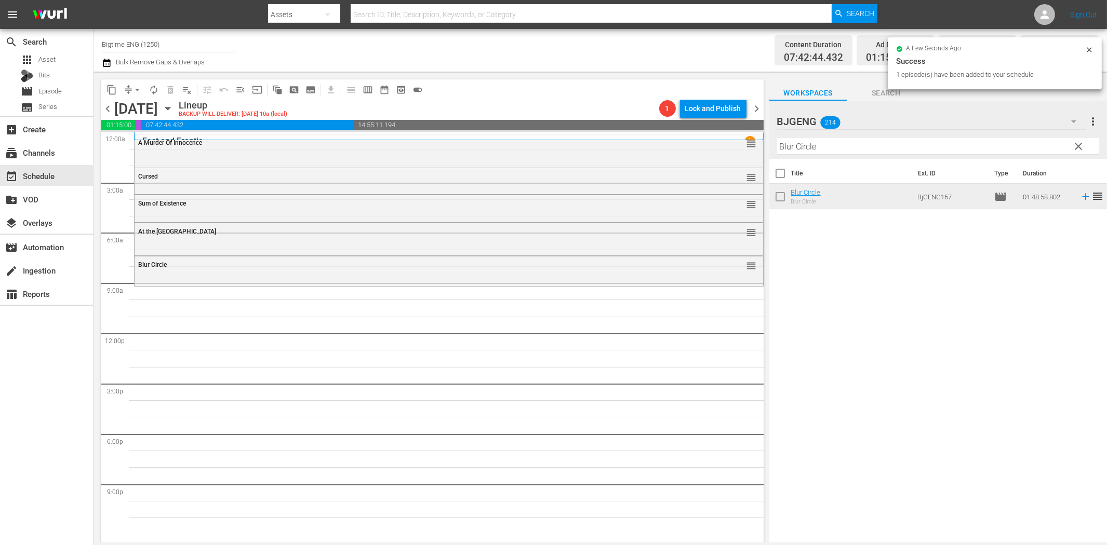
click at [798, 142] on input "Blur Circle" at bounding box center [938, 146] width 322 height 17
paste input "Grief"
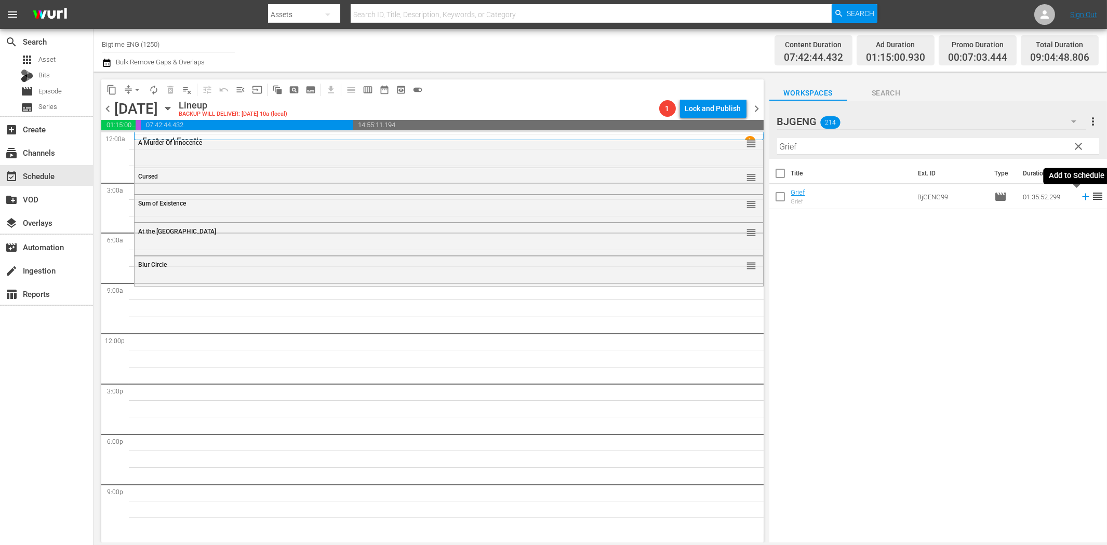
click at [1080, 200] on icon at bounding box center [1085, 196] width 11 height 11
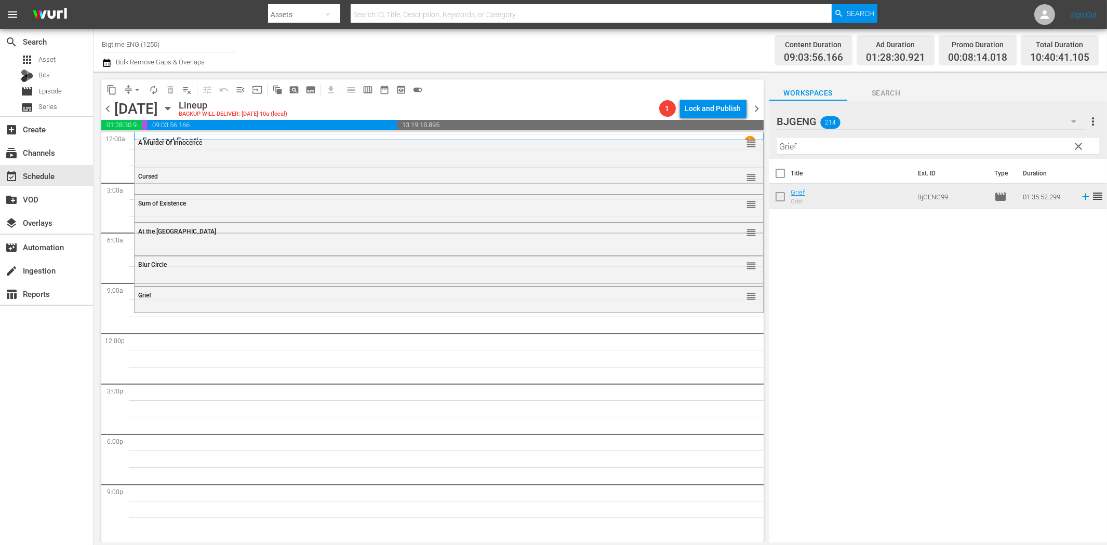
click at [817, 152] on input "Grief" at bounding box center [938, 146] width 322 height 17
paste input "First Responders"
click at [1080, 198] on icon at bounding box center [1085, 196] width 11 height 11
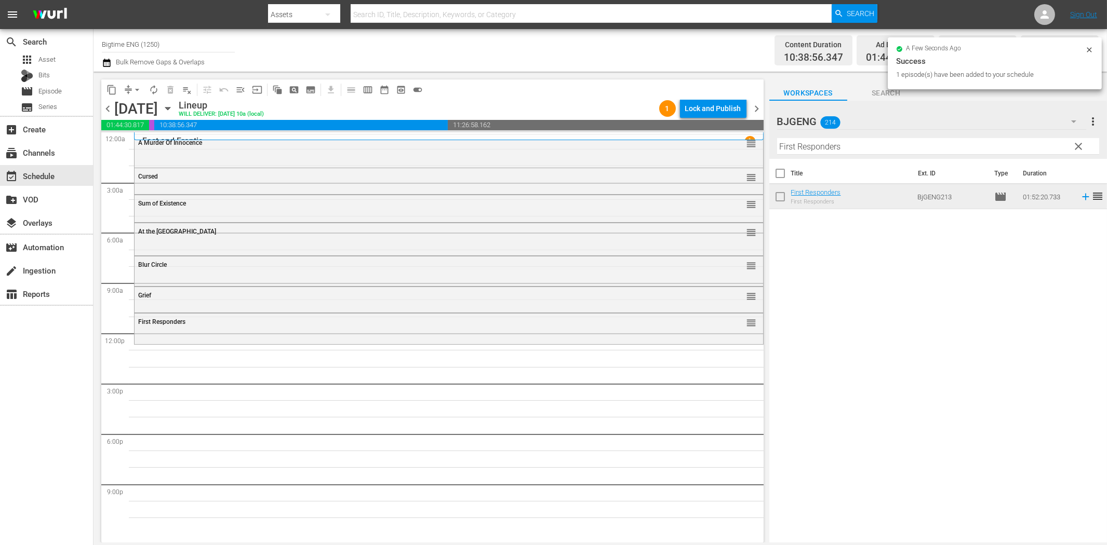
click at [809, 143] on input "First Responders" at bounding box center [938, 146] width 322 height 17
paste input "Native Heart"
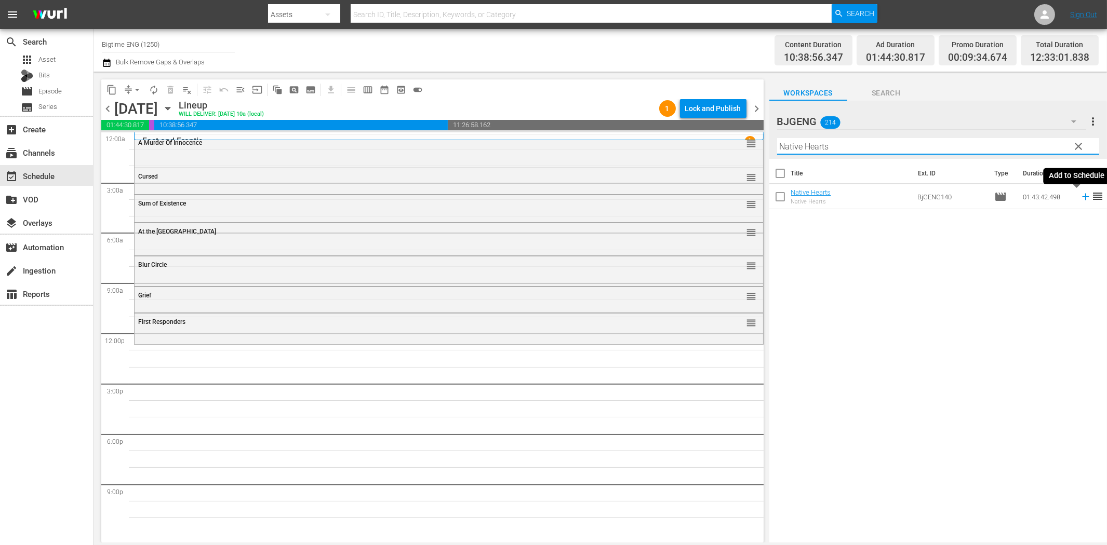
click at [1082, 195] on icon at bounding box center [1085, 197] width 7 height 7
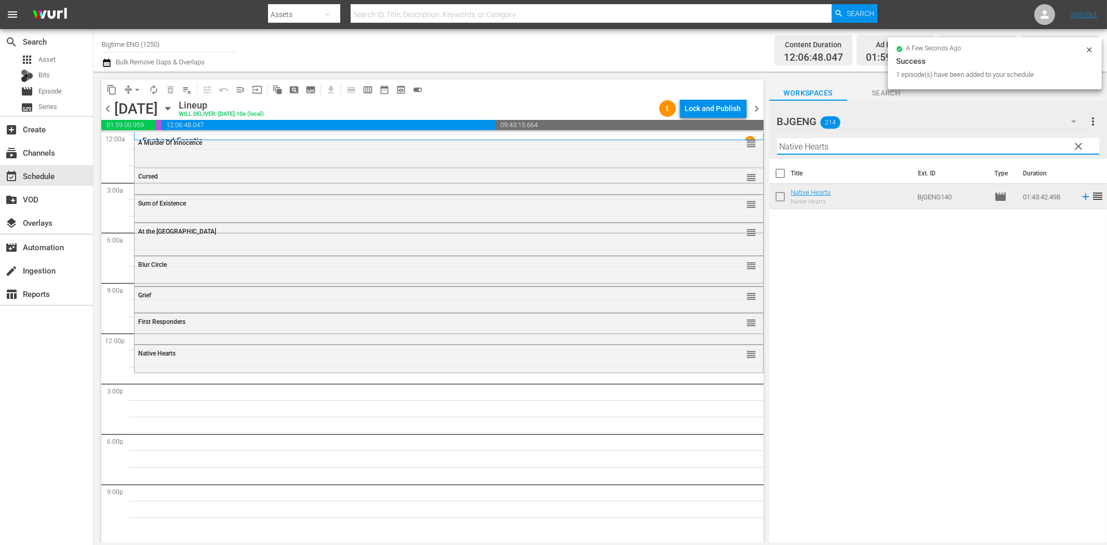
click at [861, 150] on input "Native Hearts" at bounding box center [938, 146] width 322 height 17
paste input "Dog Park"
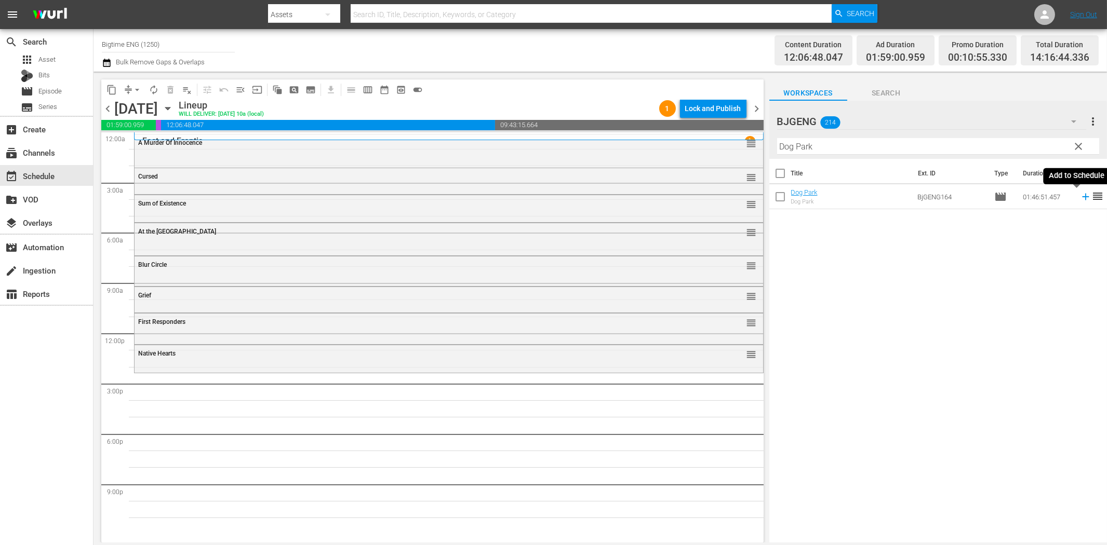
click at [1080, 199] on icon at bounding box center [1085, 196] width 11 height 11
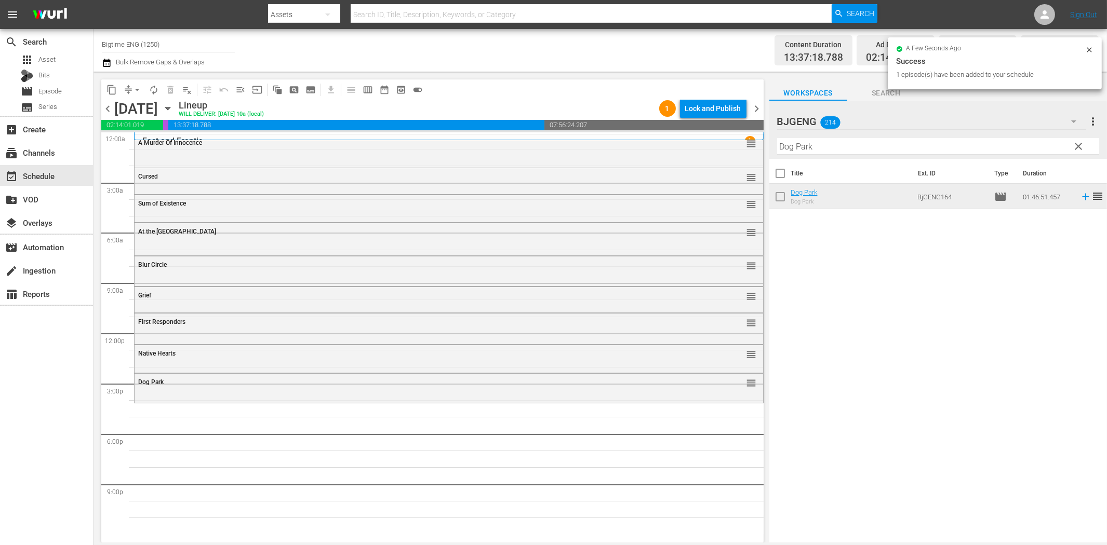
click at [902, 147] on input "Dog Park" at bounding box center [938, 146] width 322 height 17
paste input "[US_STATE] Heart"
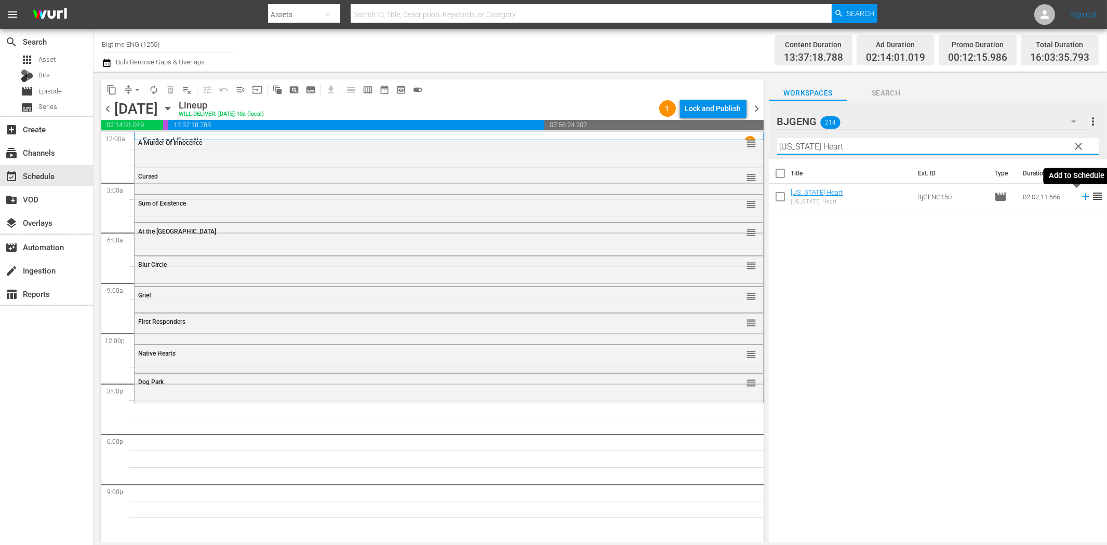
click at [1080, 201] on icon at bounding box center [1085, 196] width 11 height 11
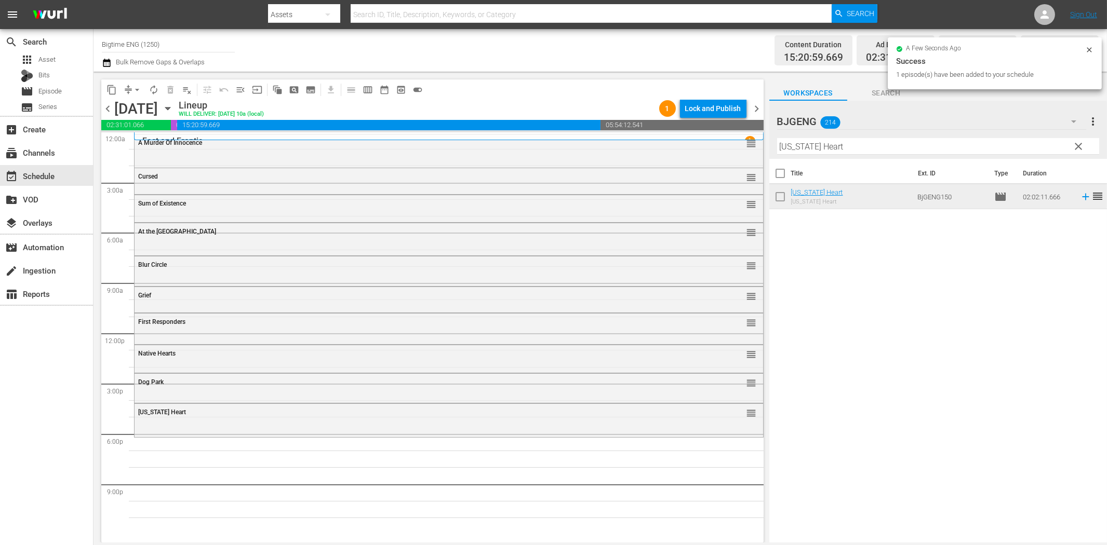
click at [793, 148] on input "[US_STATE] Heart" at bounding box center [938, 146] width 322 height 17
paste input "Friends Foes and Fireworks"
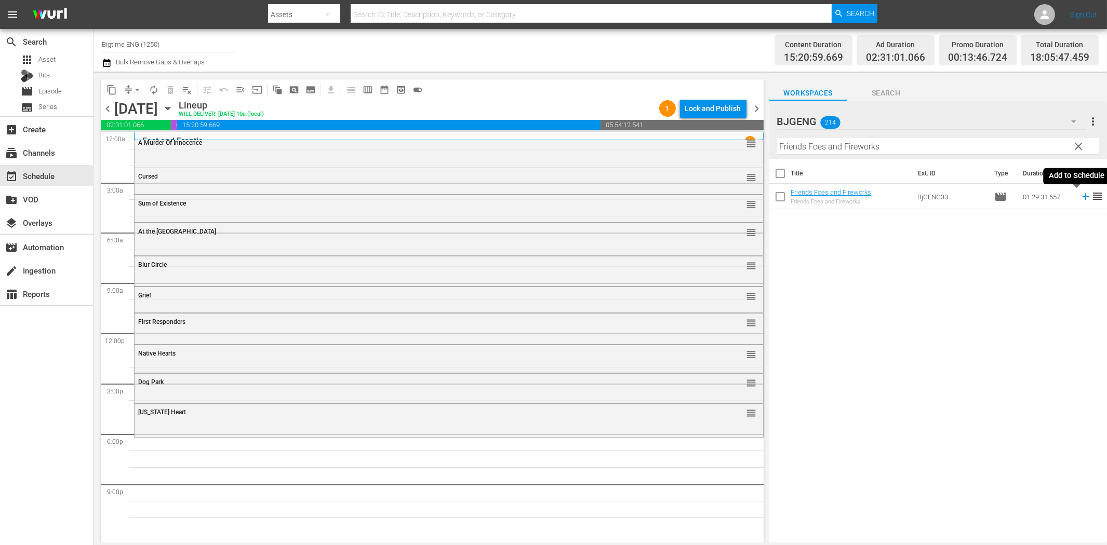
click at [1080, 198] on icon at bounding box center [1085, 196] width 11 height 11
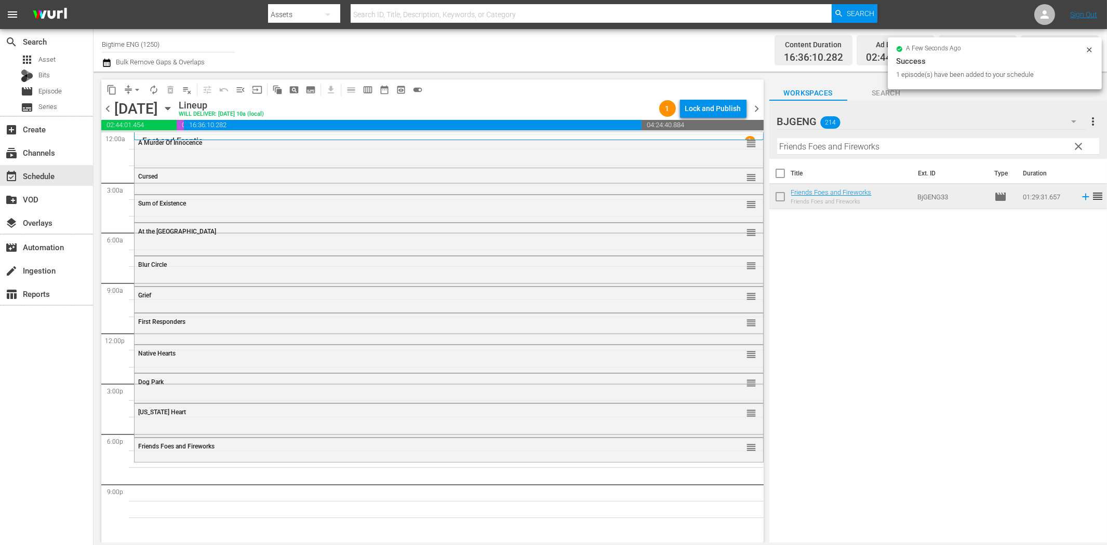
click at [847, 136] on div "Filter by Title Friends Foes and Fireworks" at bounding box center [938, 146] width 322 height 25
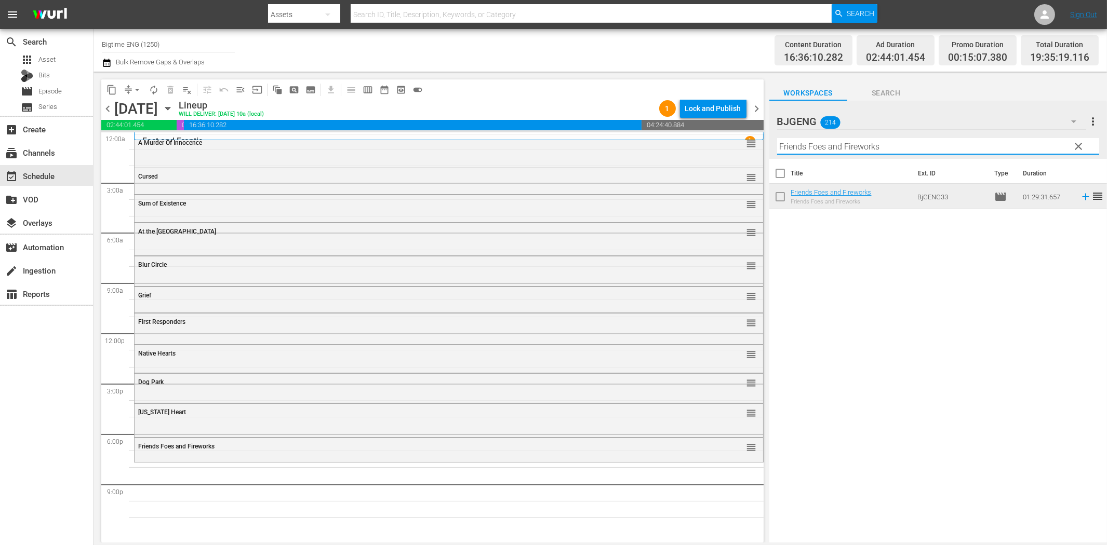
click at [861, 148] on input "Friends Foes and Fireworks" at bounding box center [938, 146] width 322 height 17
paste input "[PERSON_NAME]: The Bounty Hunter"
click at [1080, 195] on icon at bounding box center [1085, 196] width 11 height 11
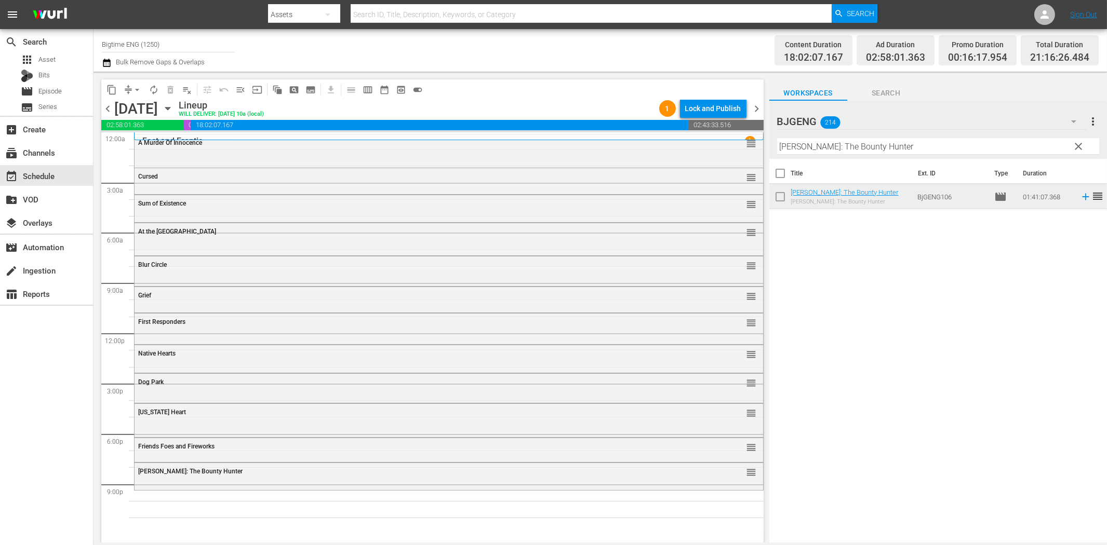
click at [791, 142] on input "[PERSON_NAME]: The Bounty Hunter" at bounding box center [938, 146] width 322 height 17
paste input "Dead On Arrival"
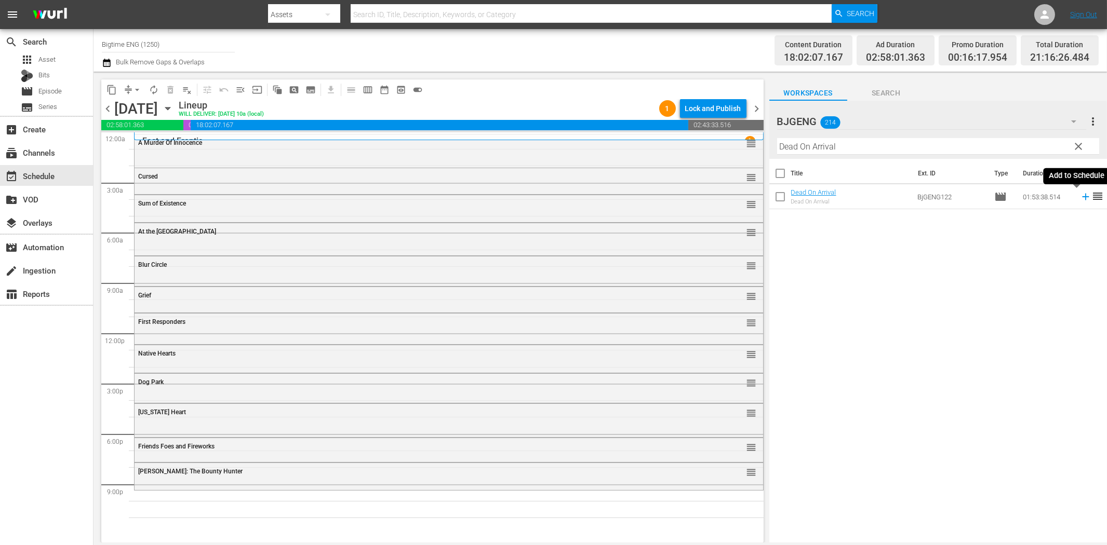
click at [1080, 198] on icon at bounding box center [1085, 196] width 11 height 11
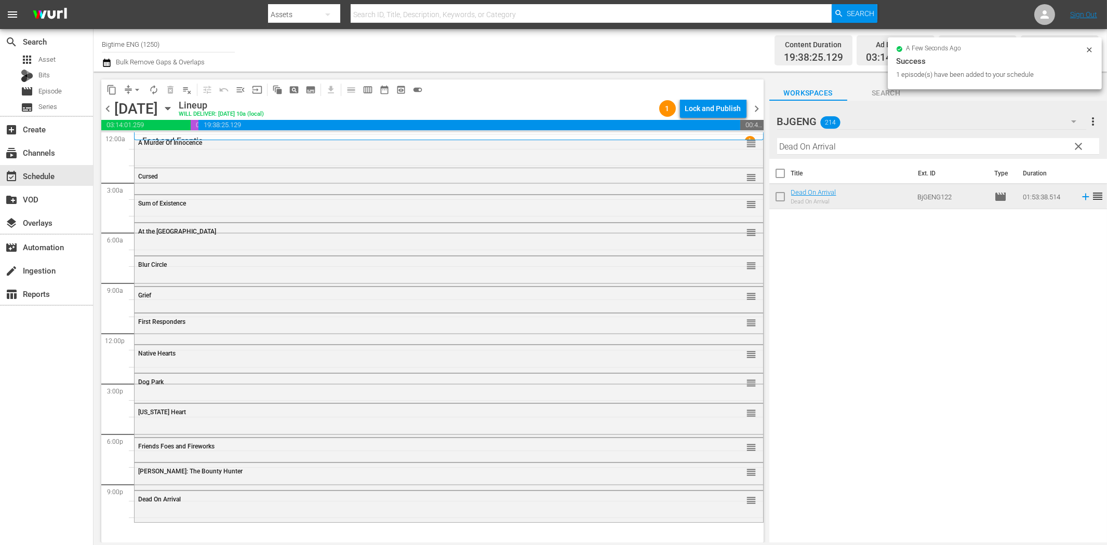
click at [845, 153] on input "Dead On Arrival" at bounding box center [938, 146] width 322 height 17
paste input "The Surrogate"
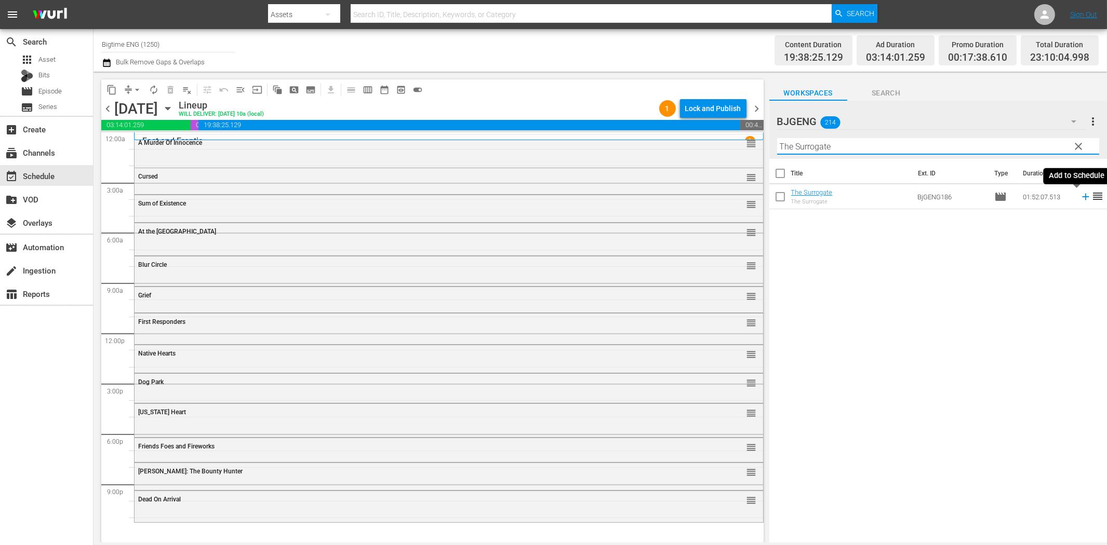
click at [1080, 198] on icon at bounding box center [1085, 196] width 11 height 11
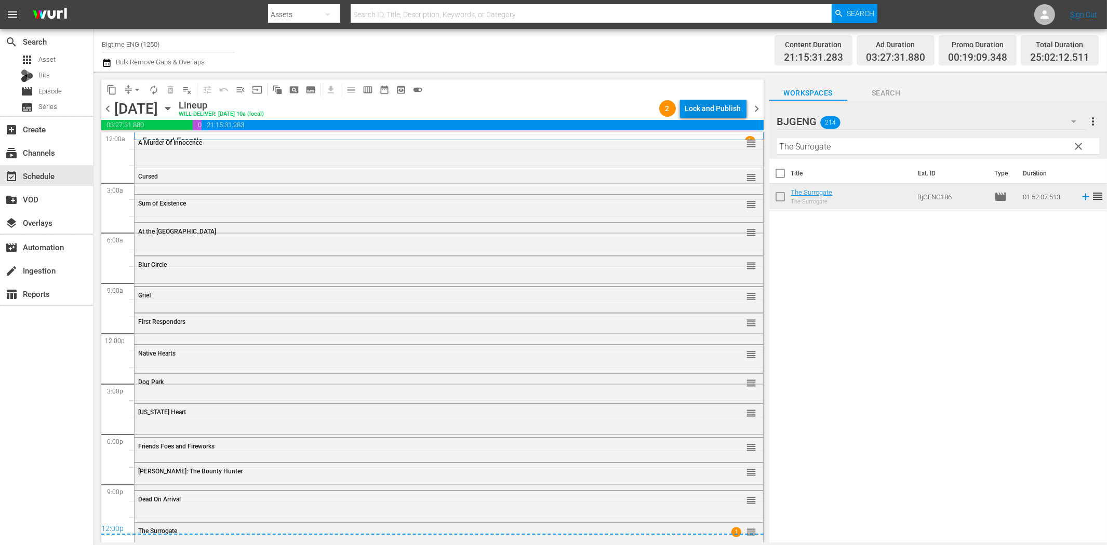
click at [688, 112] on div "Lock and Publish" at bounding box center [713, 108] width 56 height 19
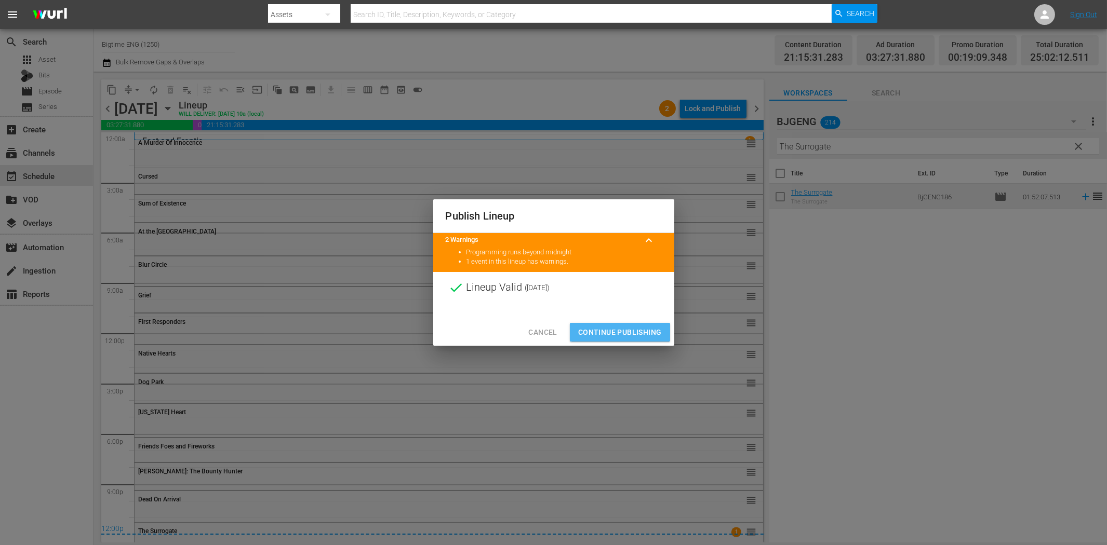
click at [640, 328] on span "Continue Publishing" at bounding box center [620, 332] width 84 height 13
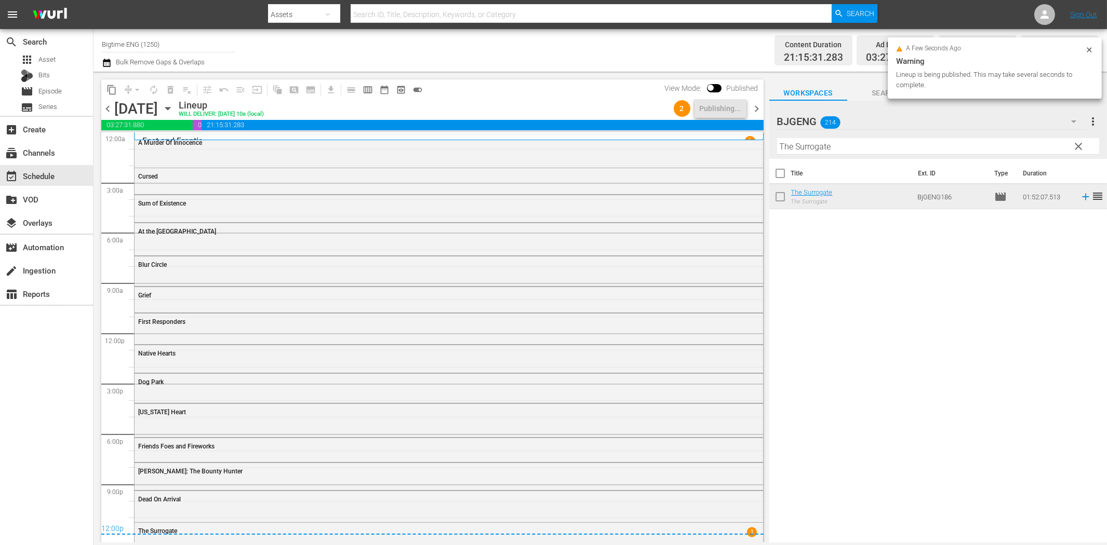
click at [757, 108] on span "chevron_right" at bounding box center [757, 108] width 13 height 13
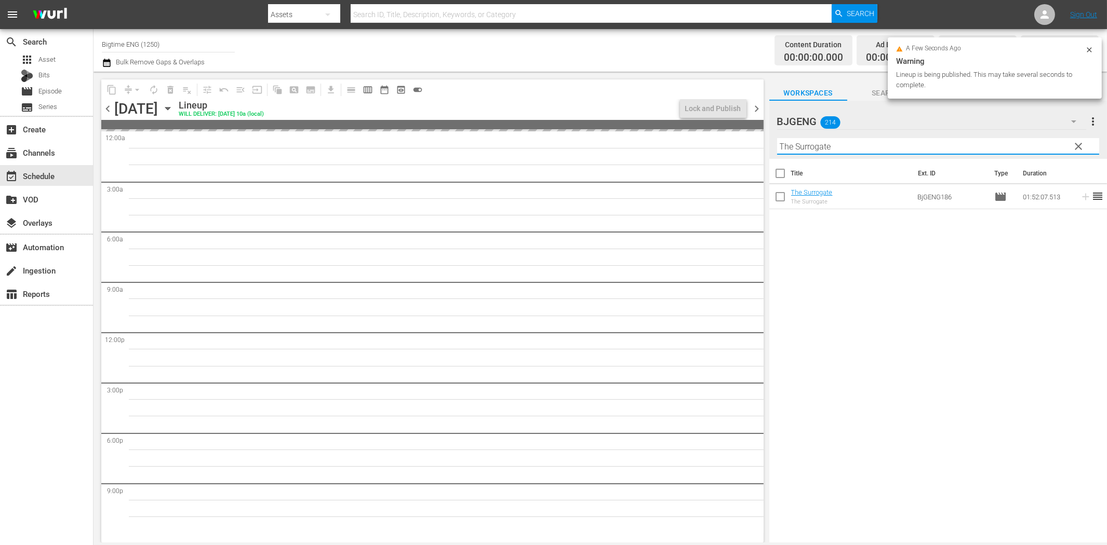
click at [843, 149] on input "The Surrogate" at bounding box center [938, 146] width 322 height 17
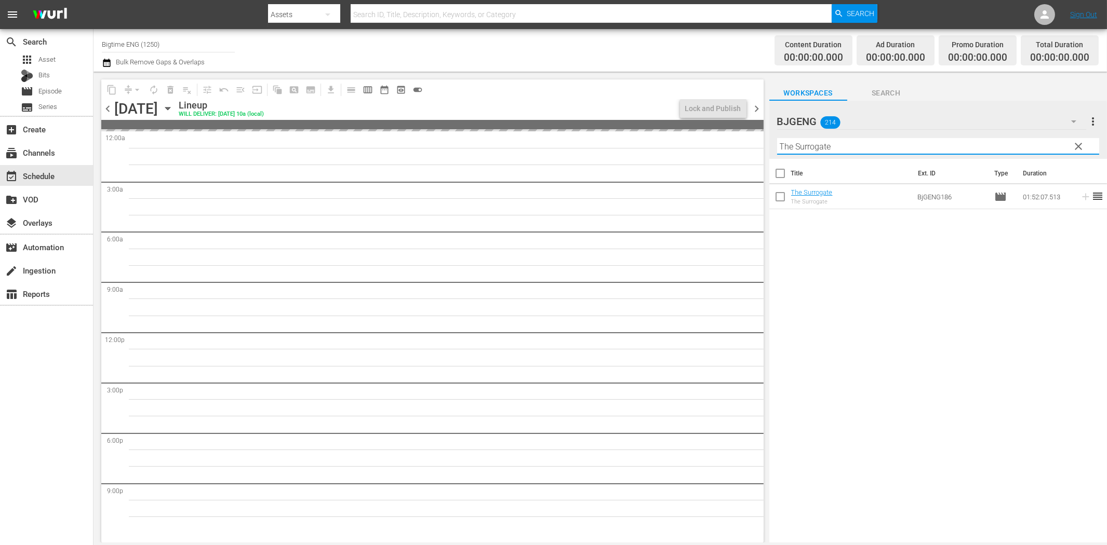
paste input "Death's Door"
paste input "text"
click at [103, 102] on span "chevron_left" at bounding box center [107, 108] width 13 height 13
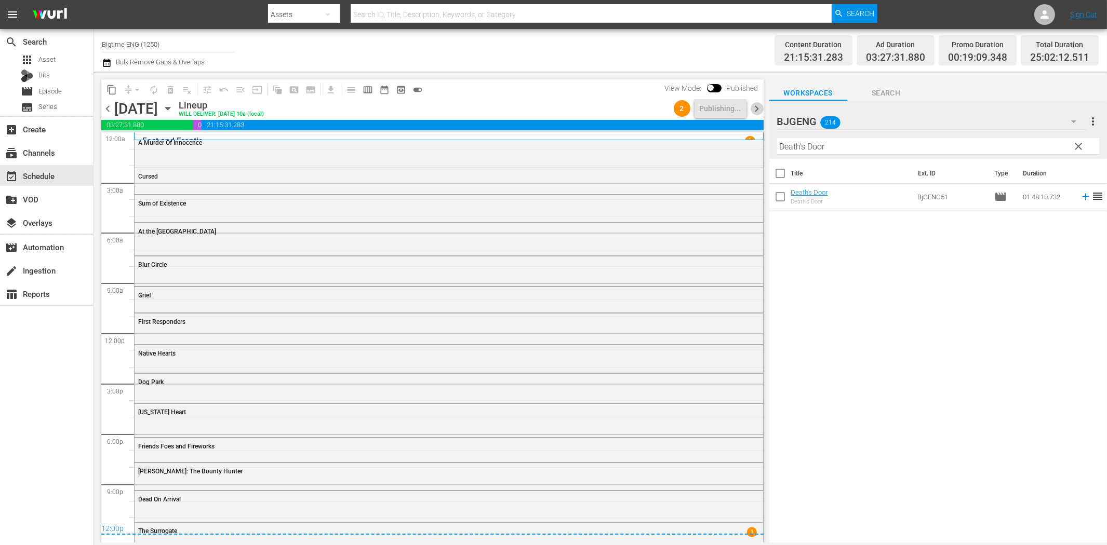
click at [756, 110] on span "chevron_right" at bounding box center [757, 108] width 13 height 13
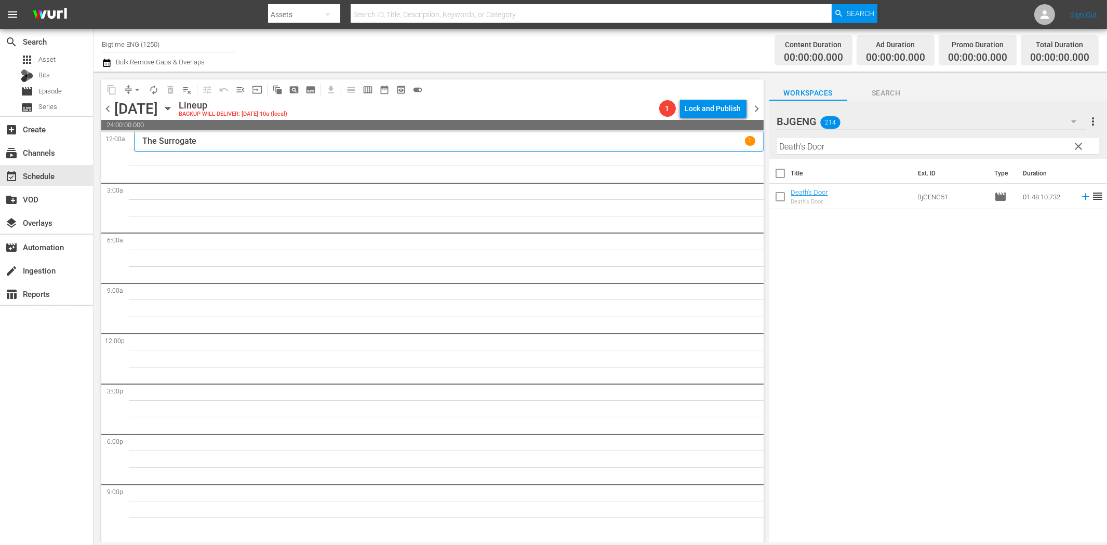
click at [859, 148] on input "Death's Door" at bounding box center [938, 146] width 322 height 17
drag, startPoint x: 1075, startPoint y: 199, endPoint x: 1033, endPoint y: 204, distance: 42.9
click at [1080, 199] on icon at bounding box center [1085, 196] width 11 height 11
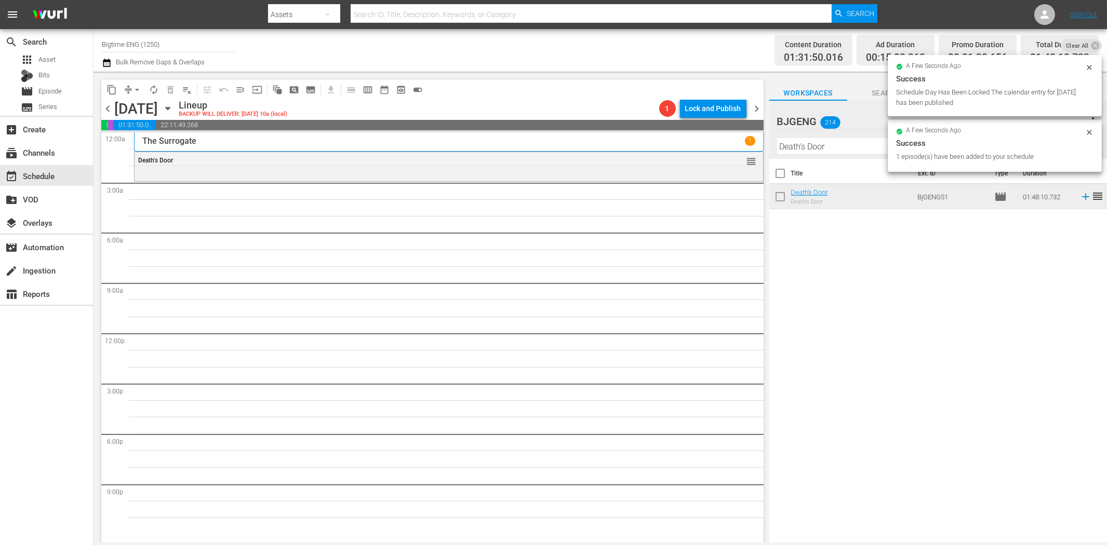
click at [885, 149] on input "Death's Door" at bounding box center [938, 146] width 322 height 17
paste input "Broken Ceiling"
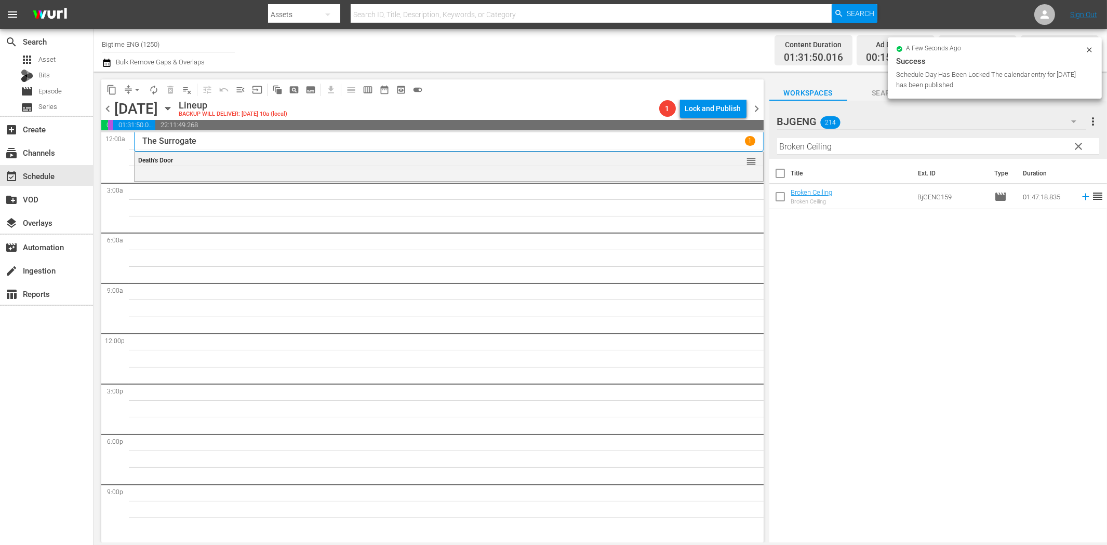
click at [1091, 197] on span "reorder" at bounding box center [1097, 196] width 12 height 12
click at [1082, 197] on icon at bounding box center [1085, 197] width 7 height 7
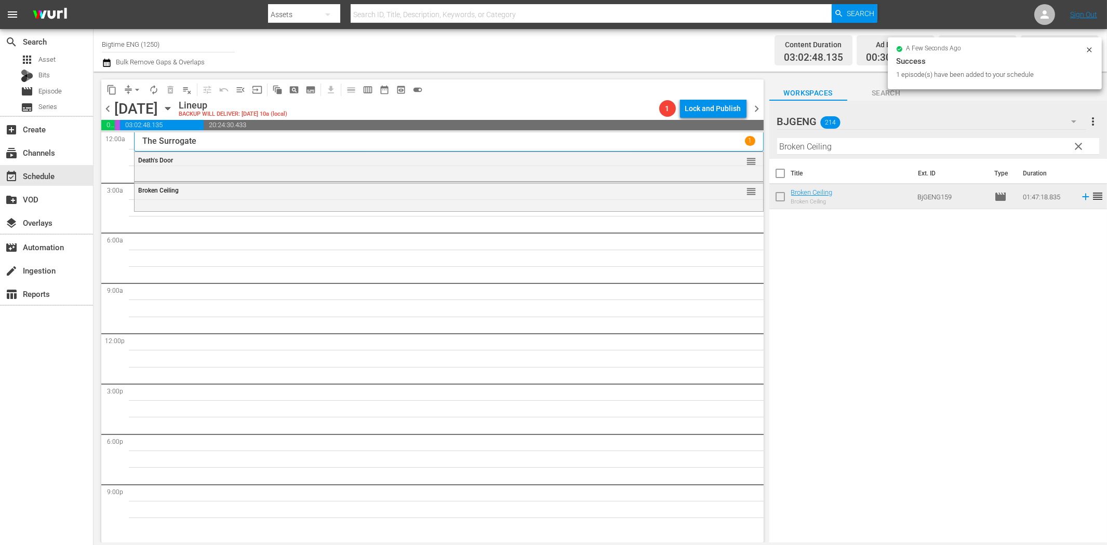
click at [904, 148] on input "Broken Ceiling" at bounding box center [938, 146] width 322 height 17
paste input "Colourful & Impossible"
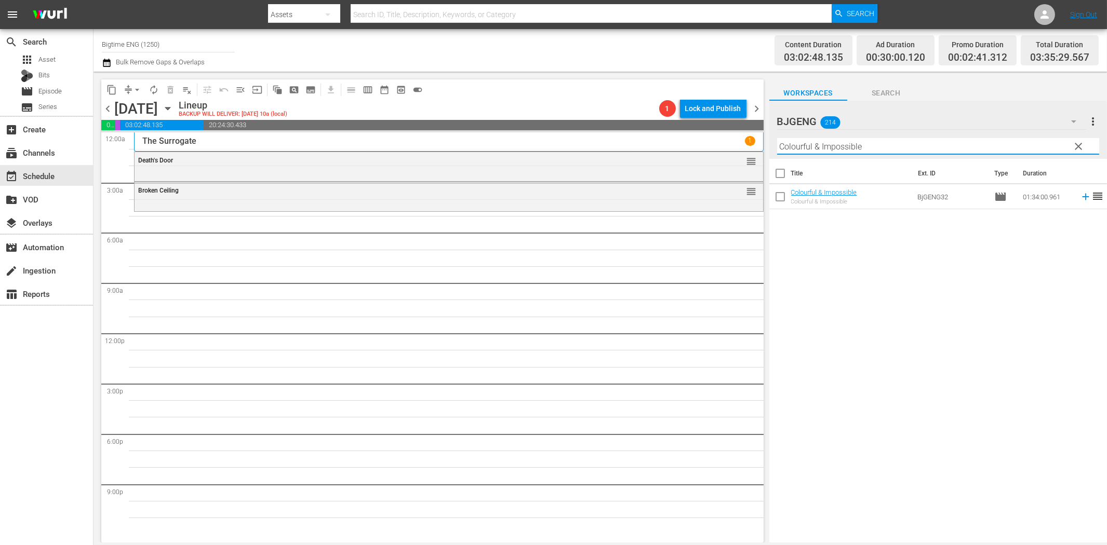
drag, startPoint x: 1076, startPoint y: 196, endPoint x: 1070, endPoint y: 197, distance: 6.3
click at [1082, 196] on icon at bounding box center [1085, 197] width 7 height 7
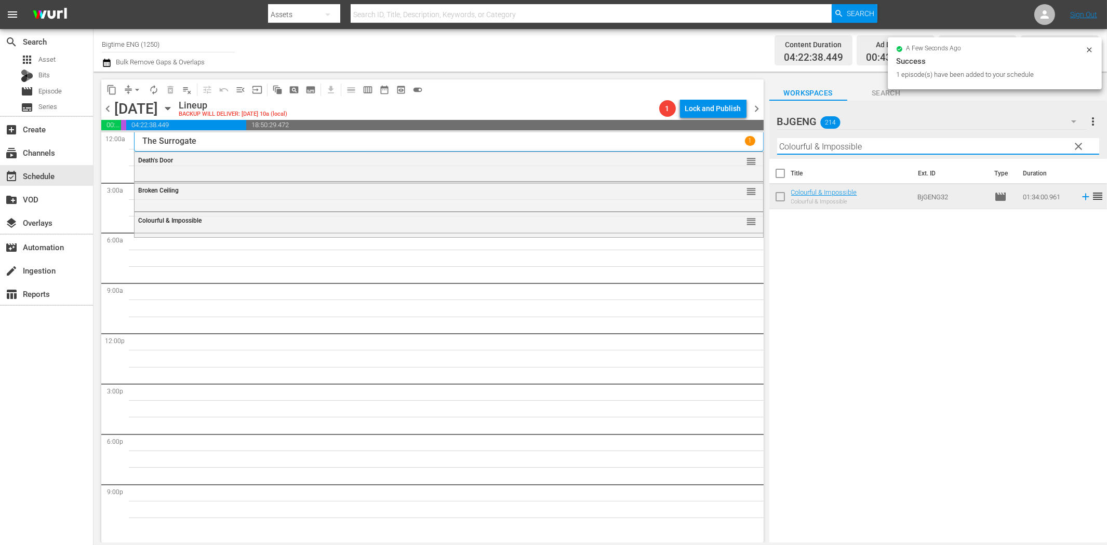
click at [798, 146] on input "Colourful & Impossible" at bounding box center [938, 146] width 322 height 17
paste input "Operation Repo: The Movi"
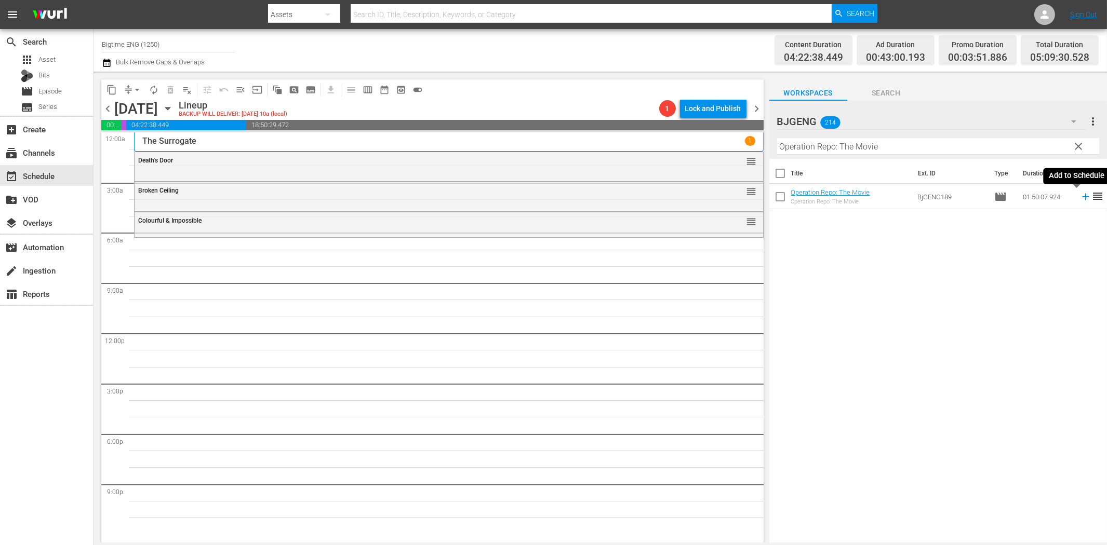
click at [1080, 198] on icon at bounding box center [1085, 196] width 11 height 11
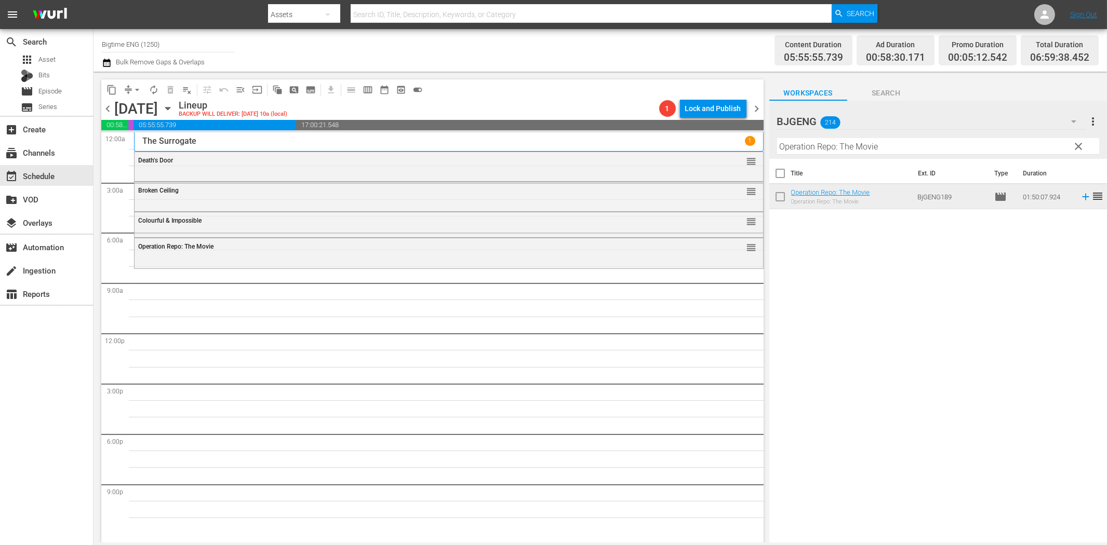
click at [816, 150] on input "Operation Repo: The Movie" at bounding box center [938, 146] width 322 height 17
paste input "Clarity"
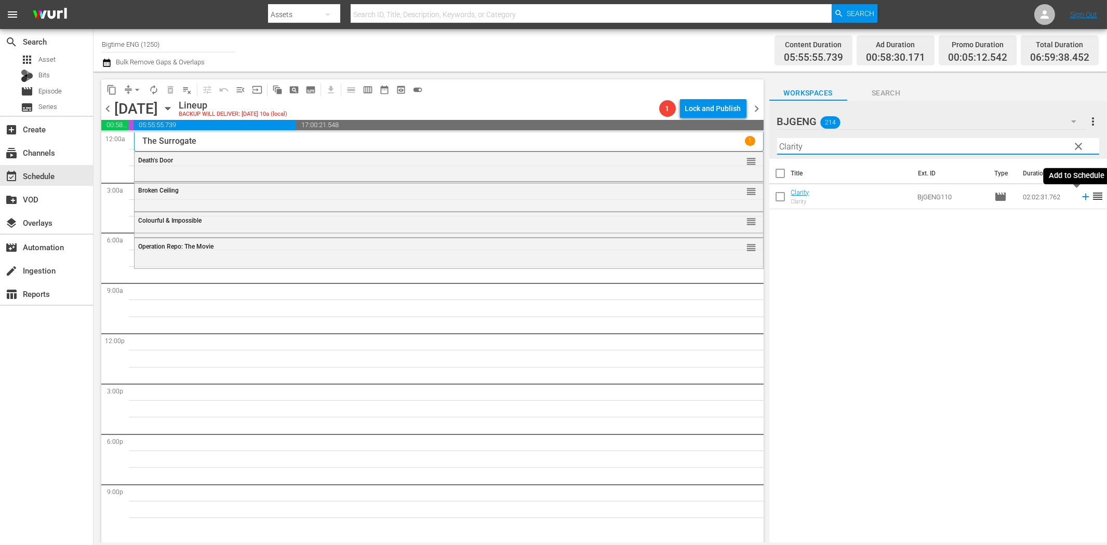
click at [1080, 198] on icon at bounding box center [1085, 196] width 11 height 11
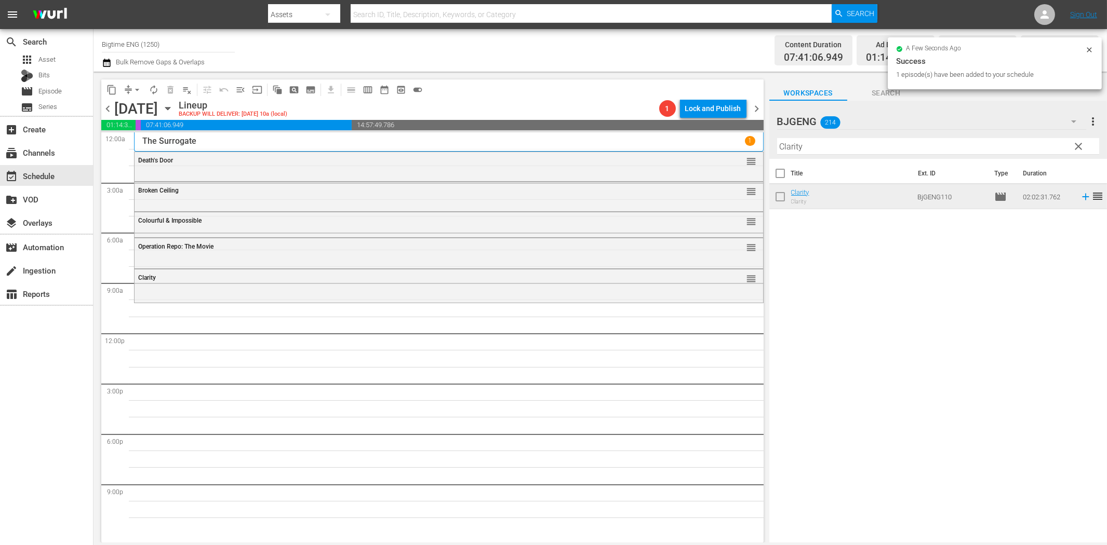
click at [832, 149] on input "Clarity" at bounding box center [938, 146] width 322 height 17
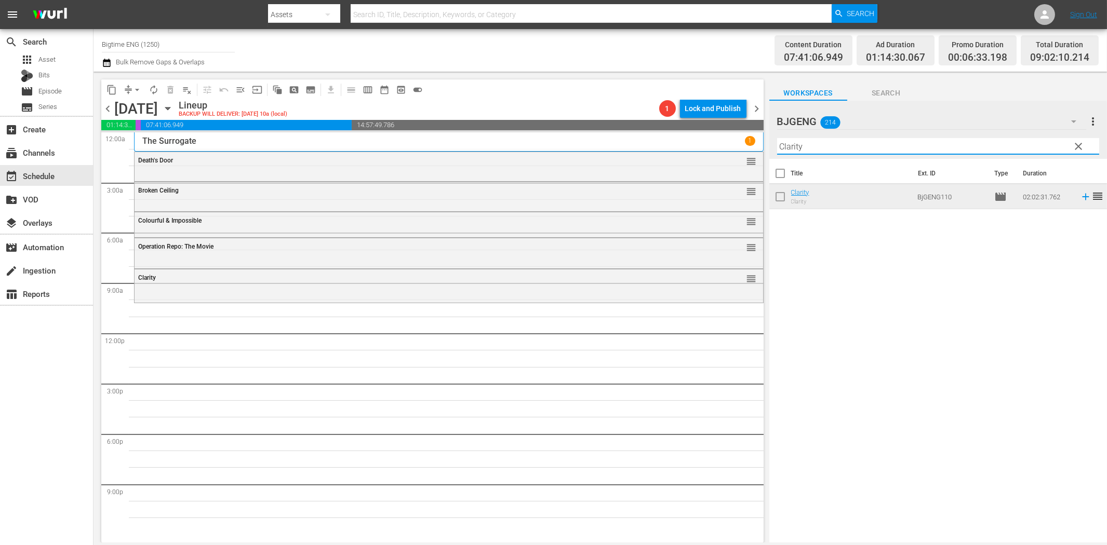
paste input "The [PERSON_NAME]"
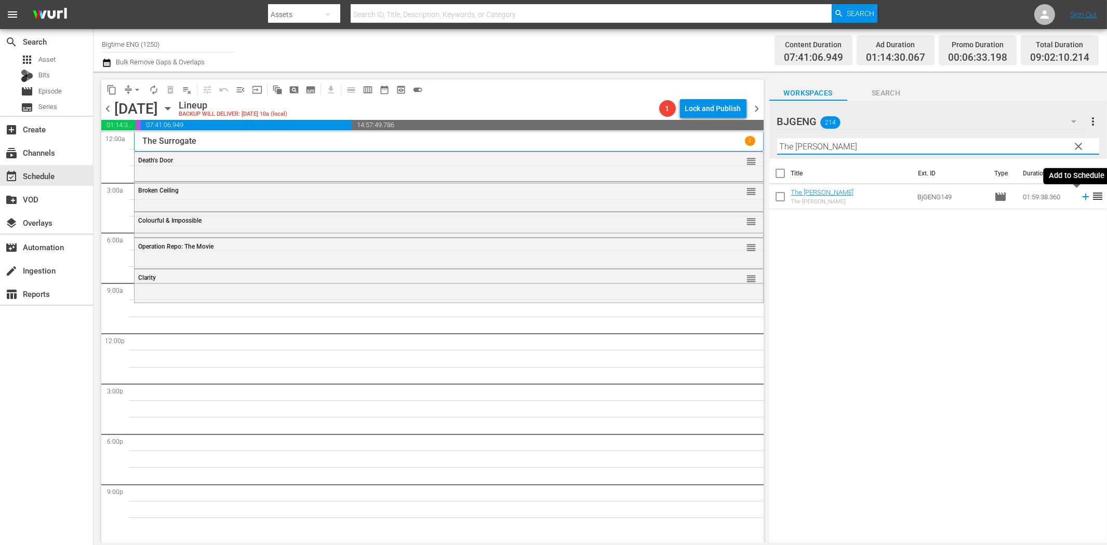
click at [1080, 198] on icon at bounding box center [1085, 196] width 11 height 11
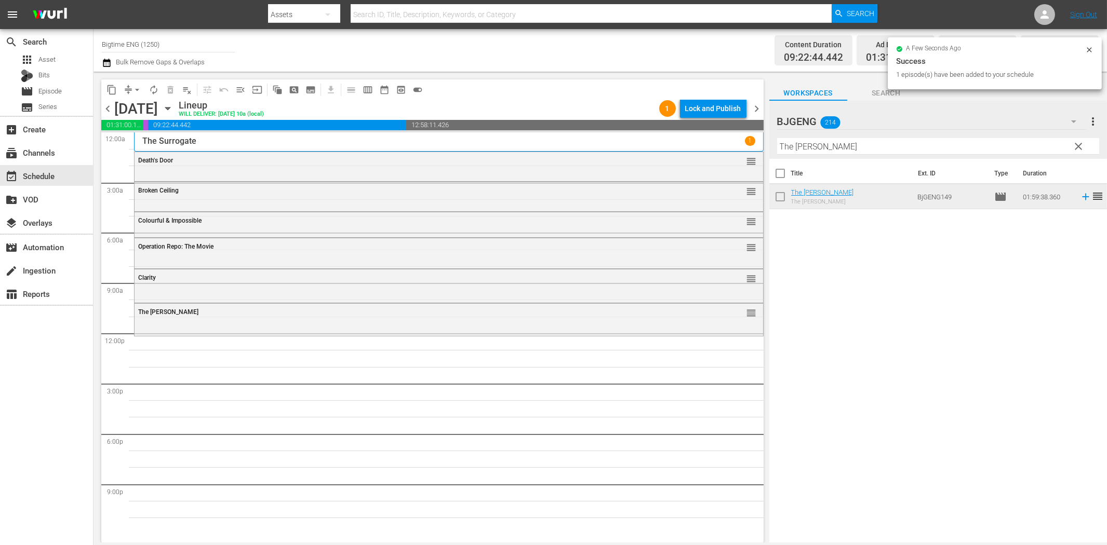
click at [813, 142] on input "The [PERSON_NAME]" at bounding box center [938, 146] width 322 height 17
paste input "Promises"
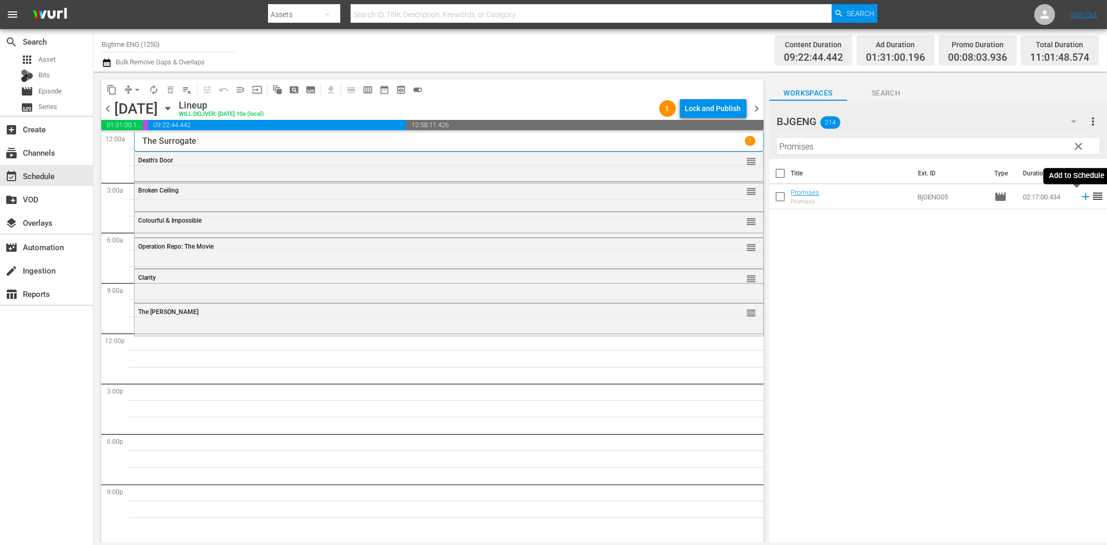
click at [1080, 195] on icon at bounding box center [1085, 196] width 11 height 11
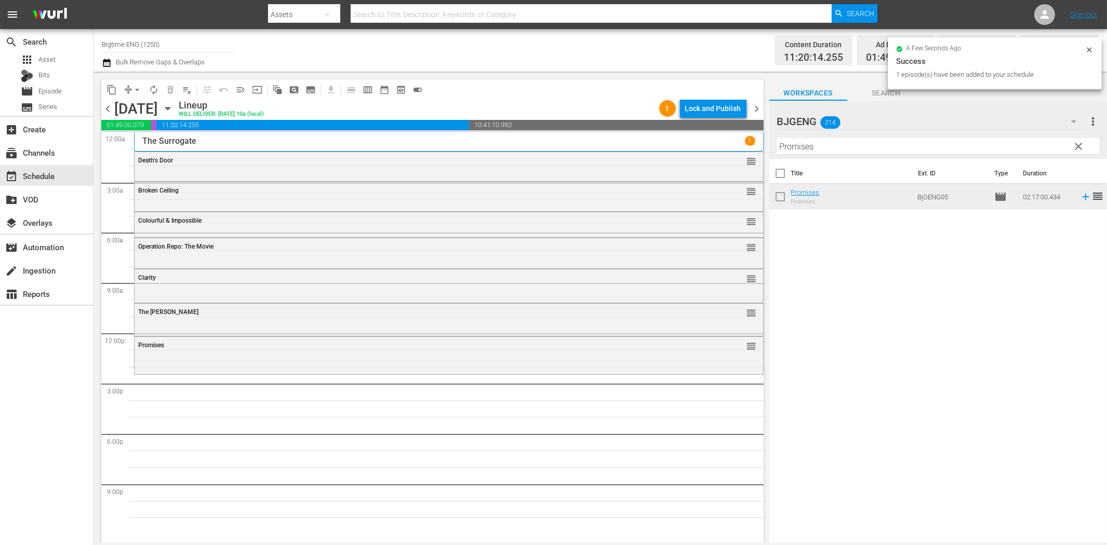
click at [798, 151] on input "Promises" at bounding box center [938, 146] width 322 height 17
paste input "Beauty in the Broken"
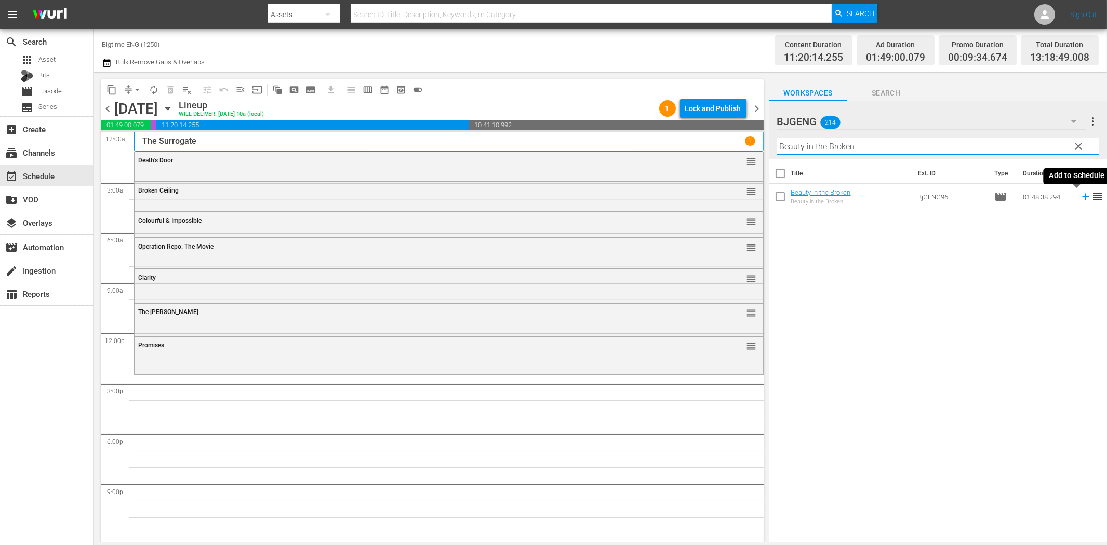
click at [1080, 196] on icon at bounding box center [1085, 196] width 11 height 11
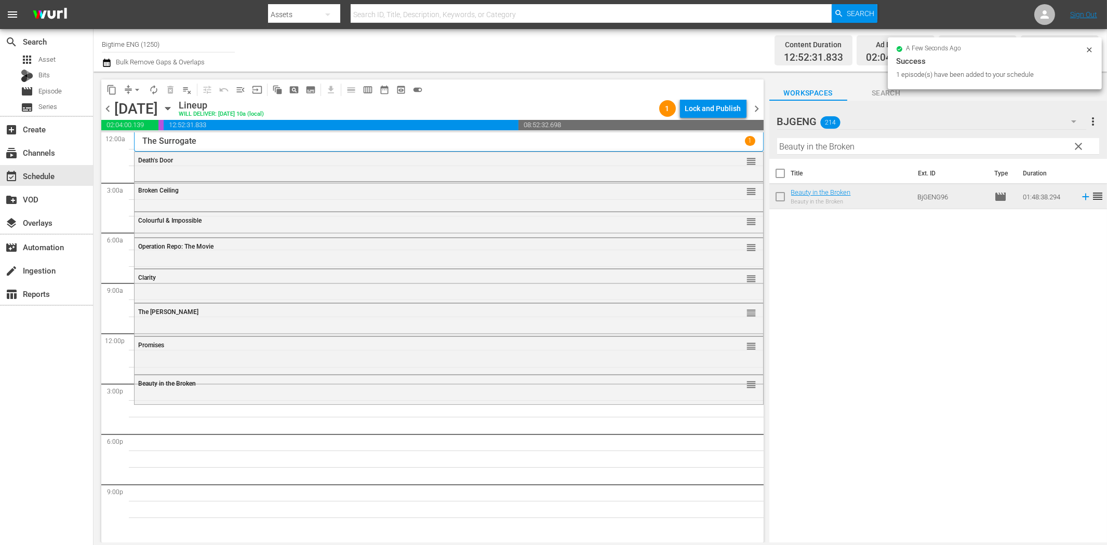
click at [827, 151] on input "Beauty in the Broken" at bounding box center [938, 146] width 322 height 17
paste input "[PERSON_NAME] and the Fullness of Time"
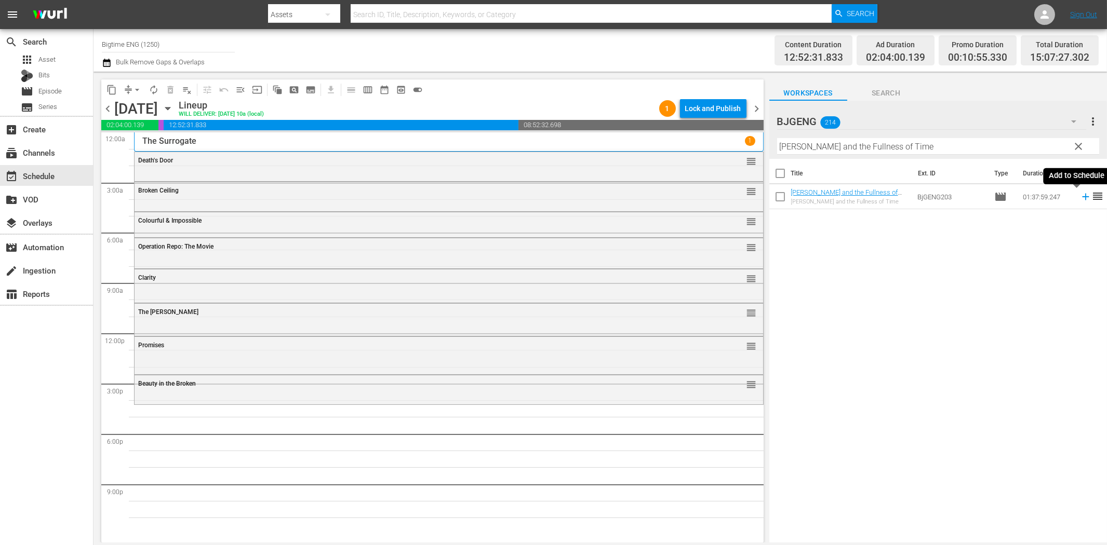
click at [1080, 195] on icon at bounding box center [1085, 196] width 11 height 11
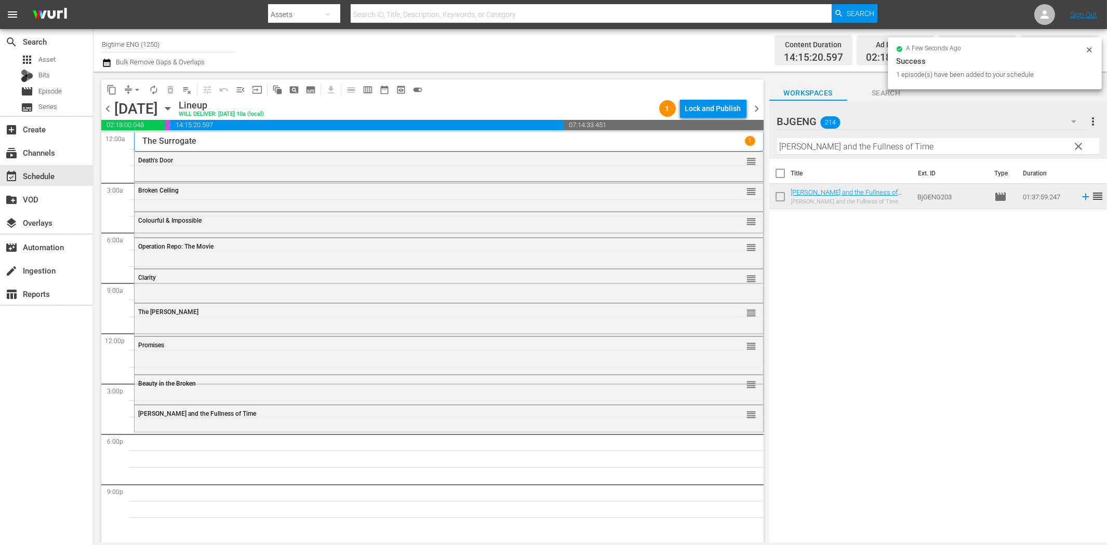
click at [891, 145] on input "[PERSON_NAME] and the Fullness of Time" at bounding box center [938, 146] width 322 height 17
paste input "Bad Peopl"
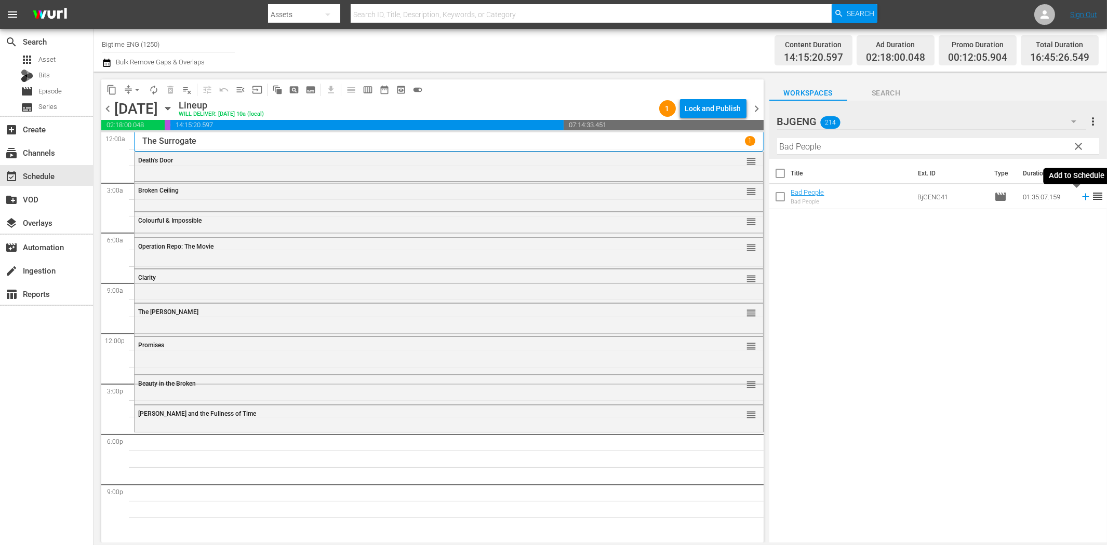
click at [1080, 198] on icon at bounding box center [1085, 196] width 11 height 11
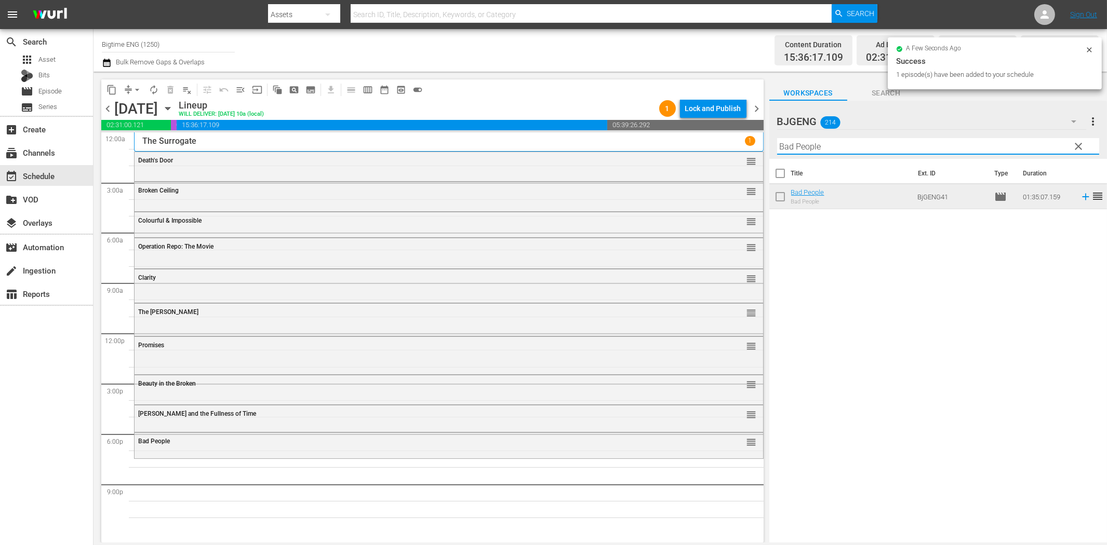
click at [835, 148] on input "Bad People" at bounding box center [938, 146] width 322 height 17
paste input "Crazy"
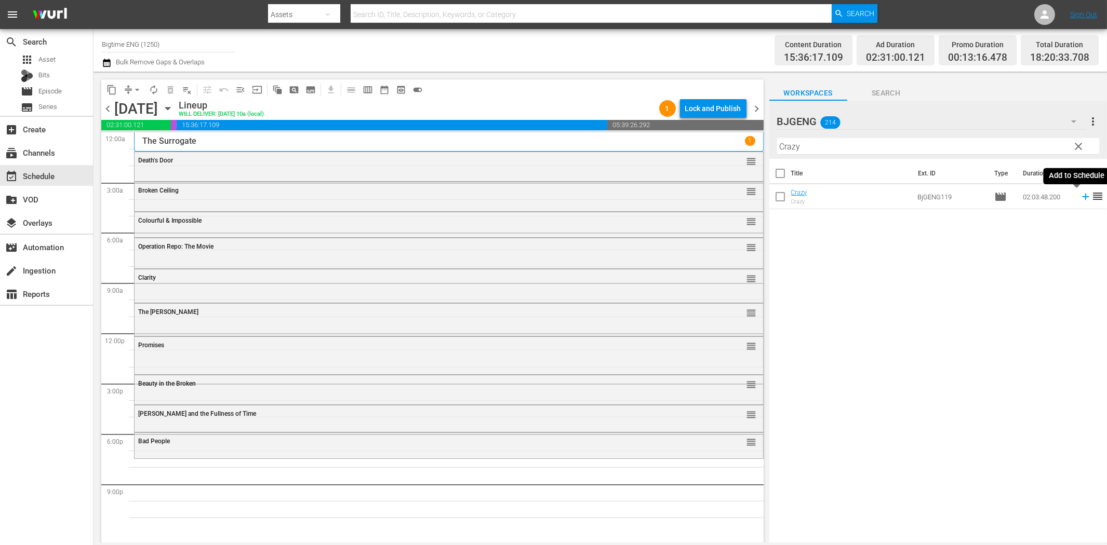
click at [1080, 196] on icon at bounding box center [1085, 196] width 11 height 11
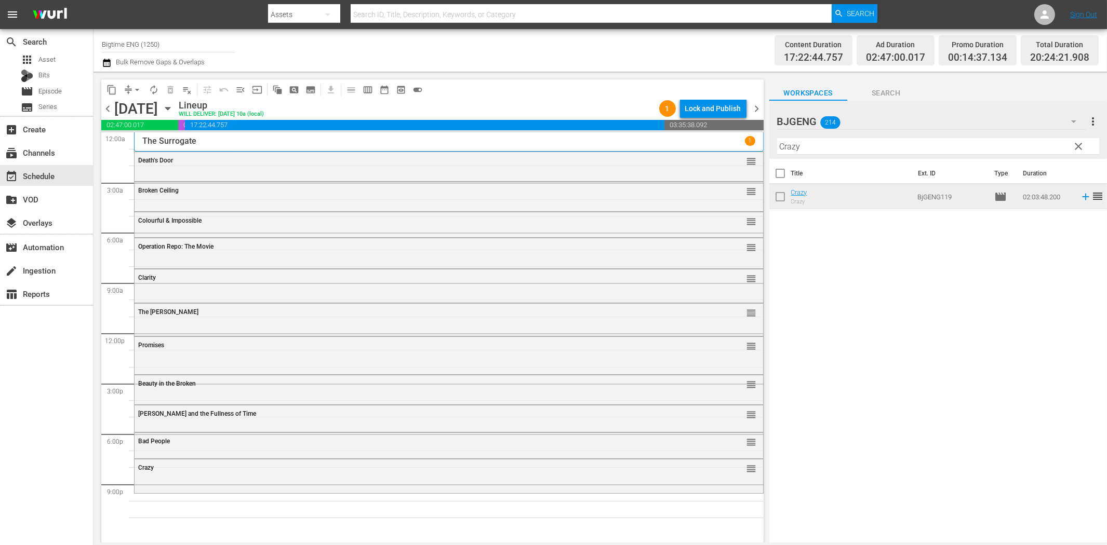
click at [798, 143] on input "Crazy" at bounding box center [938, 146] width 322 height 17
paste input "Executor"
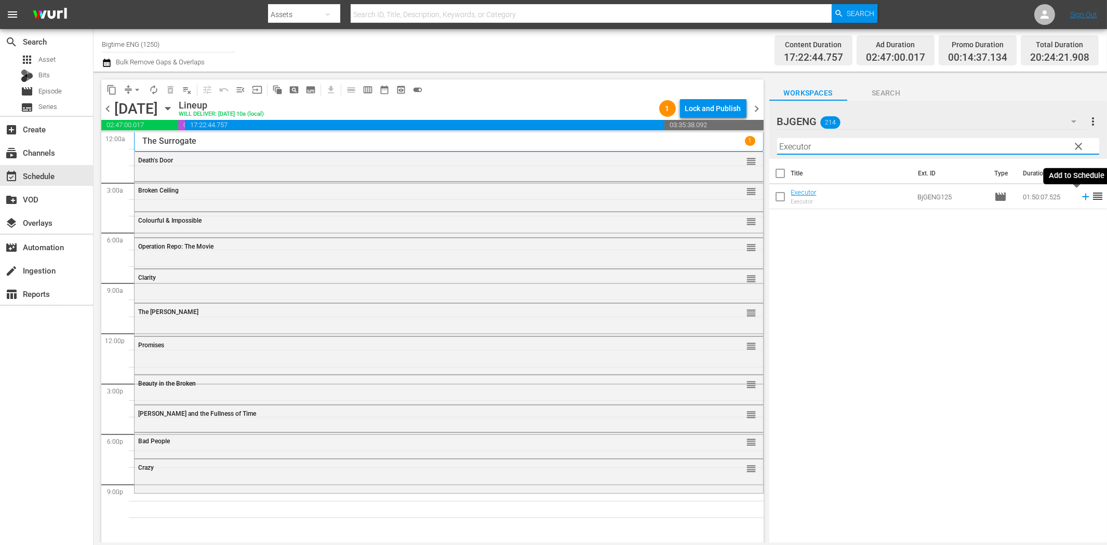
click at [1082, 197] on icon at bounding box center [1085, 197] width 7 height 7
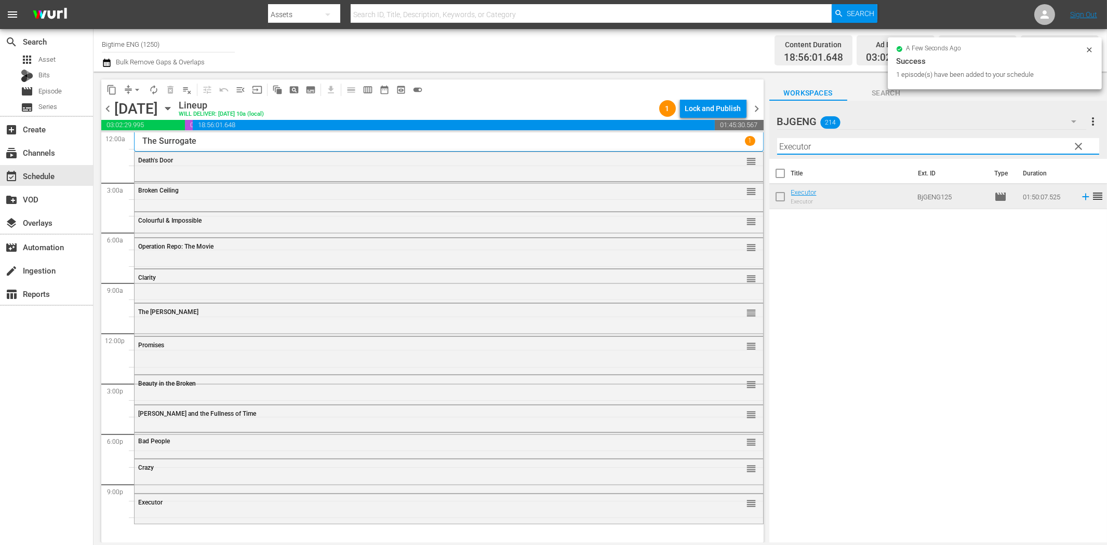
click at [920, 151] on input "Executor" at bounding box center [938, 146] width 322 height 17
paste input "Milla: The Movie"
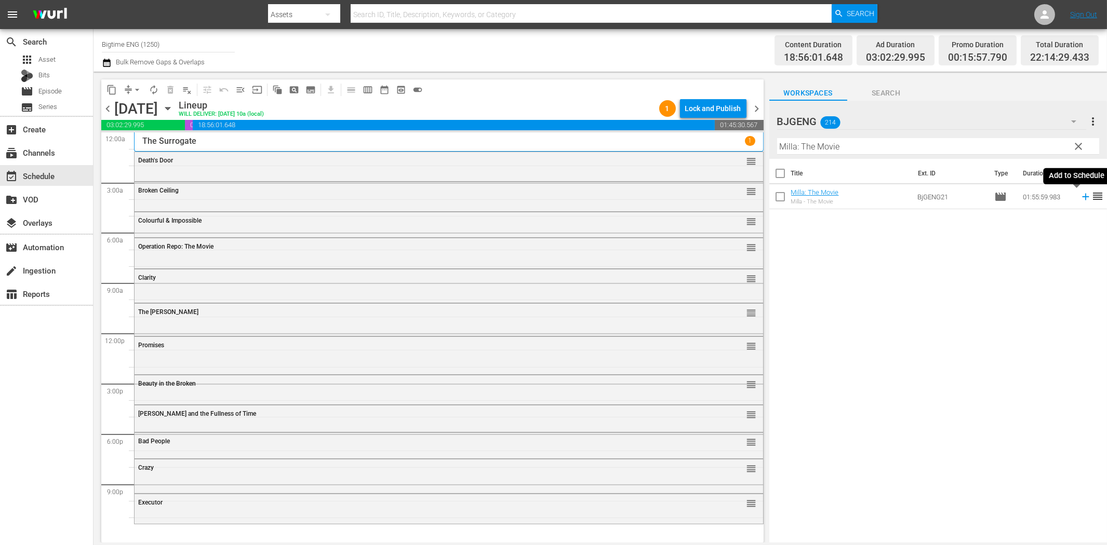
click at [1080, 196] on icon at bounding box center [1085, 196] width 11 height 11
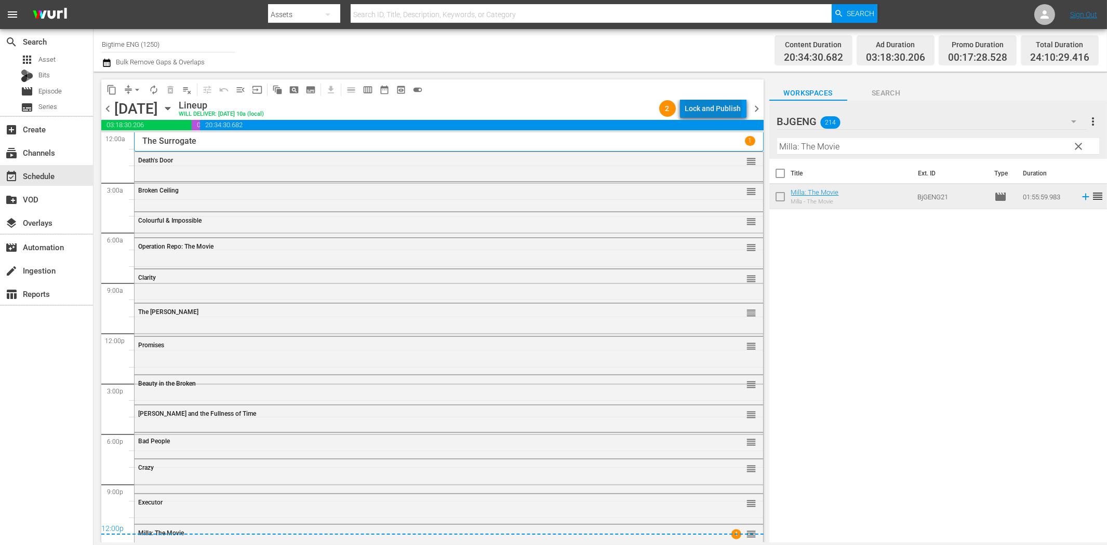
click at [716, 108] on div "Lock and Publish" at bounding box center [713, 108] width 56 height 19
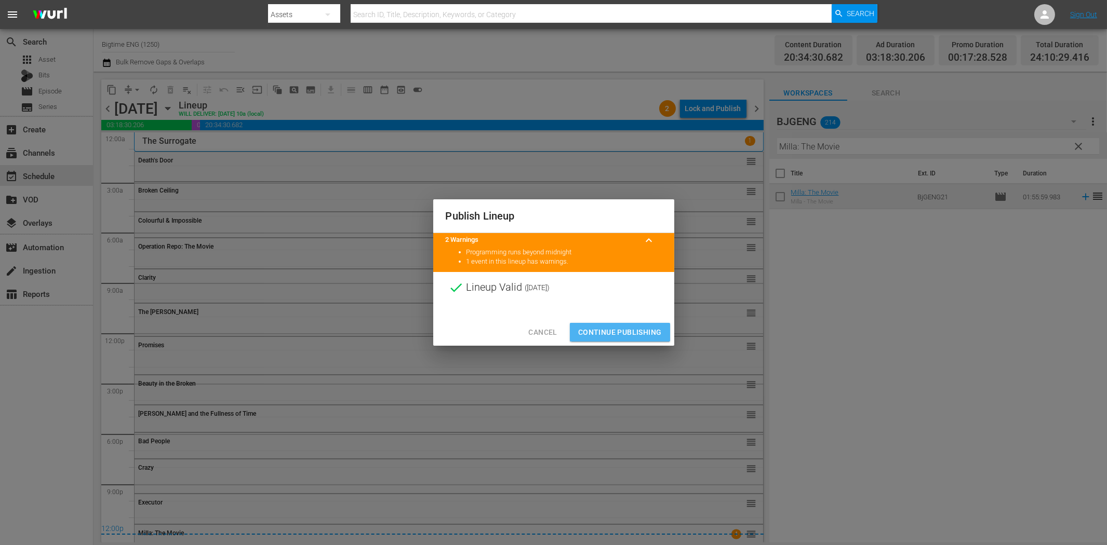
click at [642, 333] on span "Continue Publishing" at bounding box center [620, 332] width 84 height 13
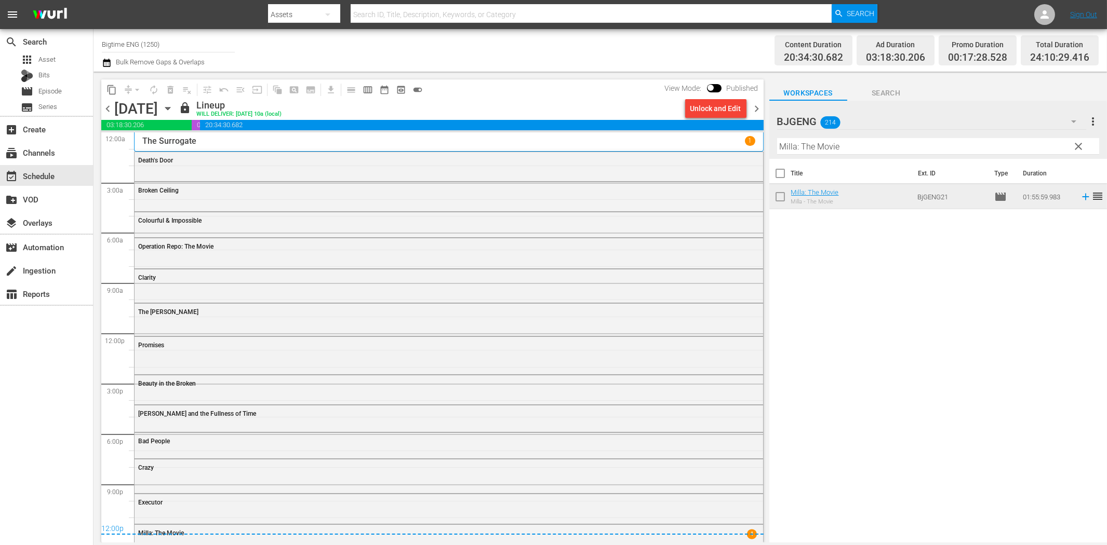
click at [760, 108] on span "chevron_right" at bounding box center [757, 108] width 13 height 13
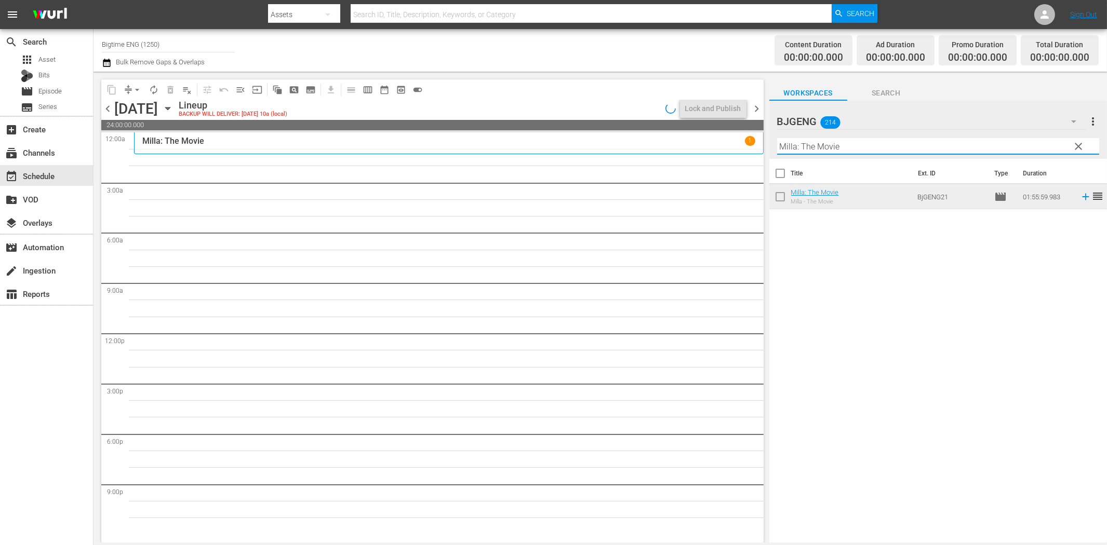
click at [798, 147] on input "Milla: The Movie" at bounding box center [938, 146] width 322 height 17
paste input "Apocalypse War"
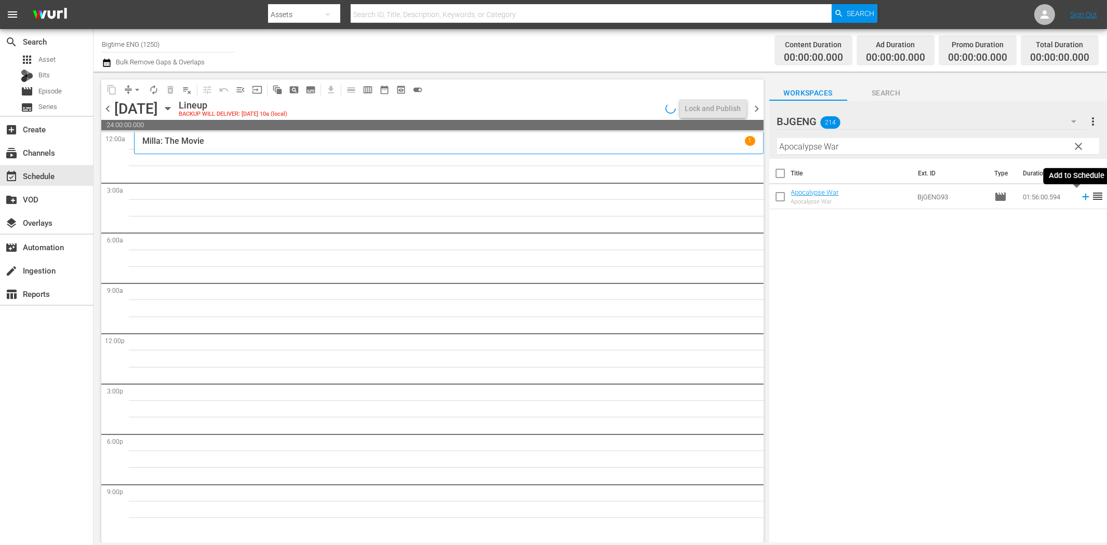
click at [1082, 194] on icon at bounding box center [1085, 197] width 7 height 7
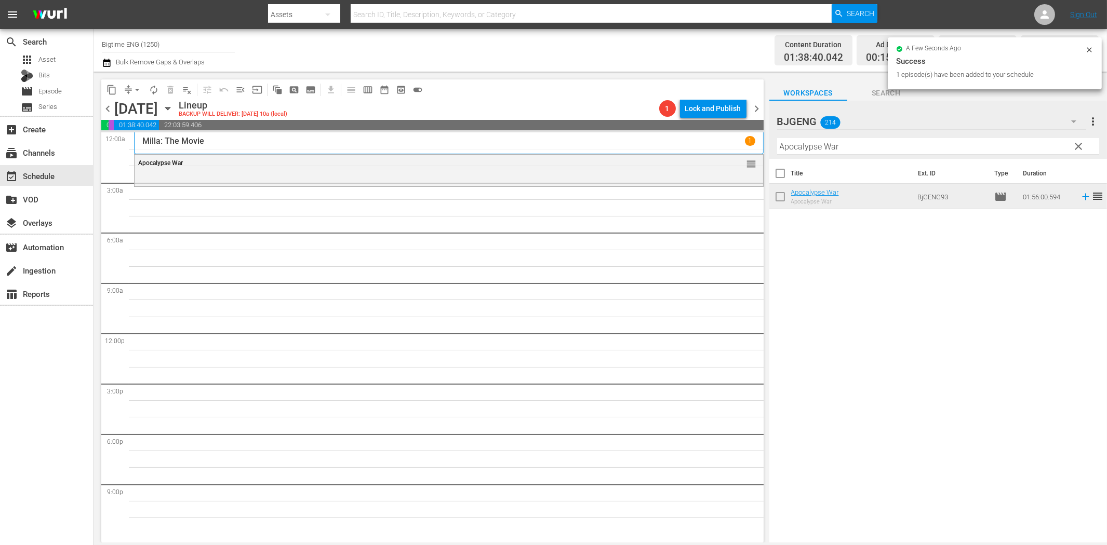
click at [821, 144] on input "Apocalypse War" at bounding box center [938, 146] width 322 height 17
paste input "The Phoenix Project"
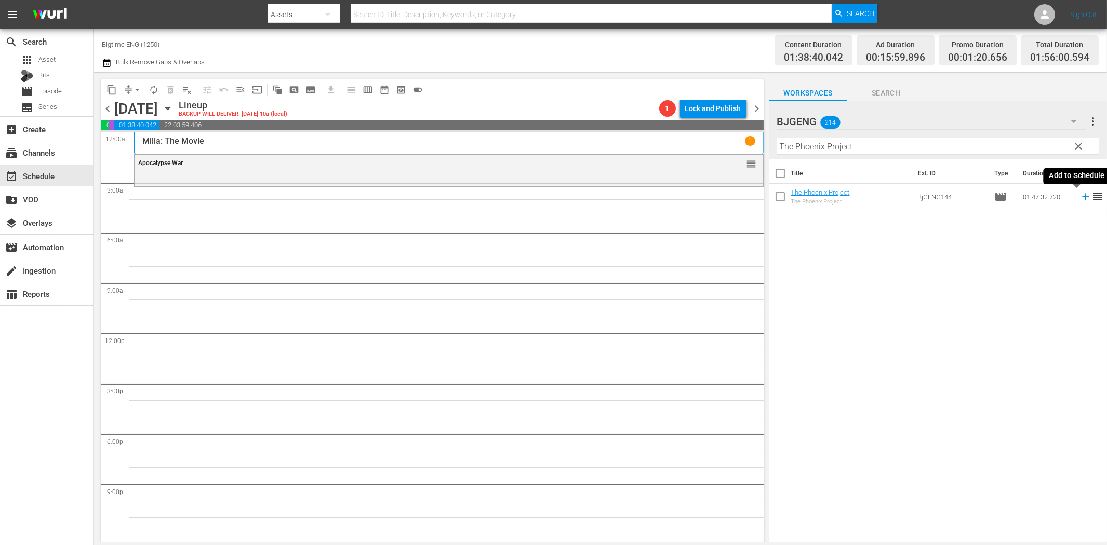
drag, startPoint x: 1076, startPoint y: 199, endPoint x: 911, endPoint y: 216, distance: 166.0
click at [1080, 199] on icon at bounding box center [1085, 196] width 11 height 11
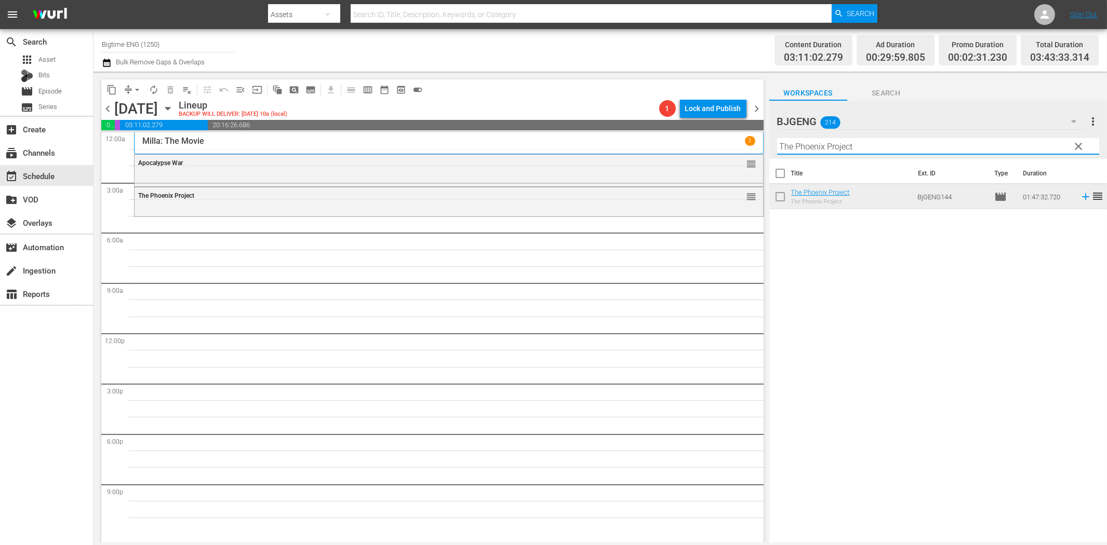
click at [804, 151] on input "The Phoenix Project" at bounding box center [938, 146] width 322 height 17
paste input "Burn Your Name"
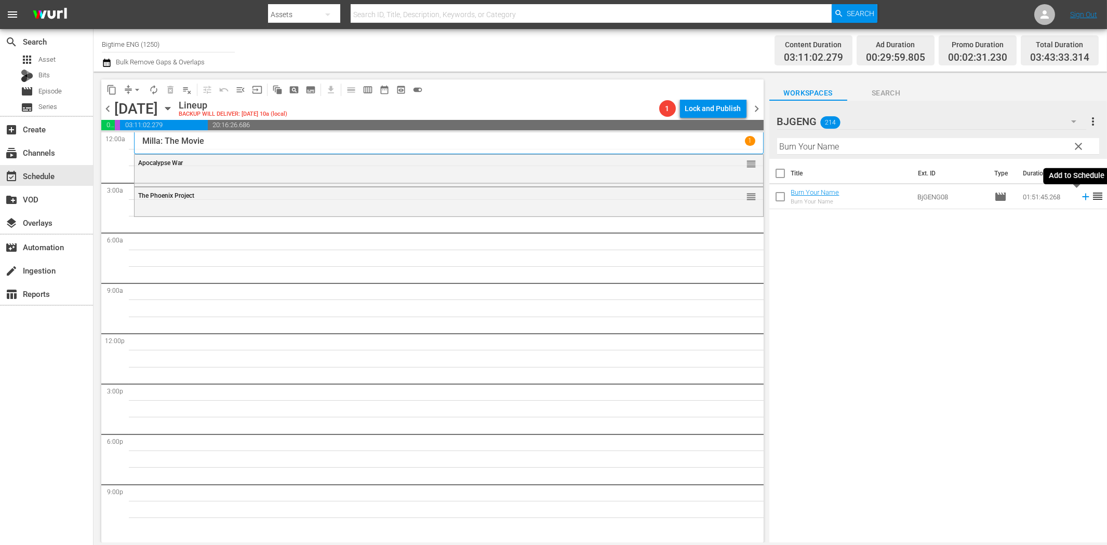
click at [1080, 199] on icon at bounding box center [1085, 196] width 11 height 11
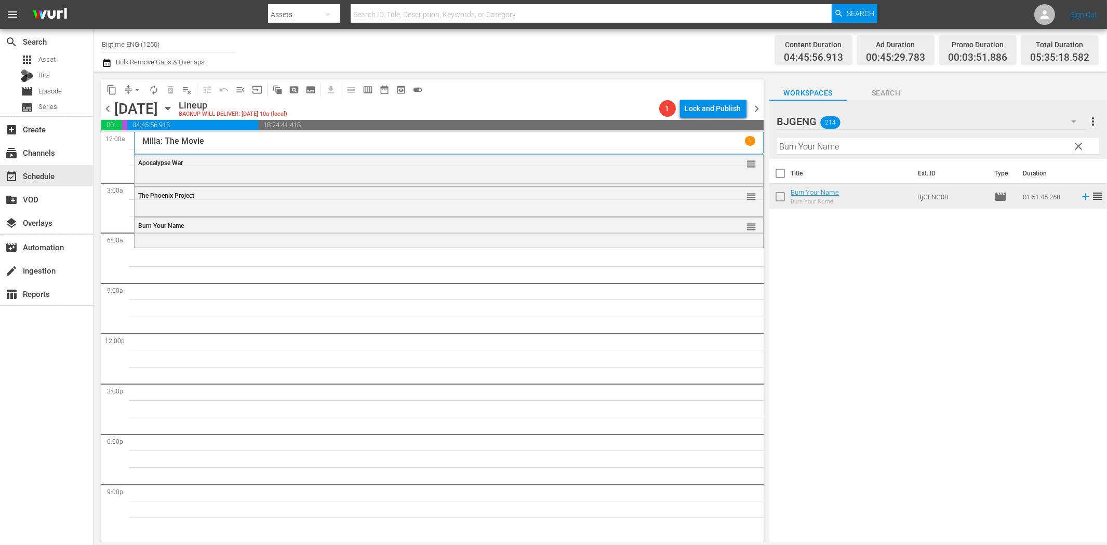
click at [812, 145] on input "Burn Your Name" at bounding box center [938, 146] width 322 height 17
paste input "About An Ag"
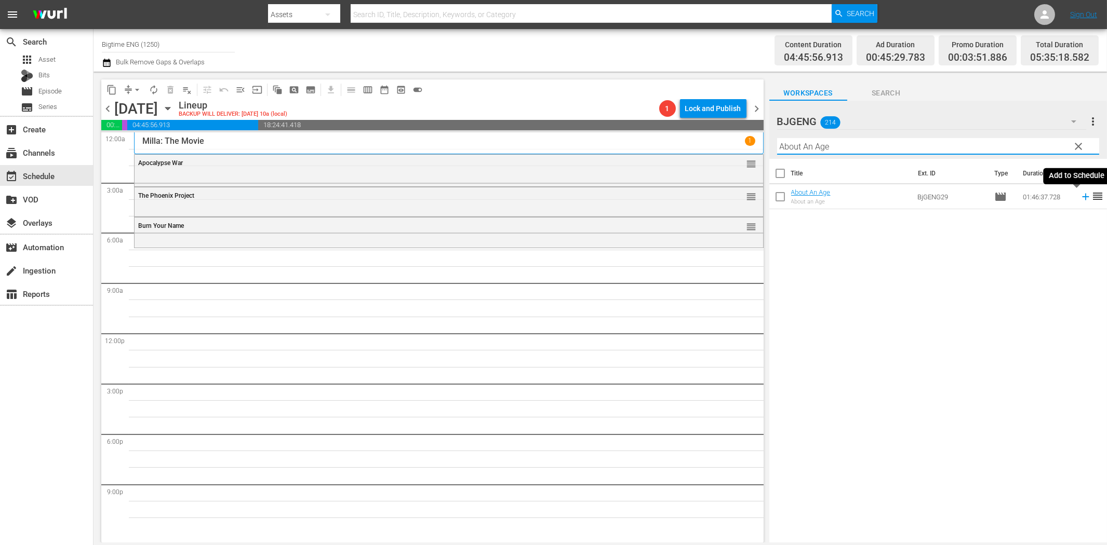
click at [1080, 196] on icon at bounding box center [1085, 196] width 11 height 11
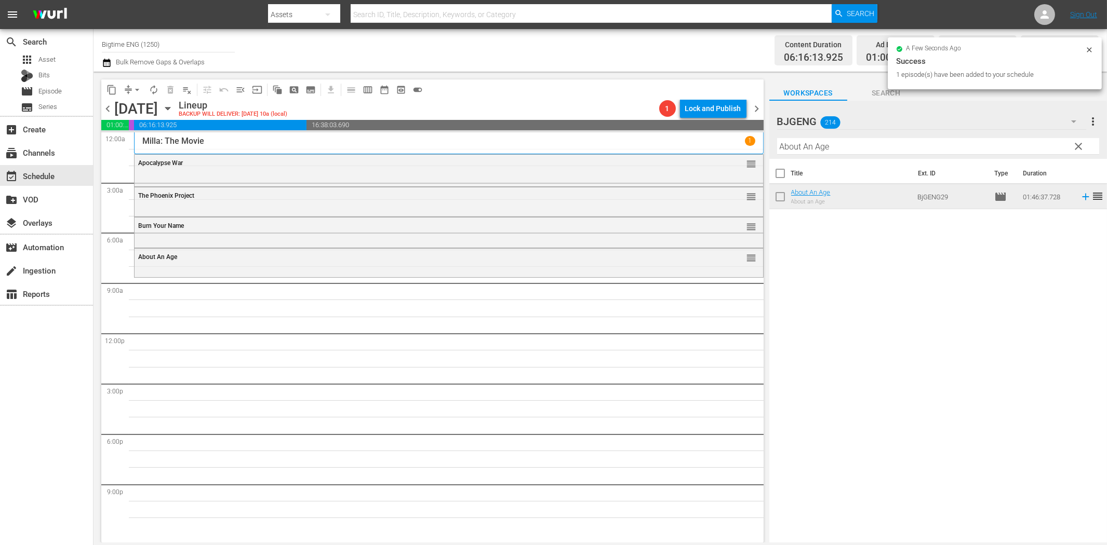
click at [878, 148] on input "About An Age" at bounding box center [938, 146] width 322 height 17
paste input "The Menkoff Method"
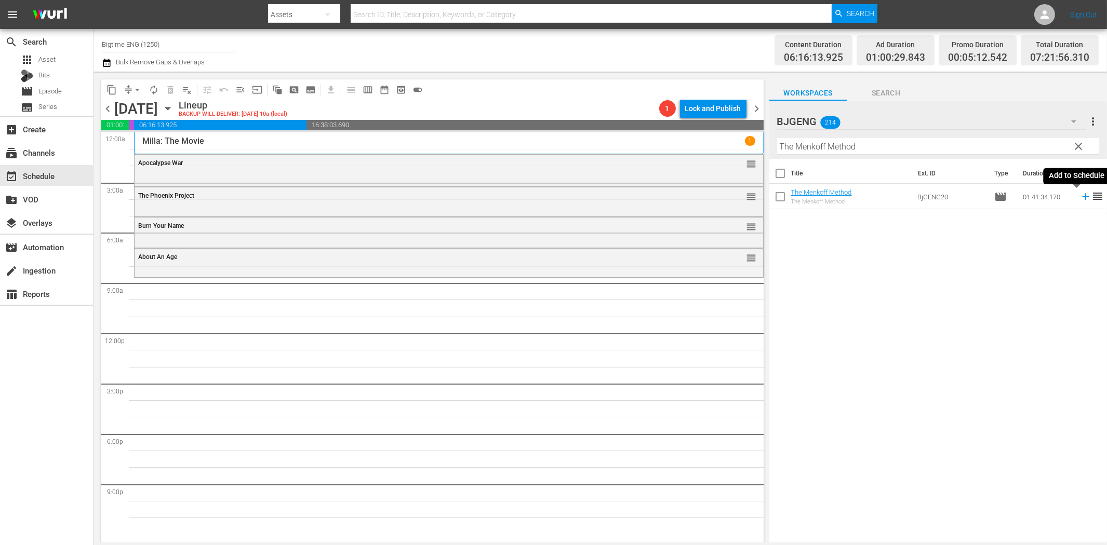
click at [1080, 198] on icon at bounding box center [1085, 196] width 11 height 11
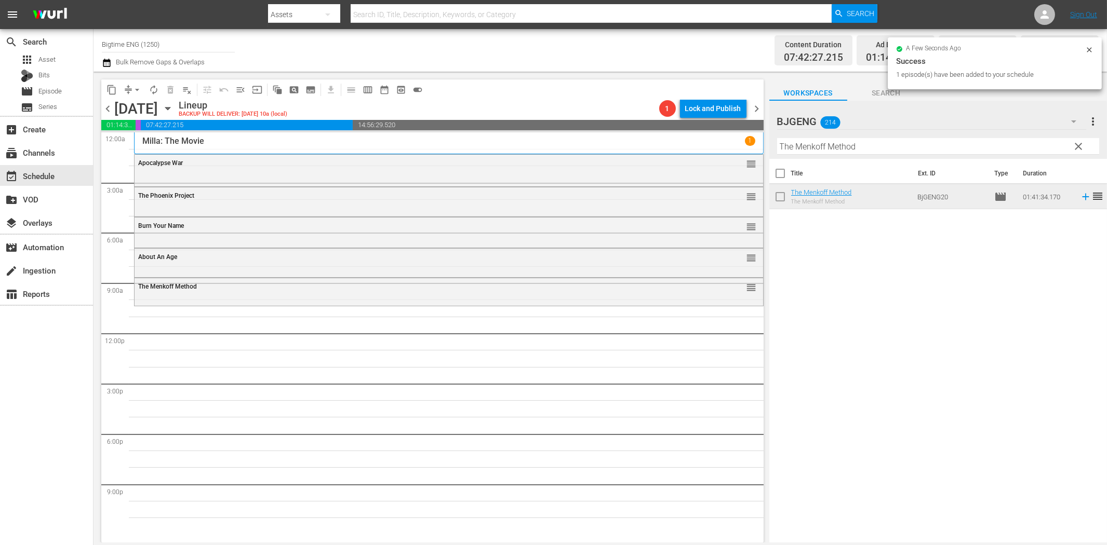
click at [860, 148] on input "The Menkoff Method" at bounding box center [938, 146] width 322 height 17
paste input "More Beautiful for Having Been Broken"
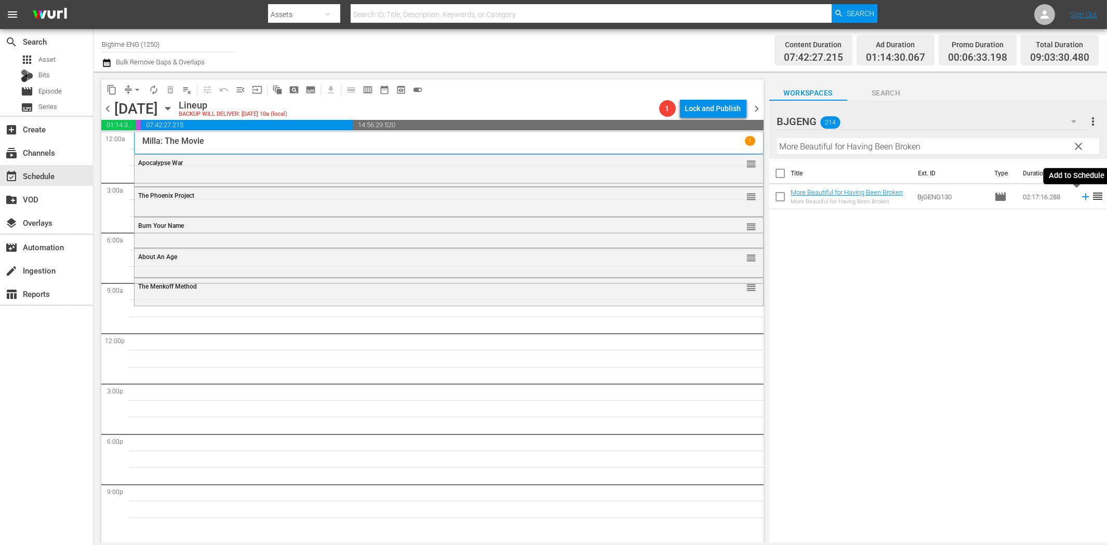
click at [1080, 201] on icon at bounding box center [1085, 196] width 11 height 11
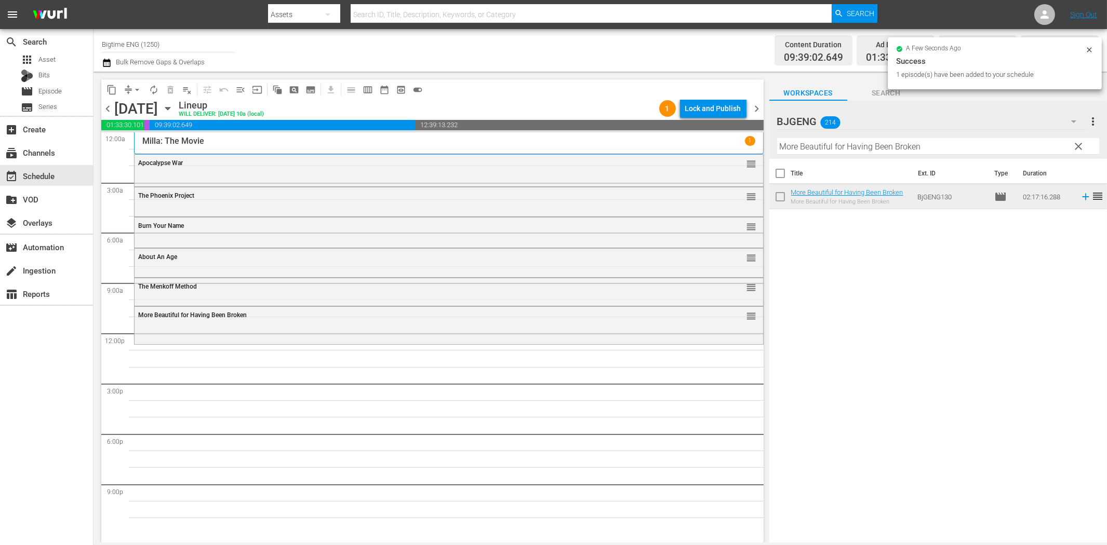
click at [870, 145] on input "More Beautiful for Having Been Broken" at bounding box center [938, 146] width 322 height 17
paste input "Ready Willing and Able"
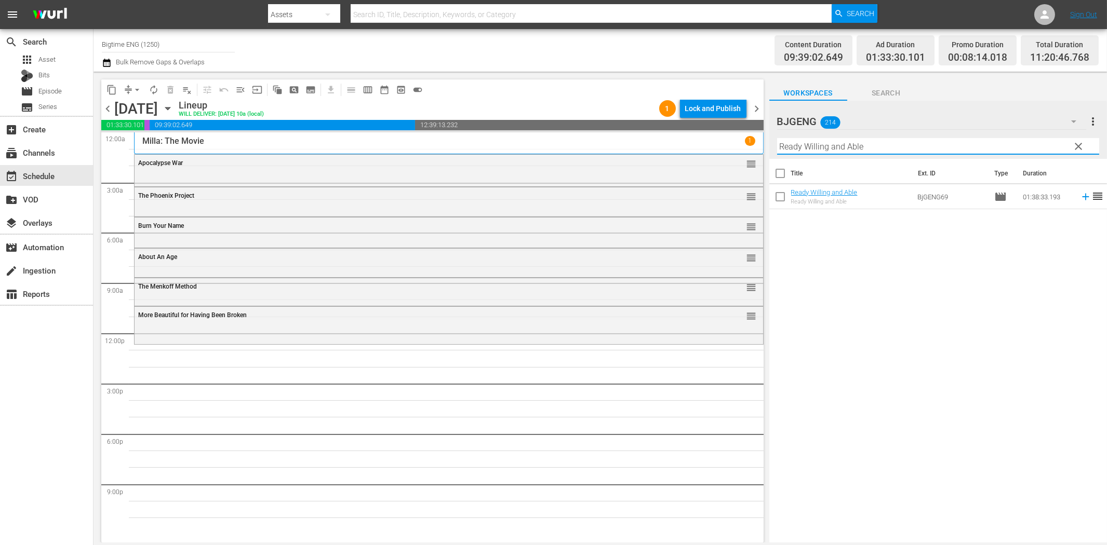
click at [1080, 196] on icon at bounding box center [1085, 196] width 11 height 11
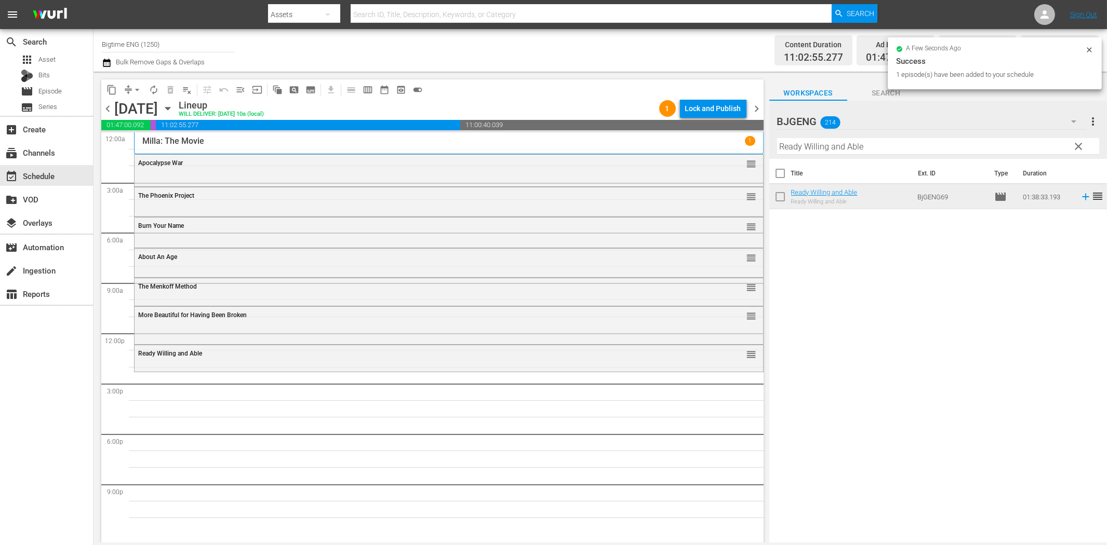
click at [917, 145] on input "Ready Willing and Able" at bounding box center [938, 146] width 322 height 17
paste input "Living Room Coffin"
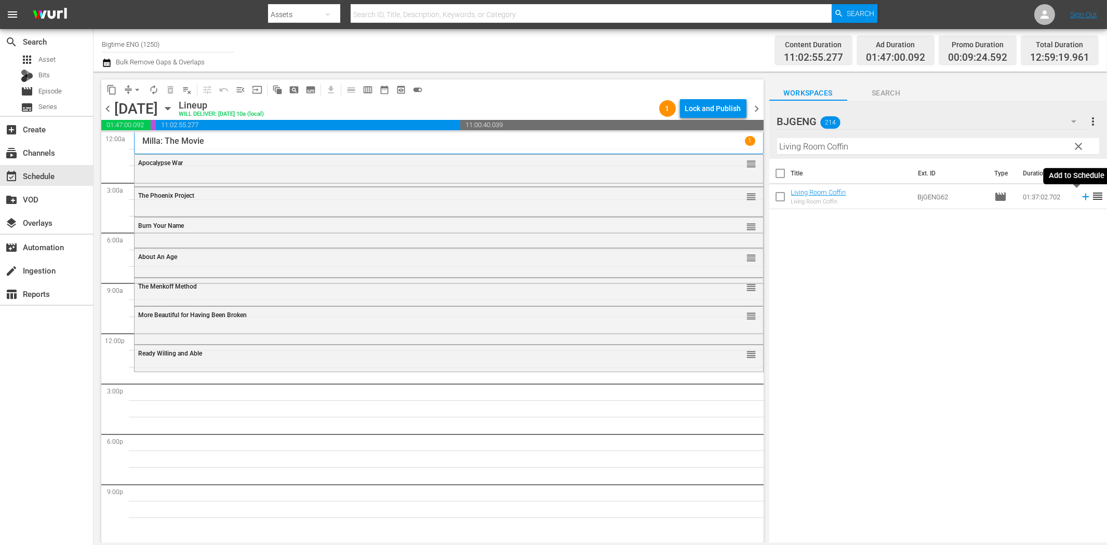
click at [1082, 197] on icon at bounding box center [1085, 197] width 7 height 7
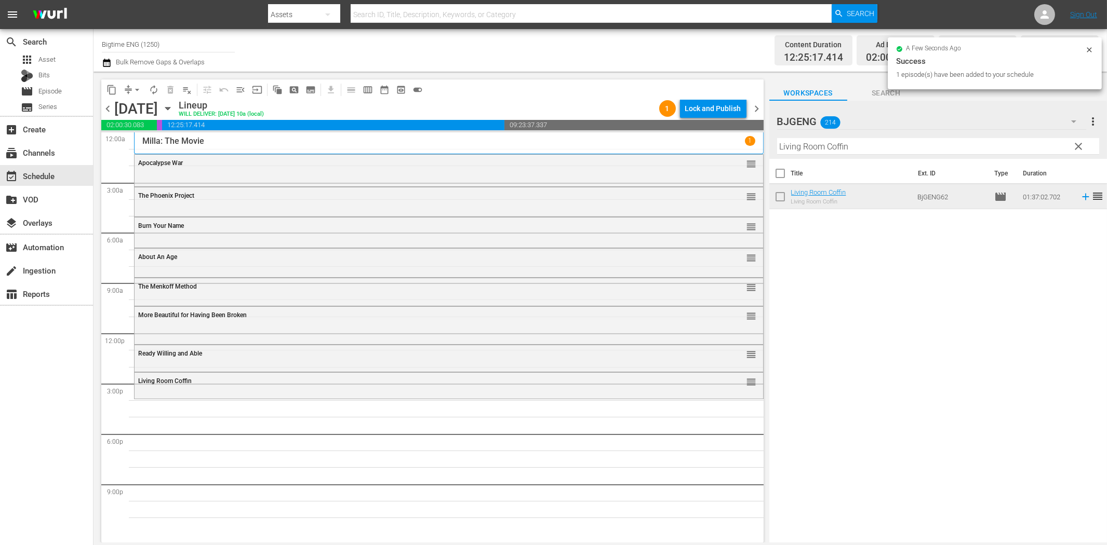
click at [844, 146] on input "Living Room Coffin" at bounding box center [938, 146] width 322 height 17
paste input "All in Time"
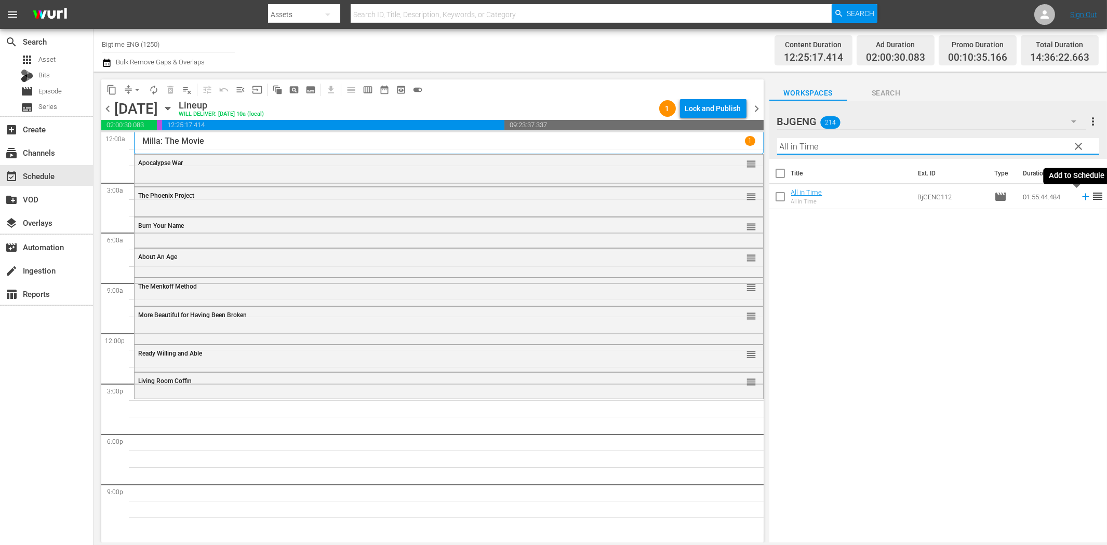
click at [1080, 195] on icon at bounding box center [1085, 196] width 11 height 11
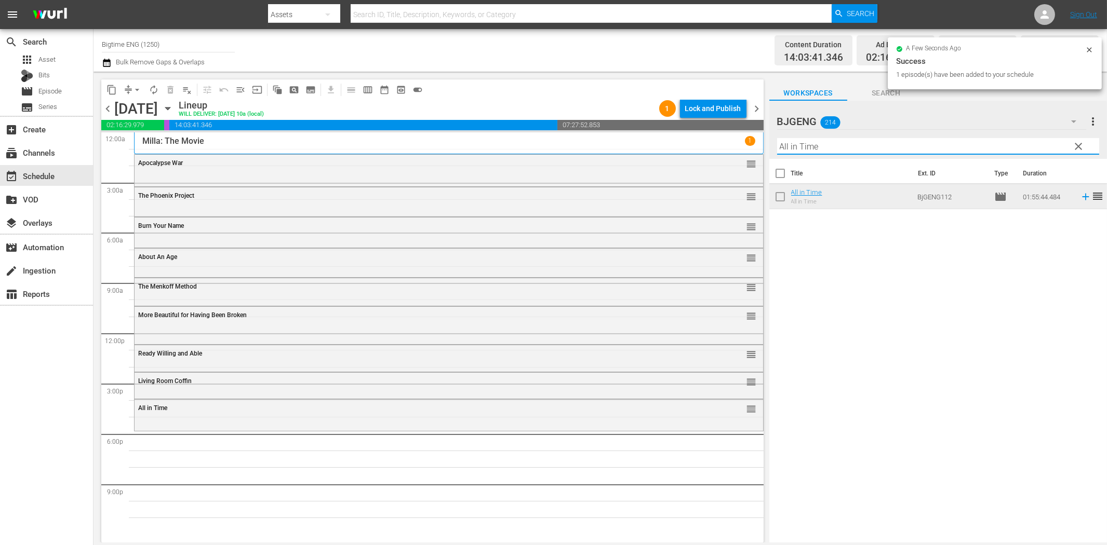
click at [919, 146] on input "All in Time" at bounding box center [938, 146] width 322 height 17
paste input "dolescents of Chymera"
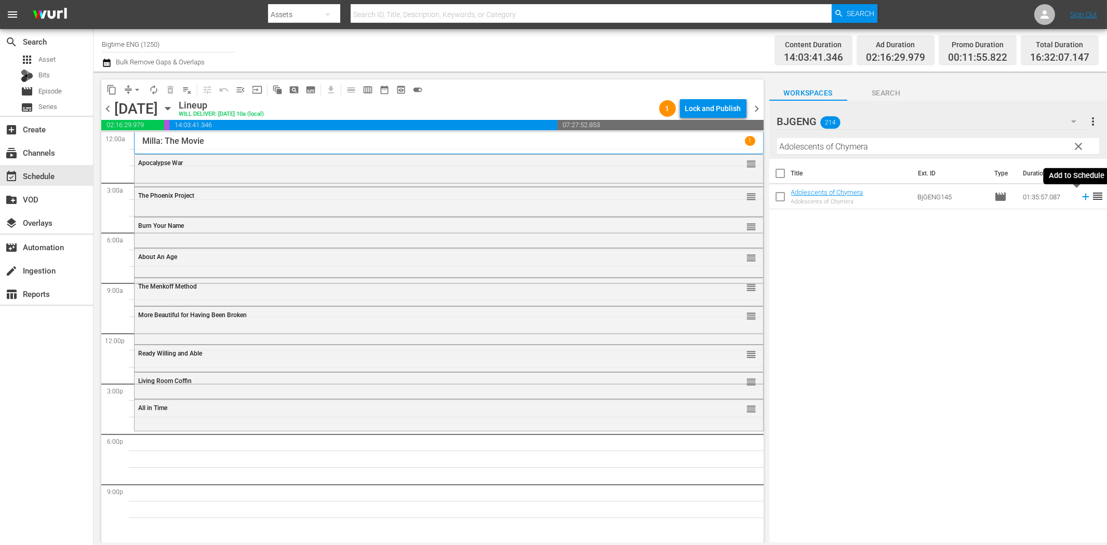
click at [1082, 196] on icon at bounding box center [1085, 197] width 7 height 7
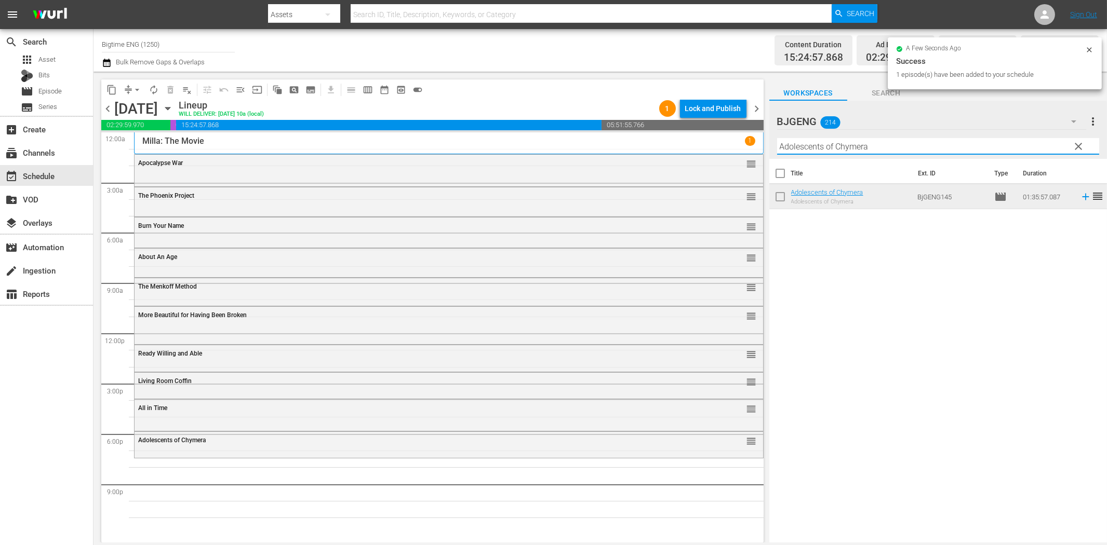
click at [920, 148] on input "Adolescents of Chymera" at bounding box center [938, 146] width 322 height 17
paste input "merican Rescue Squad"
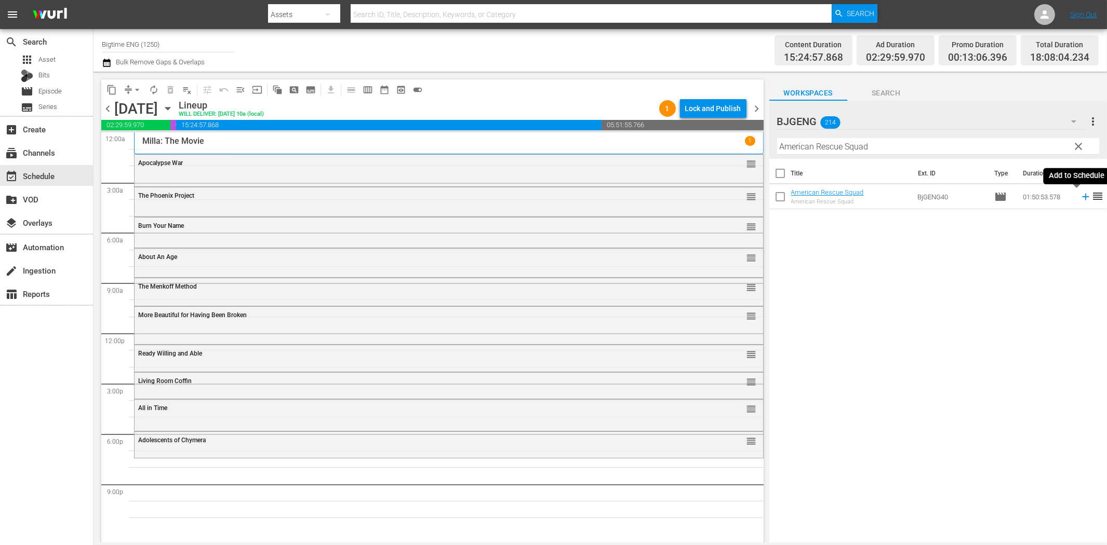
click at [1082, 196] on icon at bounding box center [1085, 197] width 7 height 7
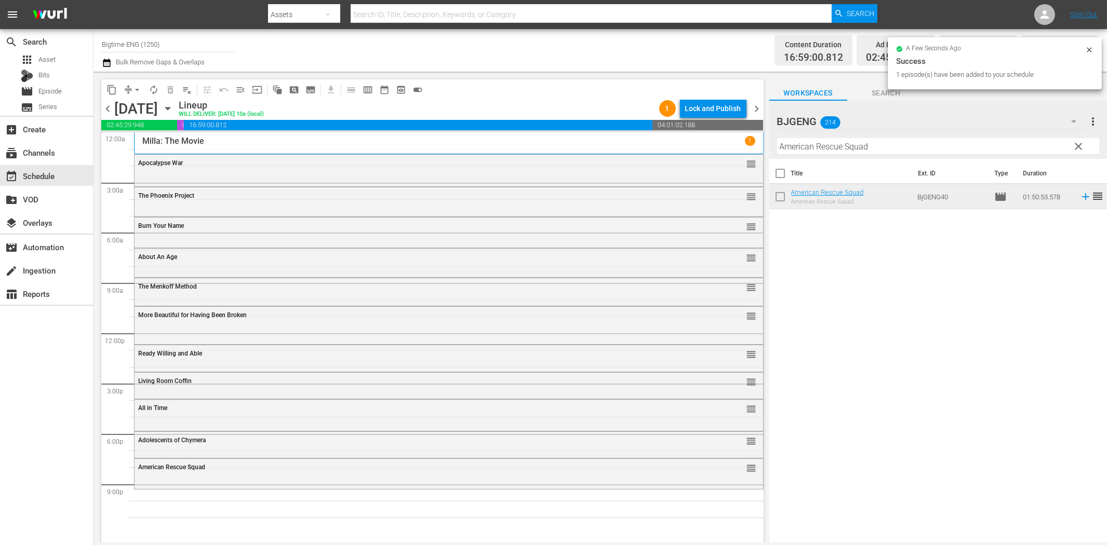
click at [834, 148] on input "American Rescue Squad" at bounding box center [938, 146] width 322 height 17
paste input "stronaut: The Last Push"
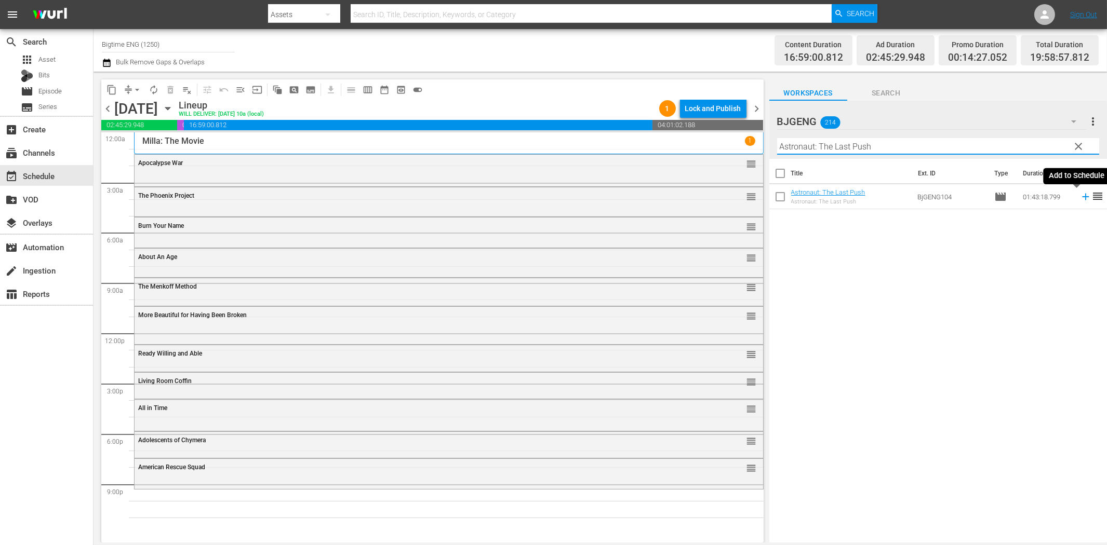
click at [1082, 197] on icon at bounding box center [1085, 197] width 7 height 7
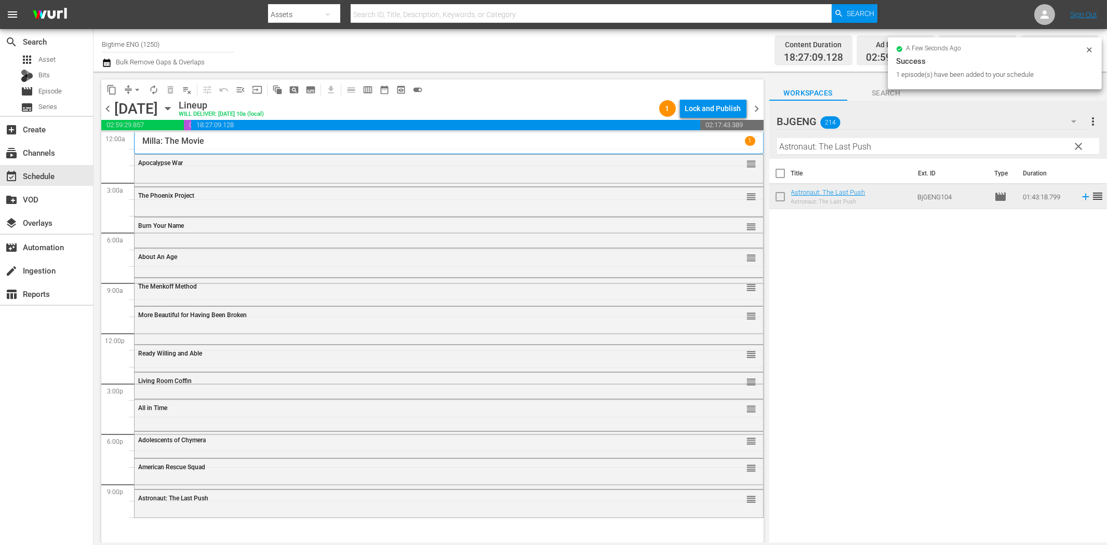
click at [795, 145] on input "Astronaut: The Last Push" at bounding box center [938, 146] width 322 height 17
paste input "Out Past Dark"
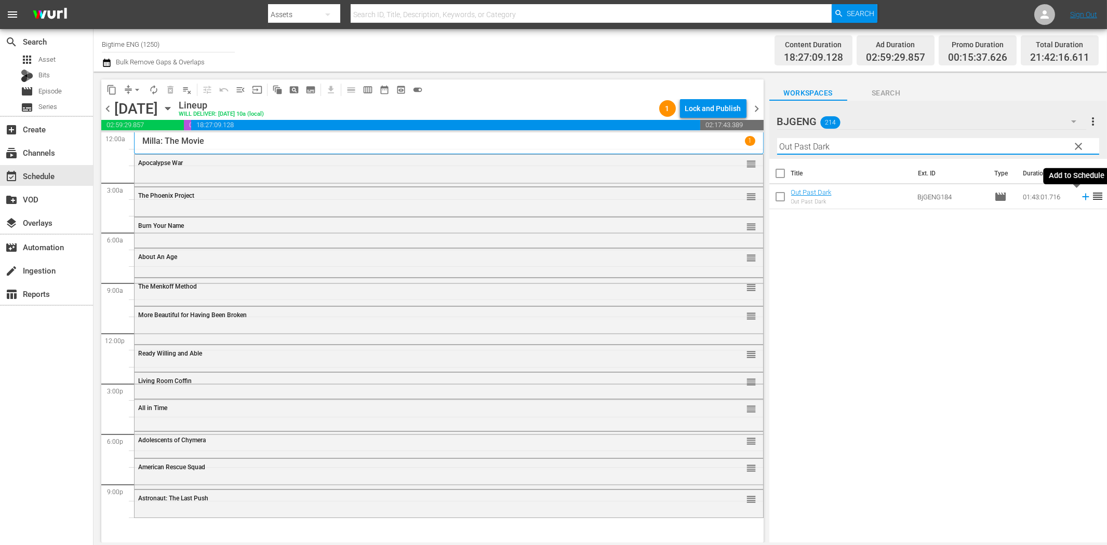
click at [1080, 198] on icon at bounding box center [1085, 196] width 11 height 11
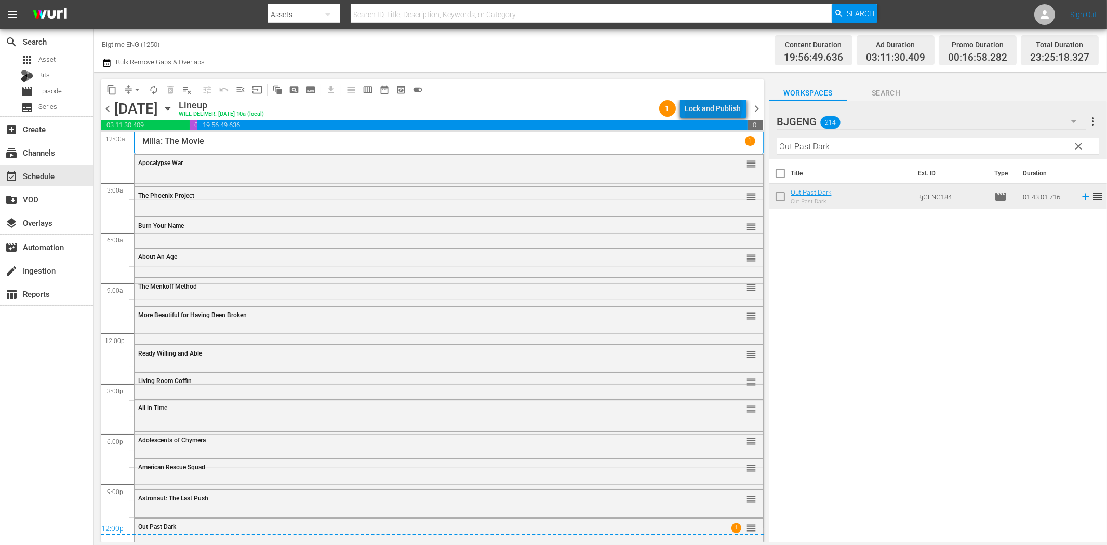
click at [716, 105] on div "Lock and Publish" at bounding box center [713, 108] width 56 height 19
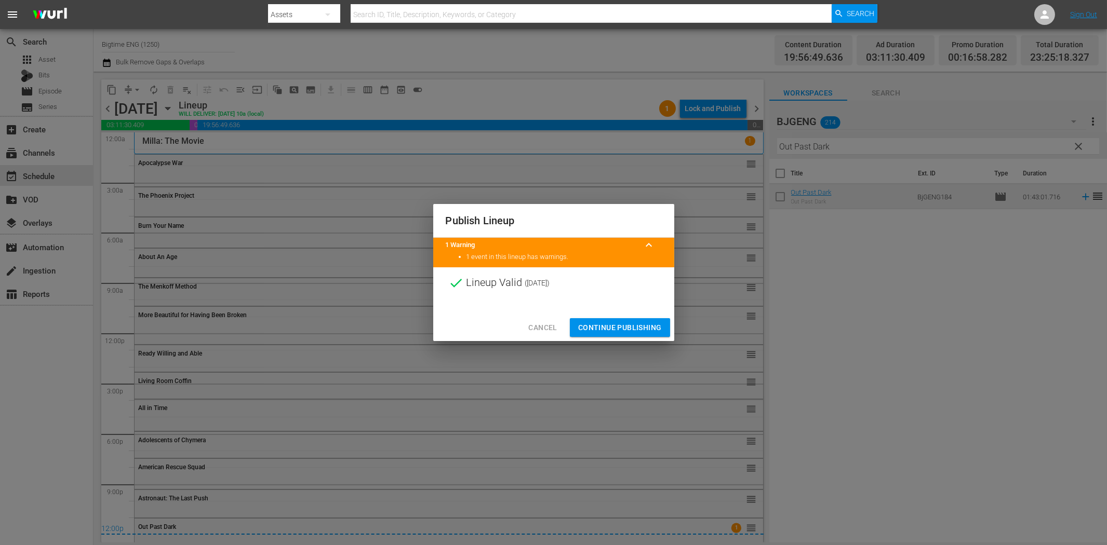
click at [622, 325] on span "Continue Publishing" at bounding box center [620, 328] width 84 height 13
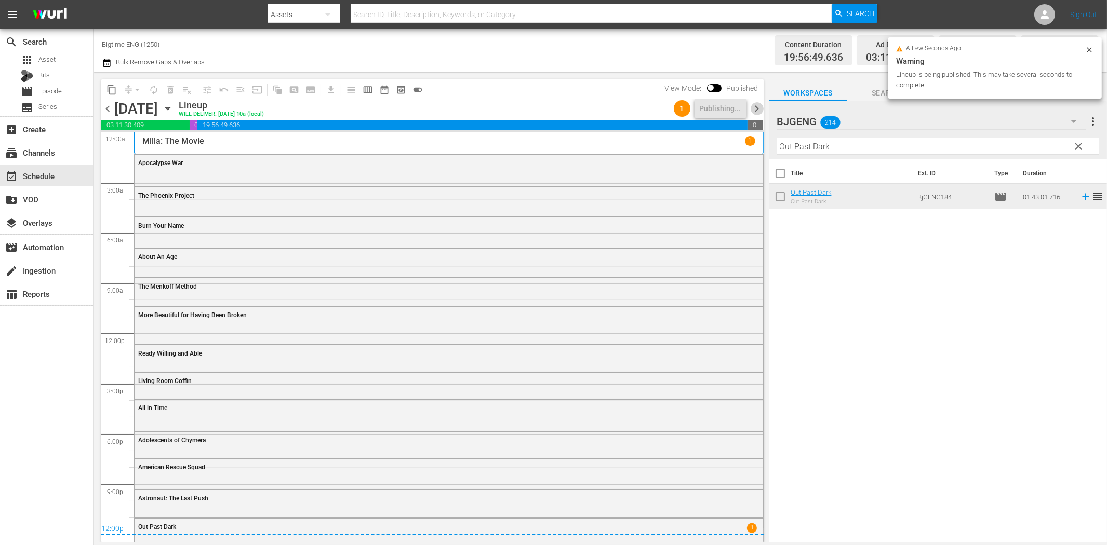
click at [759, 110] on span "chevron_right" at bounding box center [757, 108] width 13 height 13
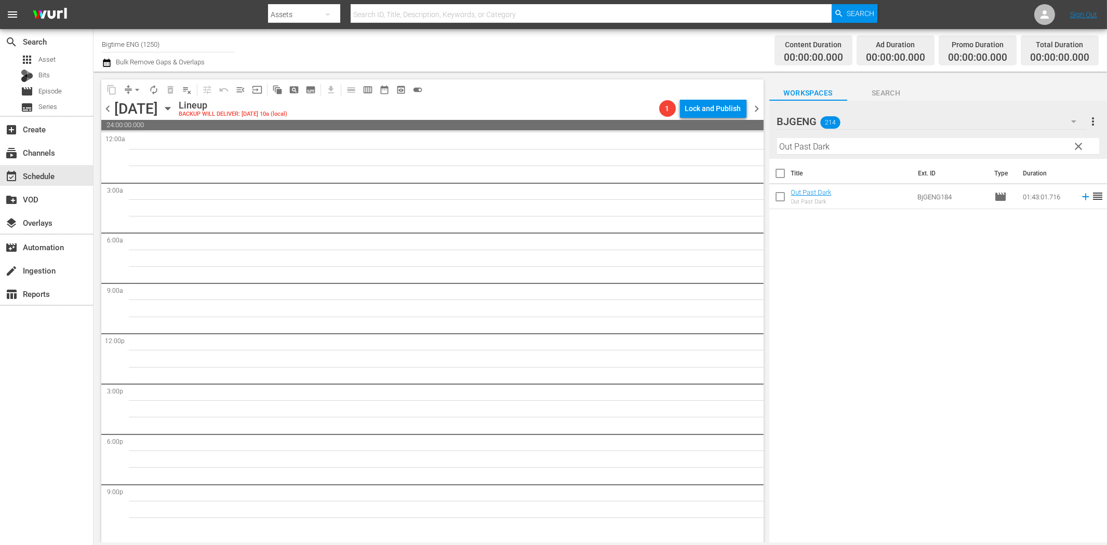
click at [872, 149] on input "Out Past Dark" at bounding box center [938, 146] width 322 height 17
paste input "Premeditated (Profiled)"
click at [1080, 195] on icon at bounding box center [1085, 196] width 11 height 11
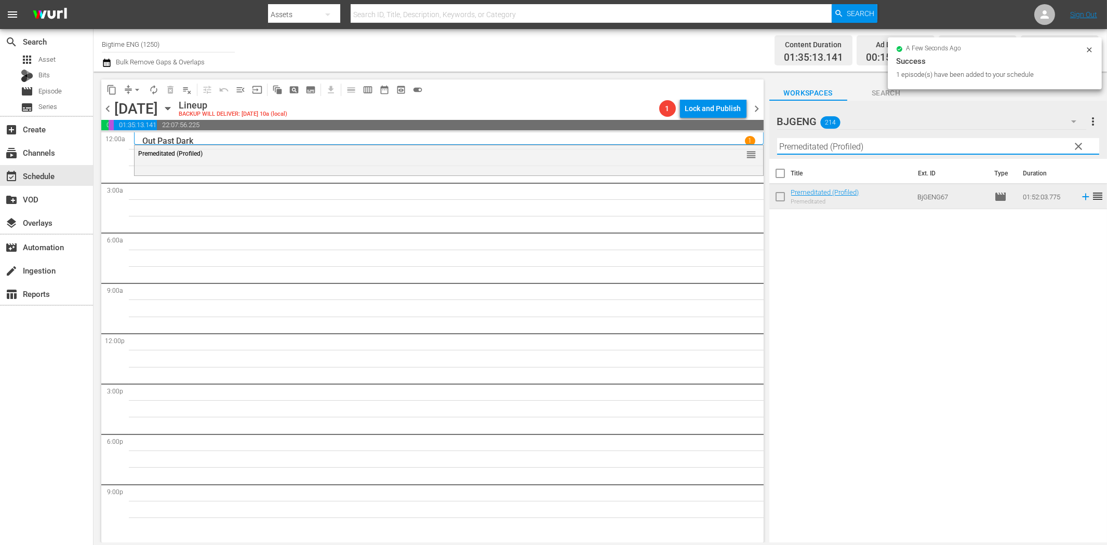
click at [859, 145] on input "Premeditated (Profiled)" at bounding box center [938, 146] width 322 height 17
paste input "Bright Sky"
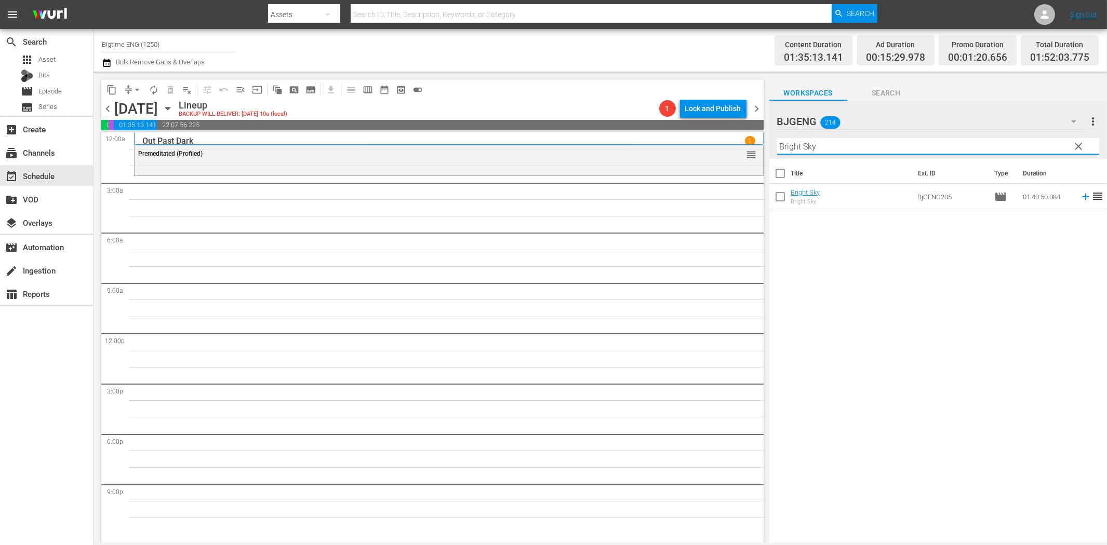
click at [1080, 200] on icon at bounding box center [1085, 196] width 11 height 11
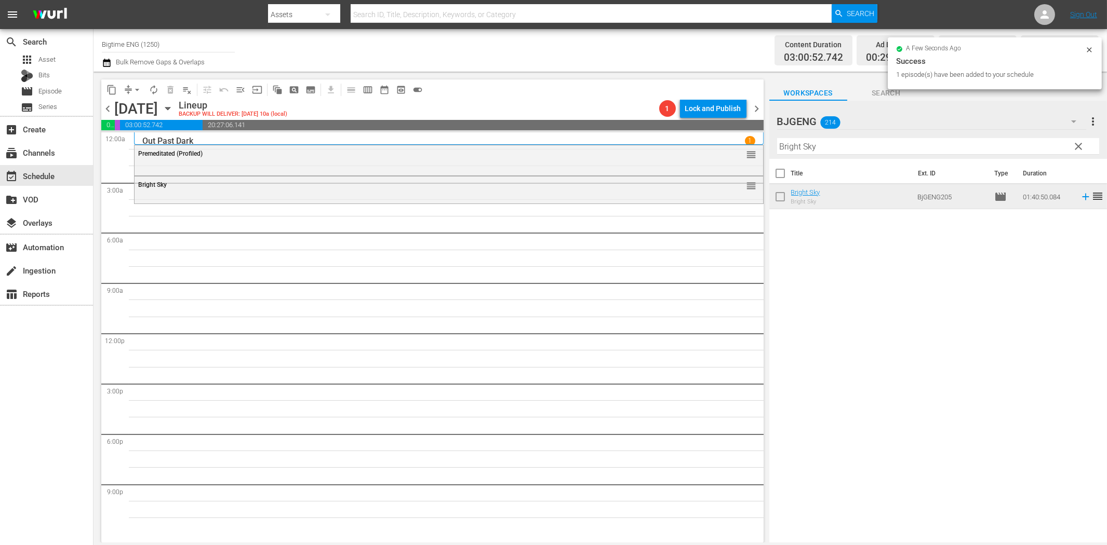
click at [833, 147] on input "Bright Sky" at bounding box center [938, 146] width 322 height 17
paste input "Of Dice and Men"
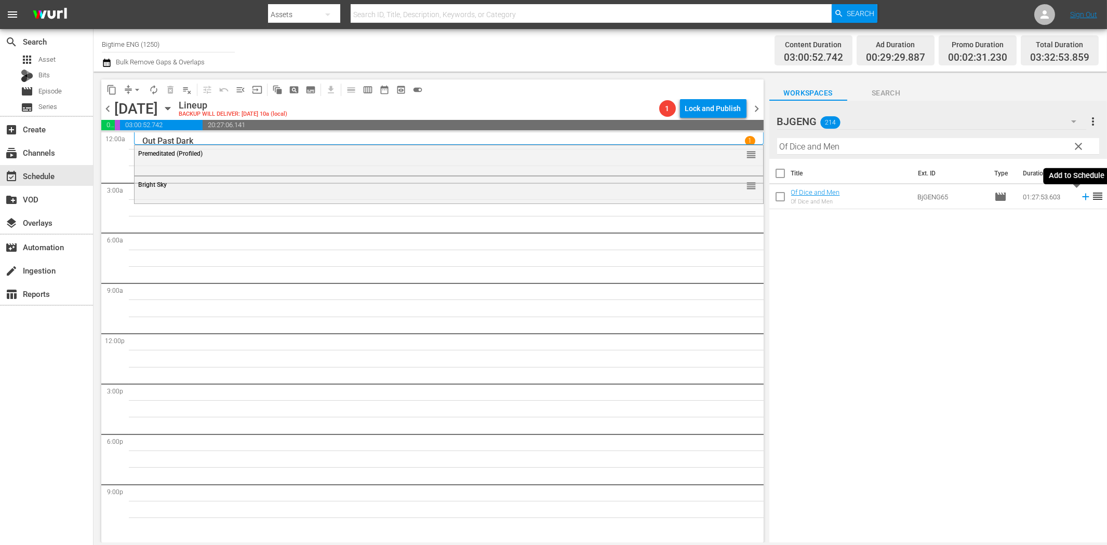
click at [1082, 197] on icon at bounding box center [1085, 197] width 7 height 7
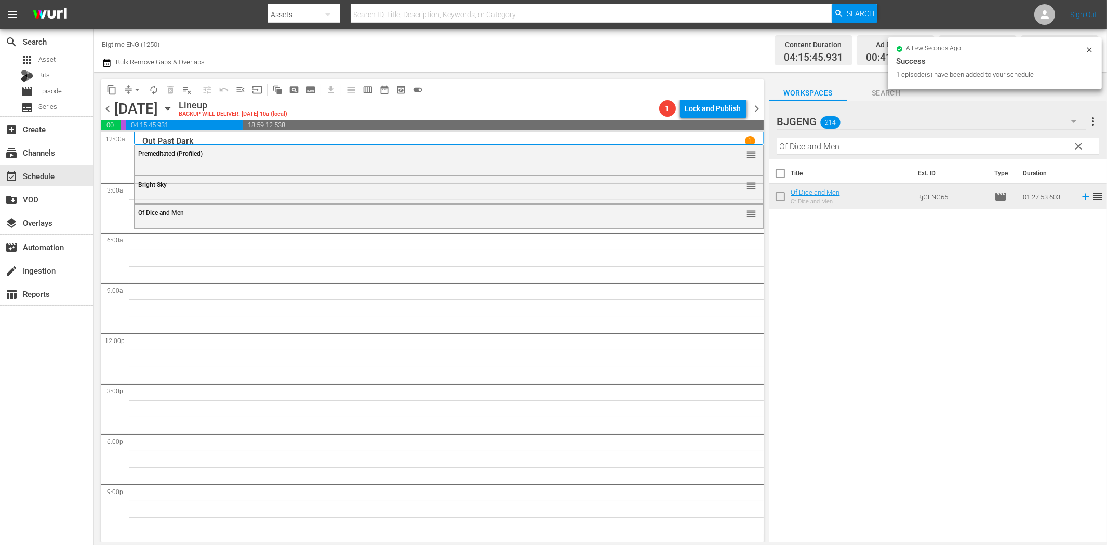
click at [806, 145] on input "Of Dice and Men" at bounding box center [938, 146] width 322 height 17
paste input "Family Games"
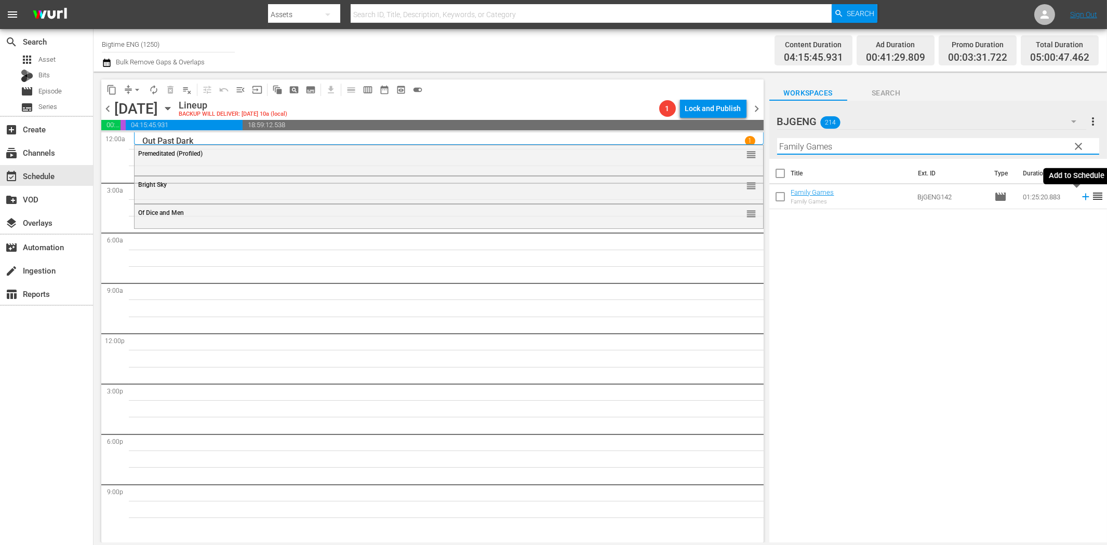
click at [1080, 198] on icon at bounding box center [1085, 196] width 11 height 11
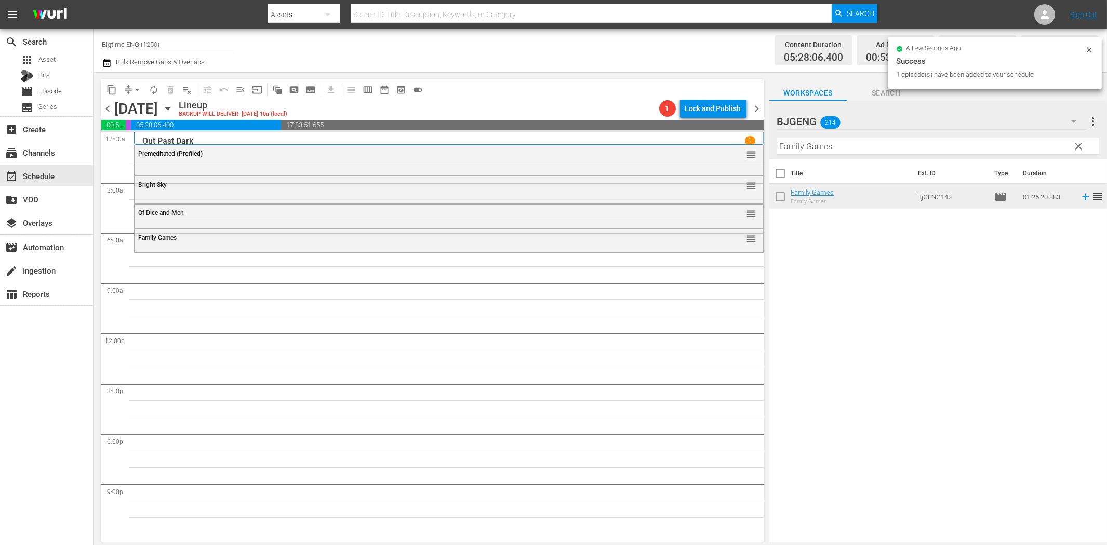
click at [846, 145] on input "Family Games" at bounding box center [938, 146] width 322 height 17
paste input "Octopus Pot"
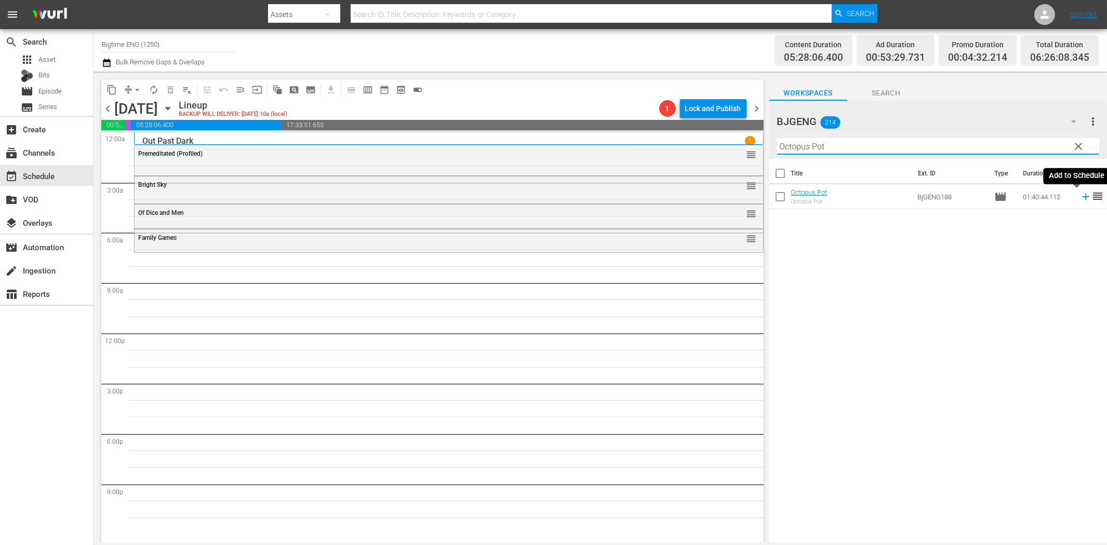
click at [1080, 198] on icon at bounding box center [1085, 196] width 11 height 11
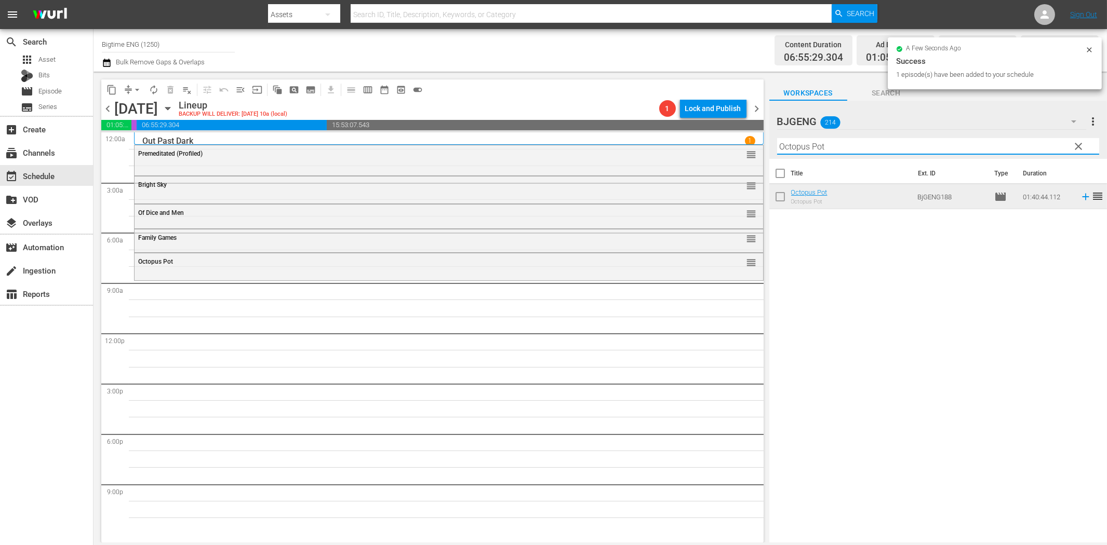
click at [810, 148] on input "Octopus Pot" at bounding box center [938, 146] width 322 height 17
paste input "Living with the Dead: A Love Story"
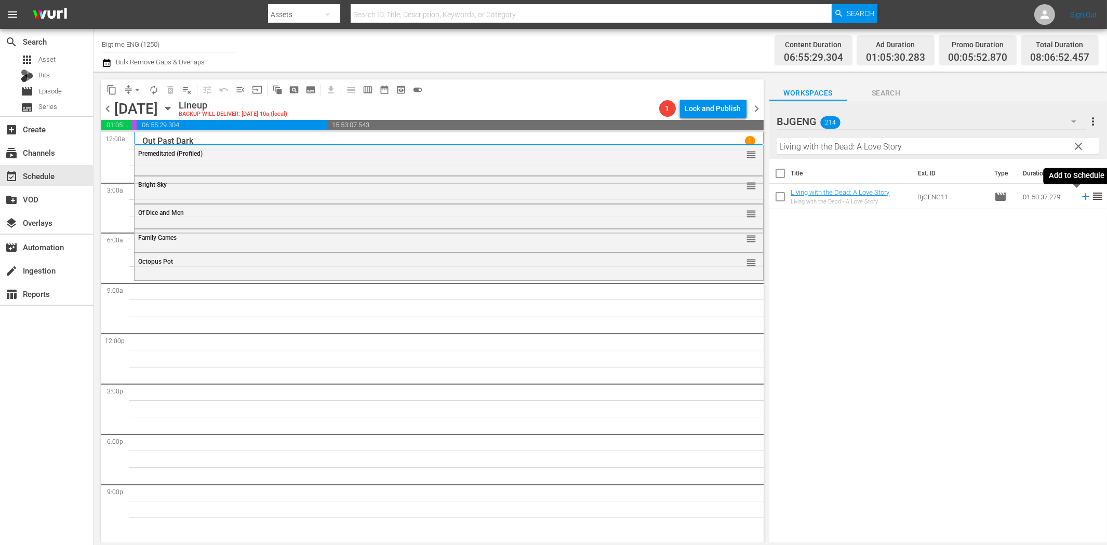
click at [1082, 195] on icon at bounding box center [1085, 197] width 7 height 7
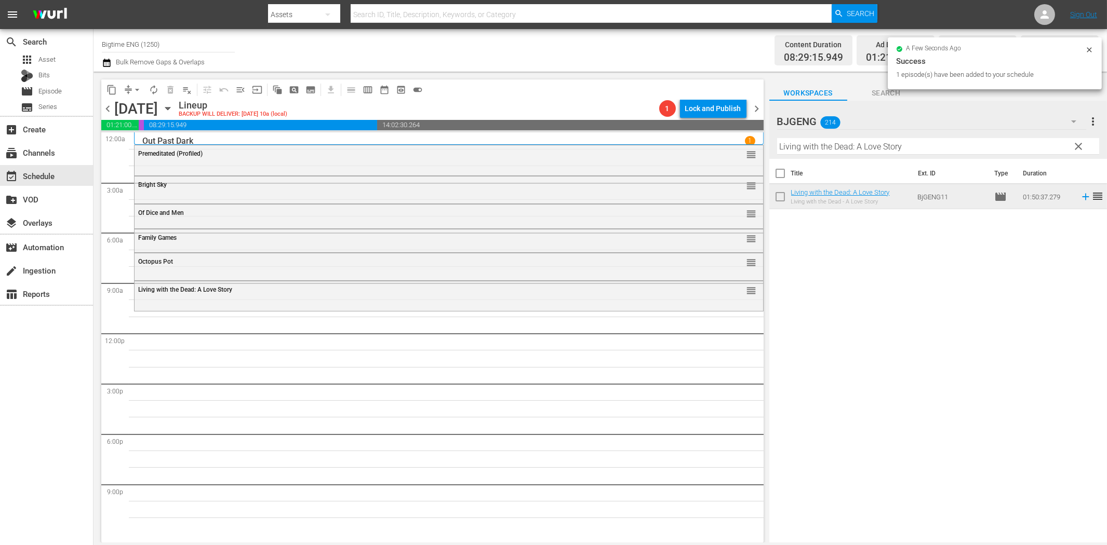
click at [1024, 144] on input "Living with the Dead: A Love Story" at bounding box center [938, 146] width 322 height 17
paste input "For Her"
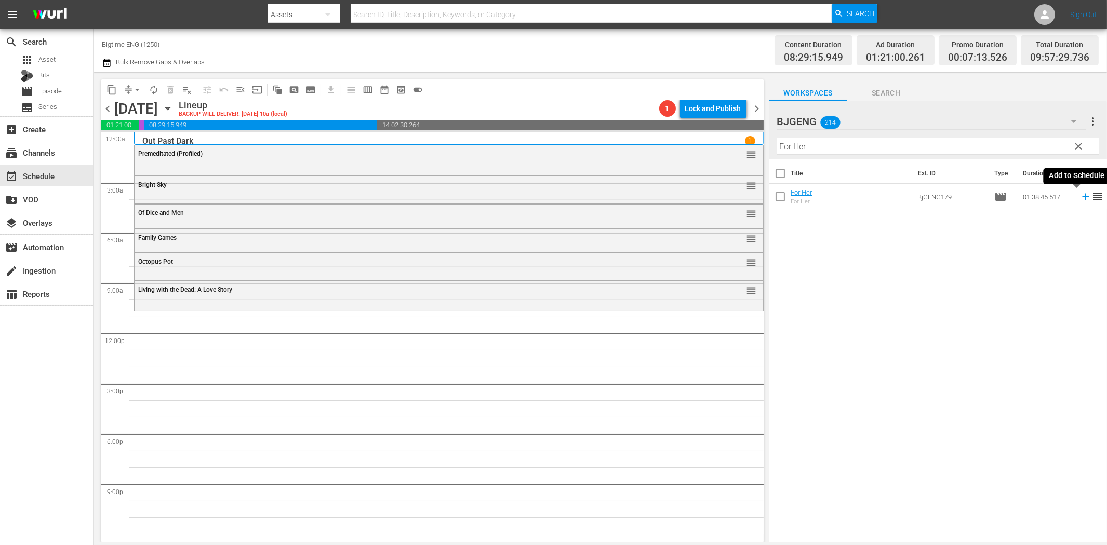
click at [1080, 199] on icon at bounding box center [1085, 196] width 11 height 11
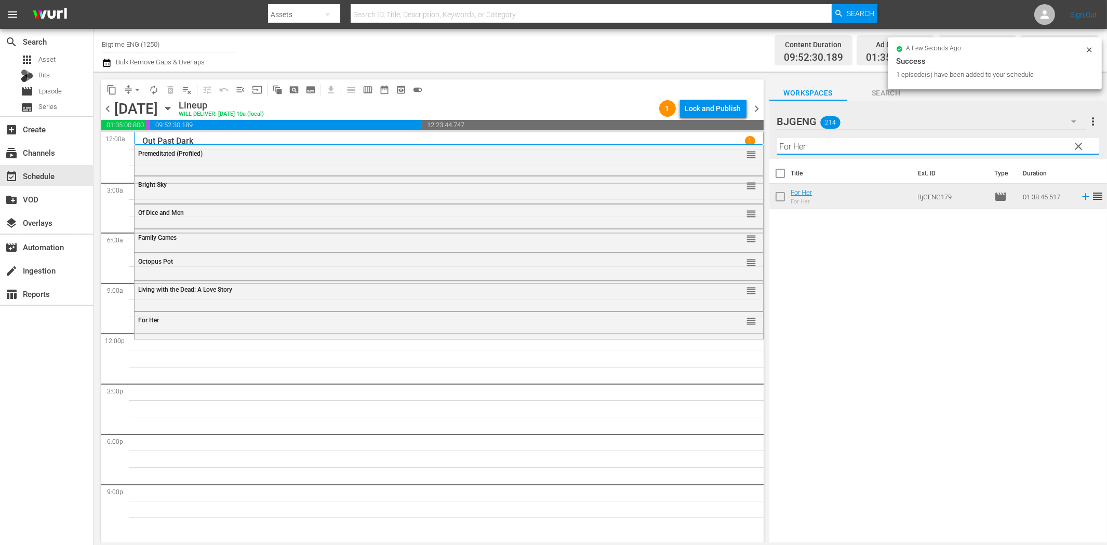
click at [854, 148] on input "For Her" at bounding box center [938, 146] width 322 height 17
paste input "I Remember You"
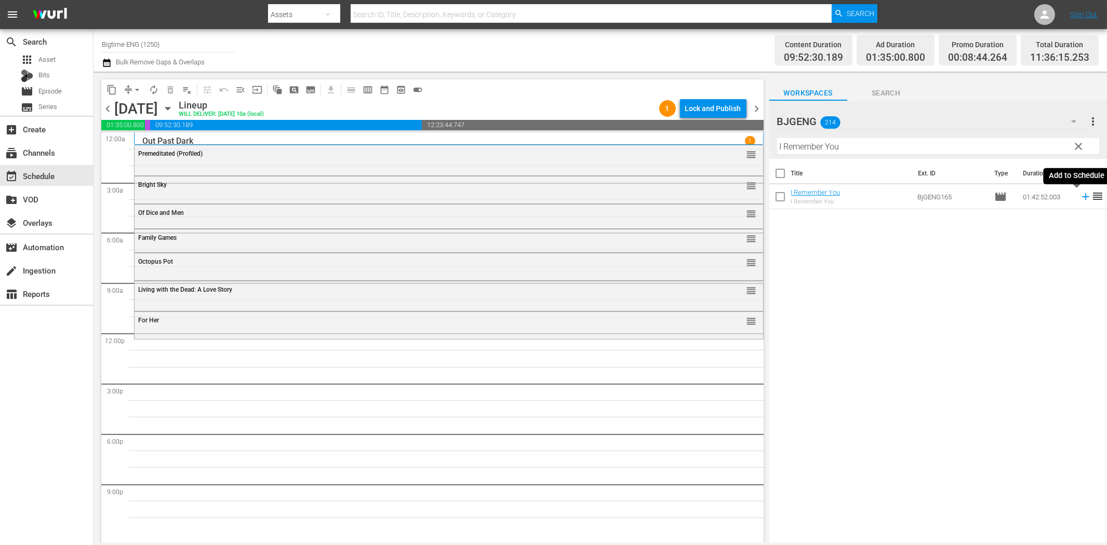
click at [1082, 196] on icon at bounding box center [1085, 197] width 7 height 7
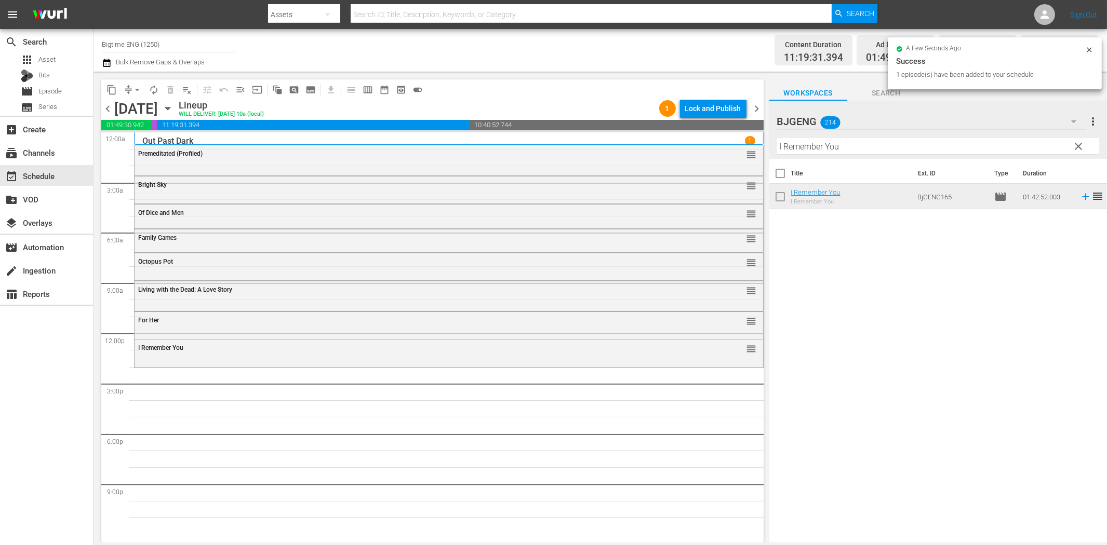
click at [788, 149] on input "I Remember You" at bounding box center [938, 146] width 322 height 17
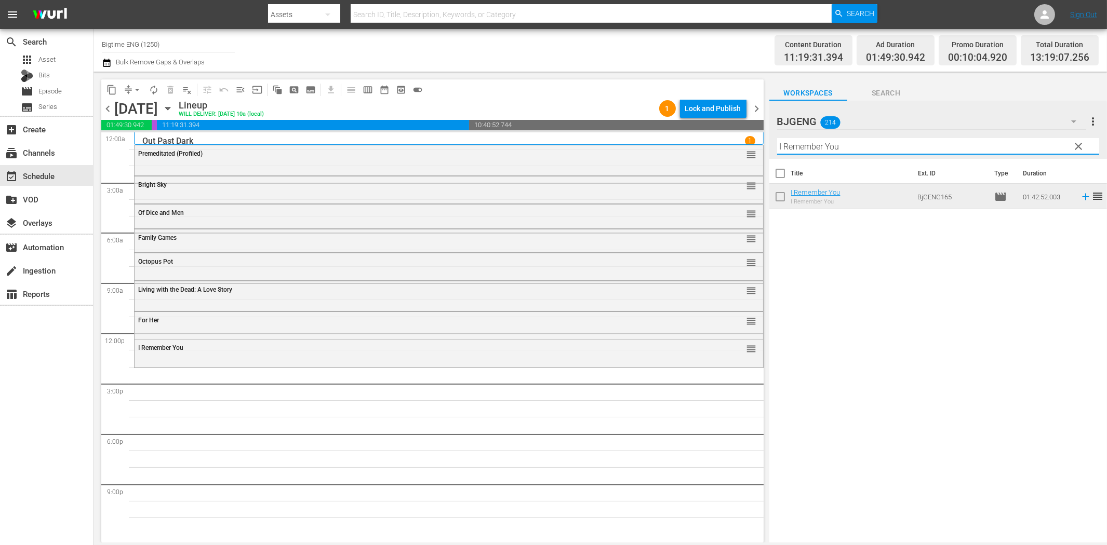
paste input "[PERSON_NAME] [PERSON_NAME]: The Theory of Love"
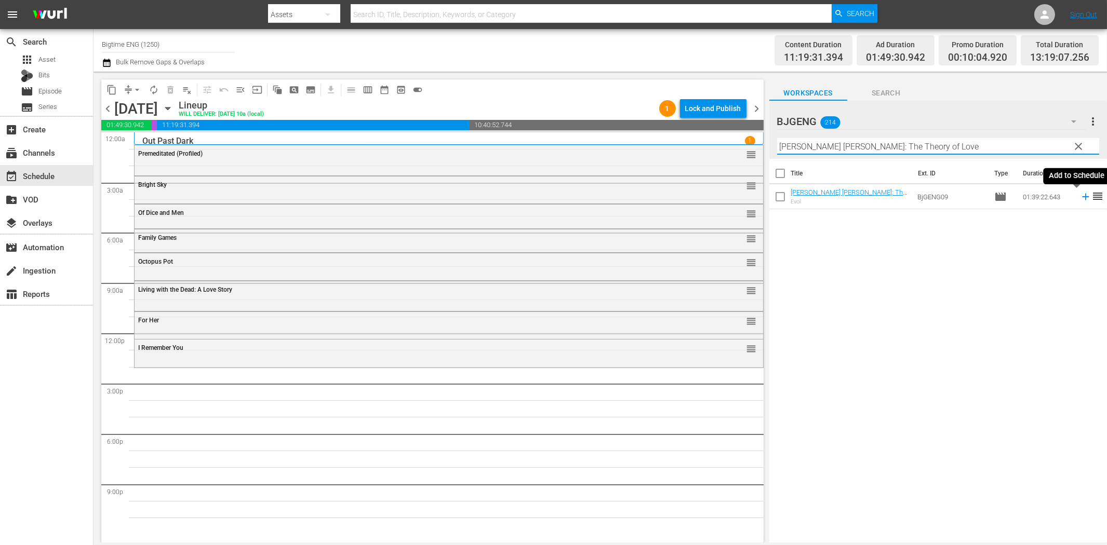
click at [1080, 196] on icon at bounding box center [1085, 196] width 11 height 11
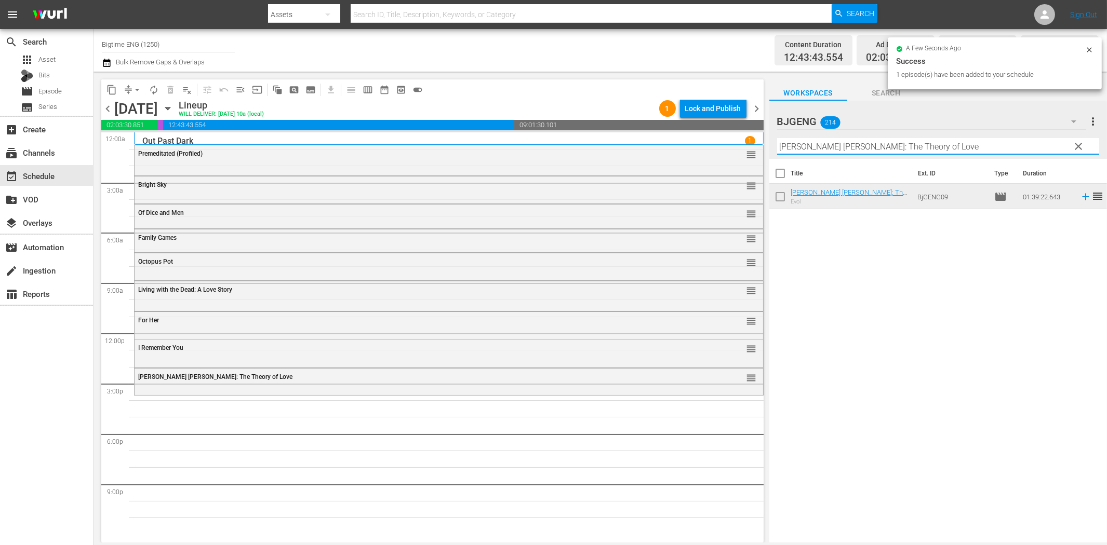
click at [833, 148] on input "[PERSON_NAME] [PERSON_NAME]: The Theory of Love" at bounding box center [938, 146] width 322 height 17
paste input "Breaking Barbi"
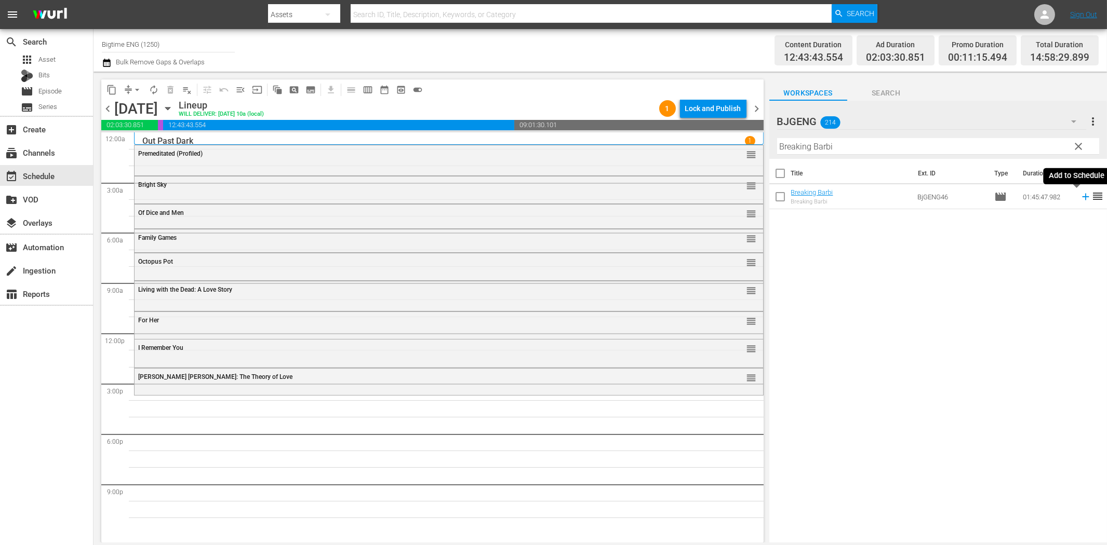
click at [1080, 195] on icon at bounding box center [1085, 196] width 11 height 11
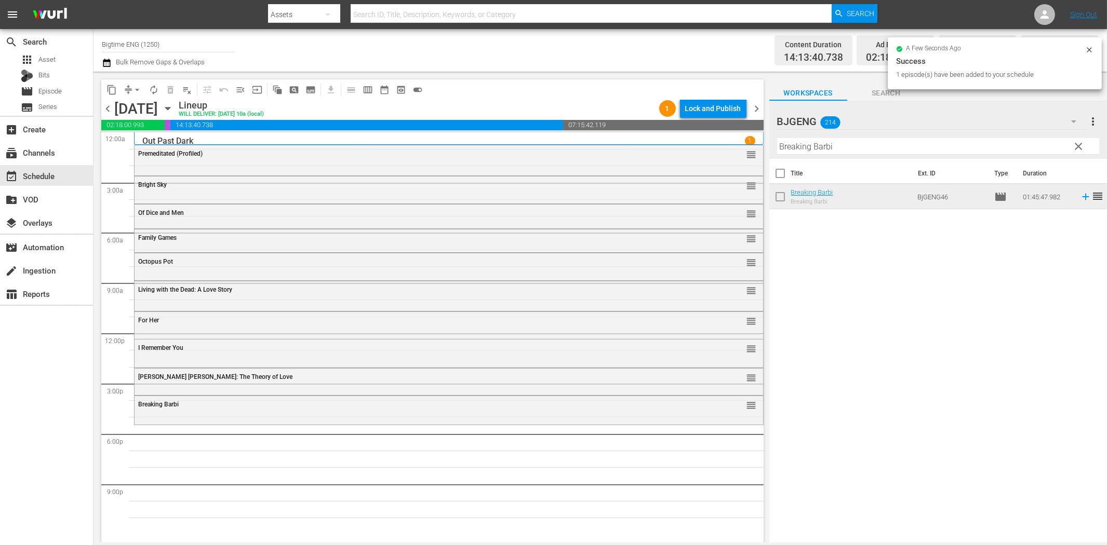
click at [908, 143] on input "Breaking Barbi" at bounding box center [938, 146] width 322 height 17
paste input "[PERSON_NAME] and the Rulers of the Air"
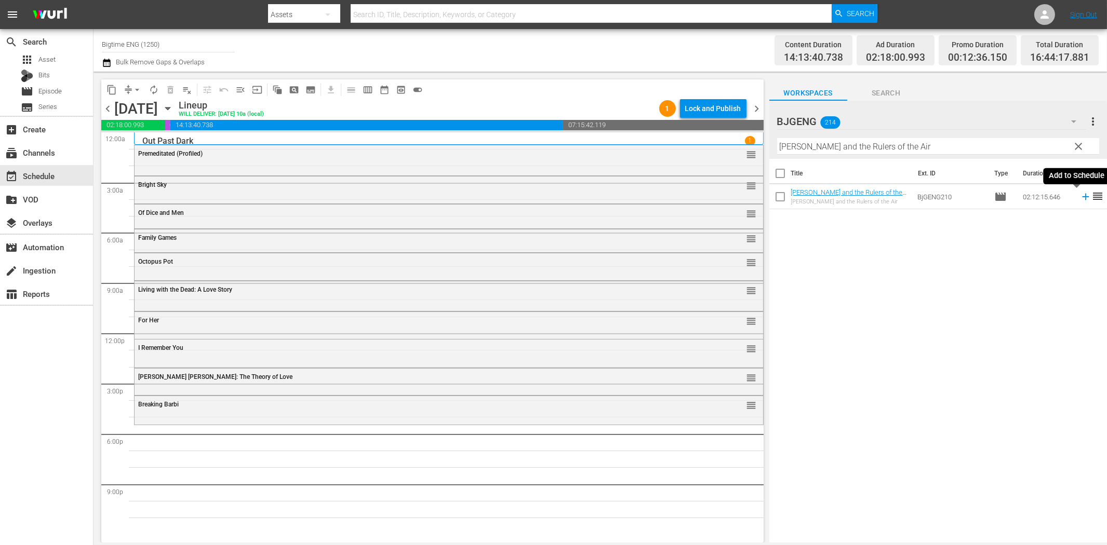
click at [1080, 193] on icon at bounding box center [1085, 196] width 11 height 11
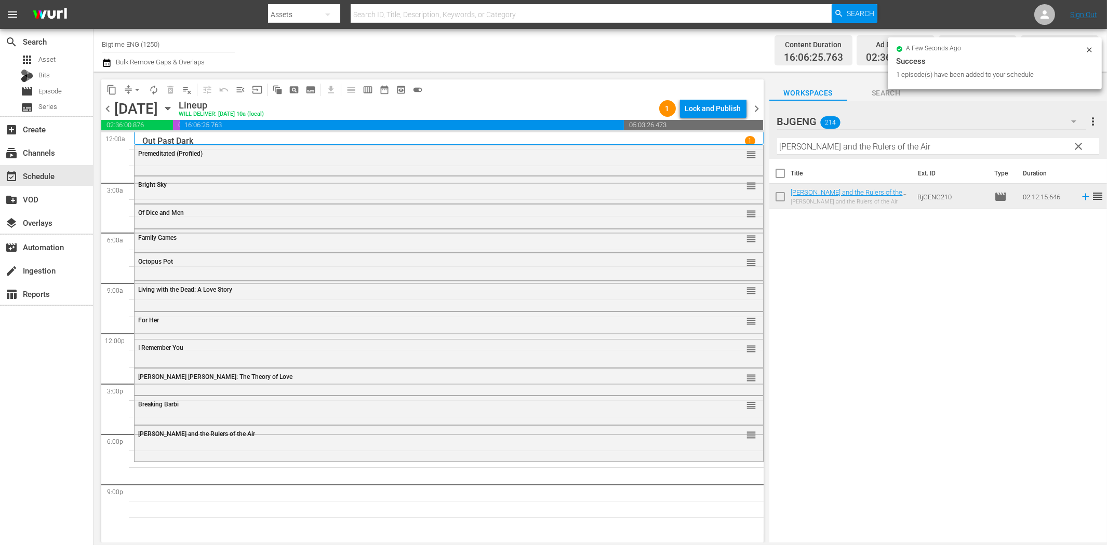
click at [905, 149] on input "[PERSON_NAME] and the Rulers of the Air" at bounding box center [938, 146] width 322 height 17
paste input "6 Non Smokers"
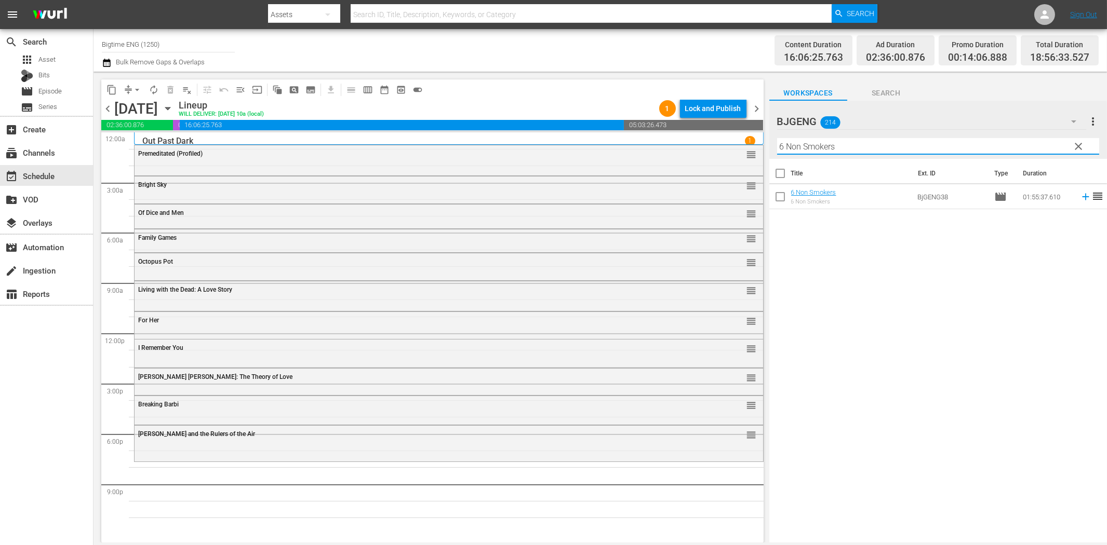
click at [1080, 195] on icon at bounding box center [1085, 196] width 11 height 11
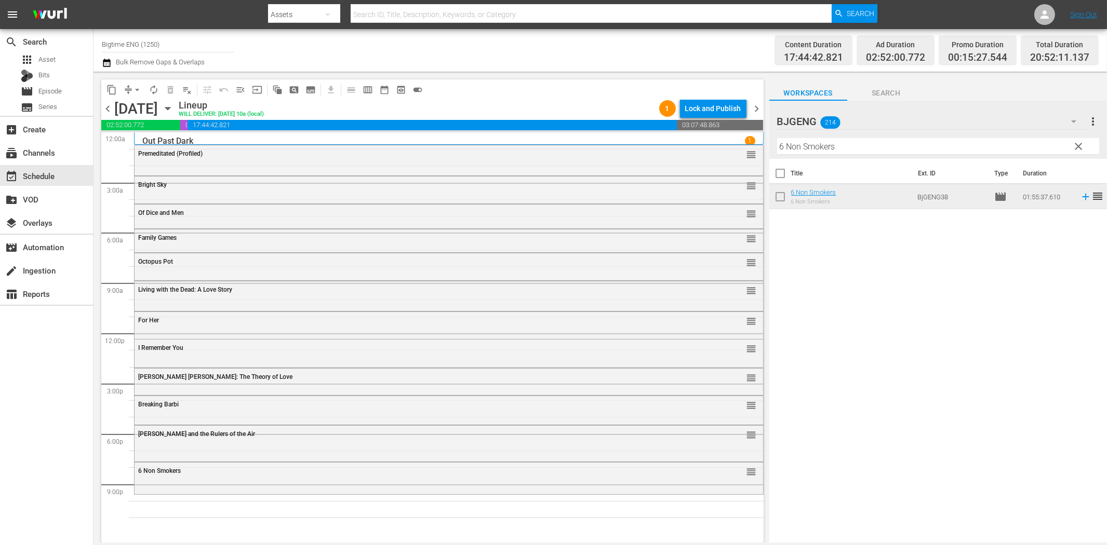
click at [840, 148] on input "6 Non Smokers" at bounding box center [938, 146] width 322 height 17
paste input "Everything I Am"
click at [1082, 196] on icon at bounding box center [1085, 197] width 7 height 7
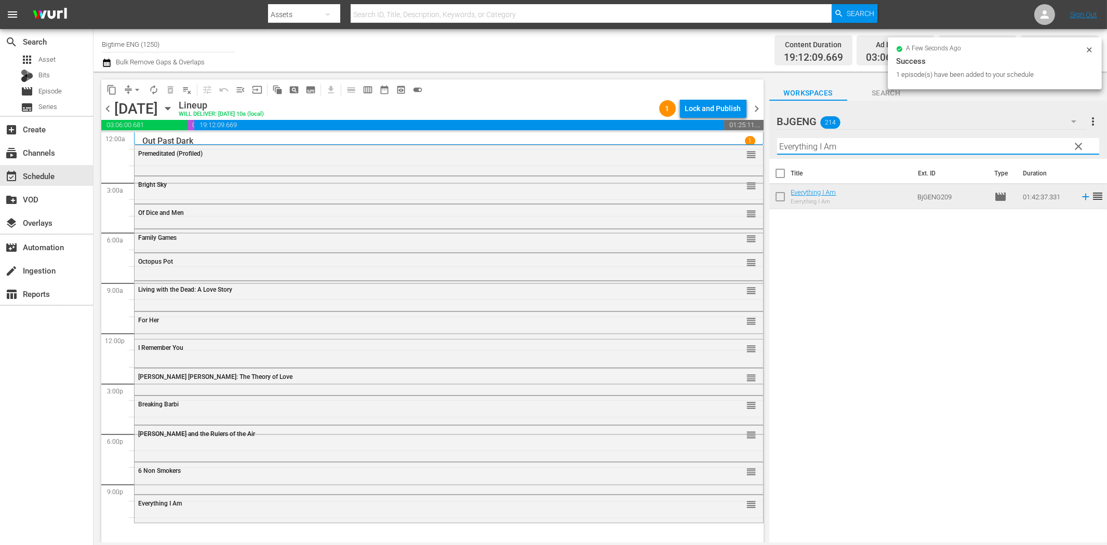
click at [985, 147] on input "Everything I Am" at bounding box center [938, 146] width 322 height 17
paste input "Cream Of The Crop"
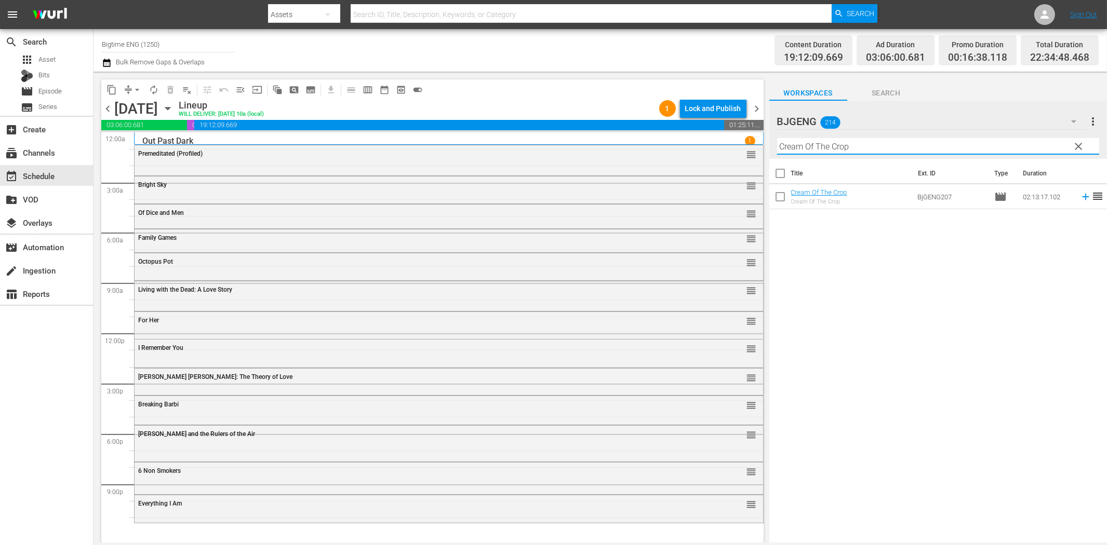
type input "Cream Of The Crop"
click at [1080, 198] on icon at bounding box center [1085, 196] width 11 height 11
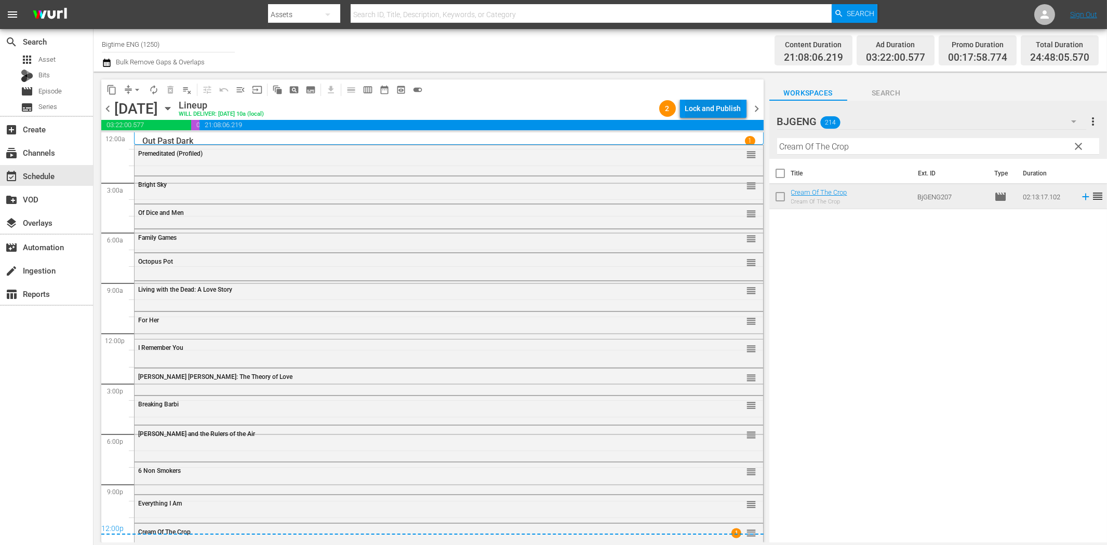
click at [712, 115] on div "Lock and Publish" at bounding box center [713, 108] width 56 height 19
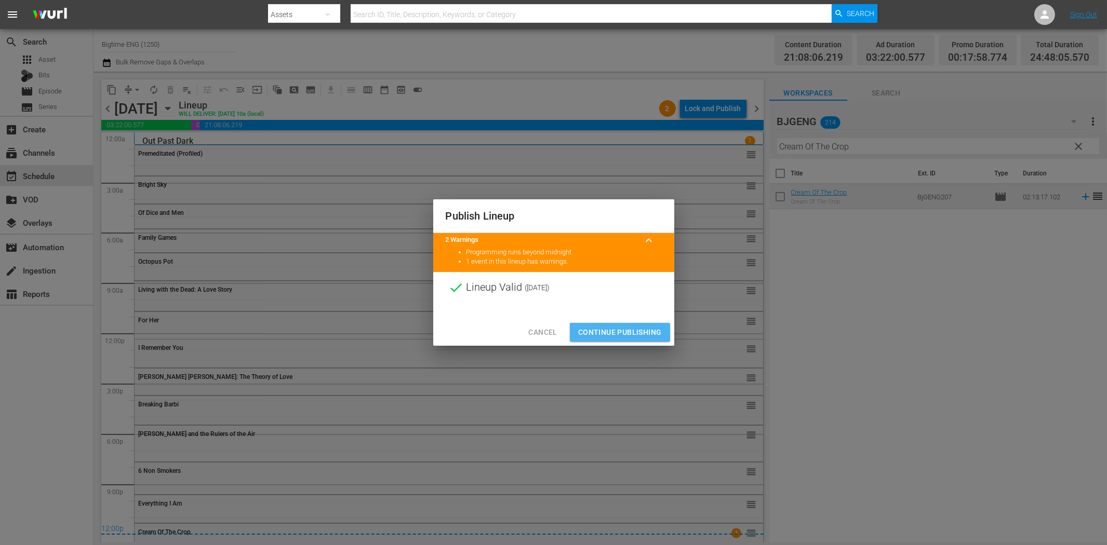
click at [606, 331] on span "Continue Publishing" at bounding box center [620, 332] width 84 height 13
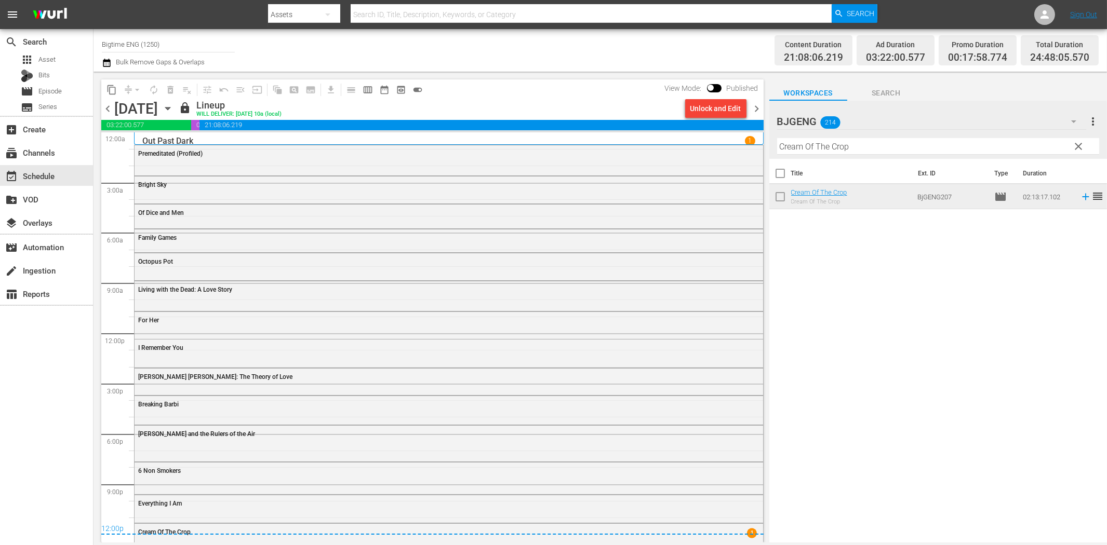
click at [837, 274] on div "Title Ext. ID Type Duration Cream Of The Crop Cream Of The Crop BjGENG207 movie…" at bounding box center [938, 351] width 338 height 385
